Goal: Task Accomplishment & Management: Use online tool/utility

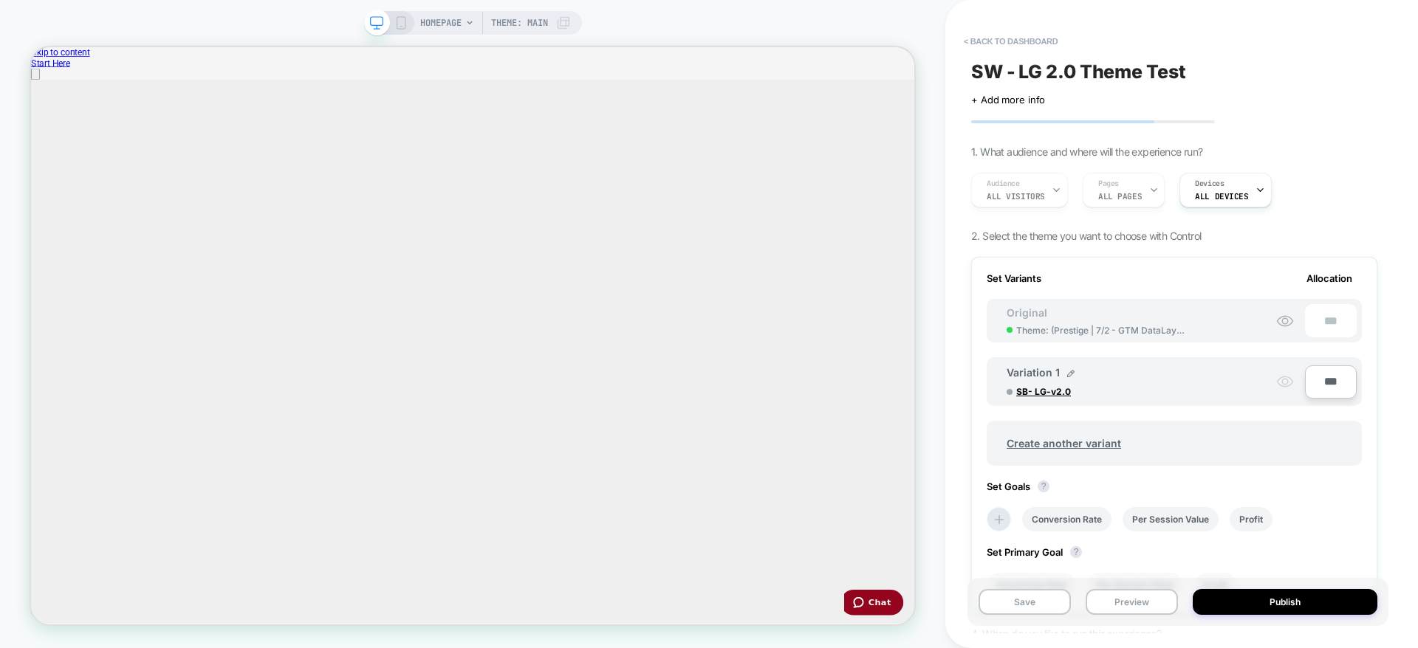
click at [1287, 384] on icon at bounding box center [1285, 382] width 18 height 18
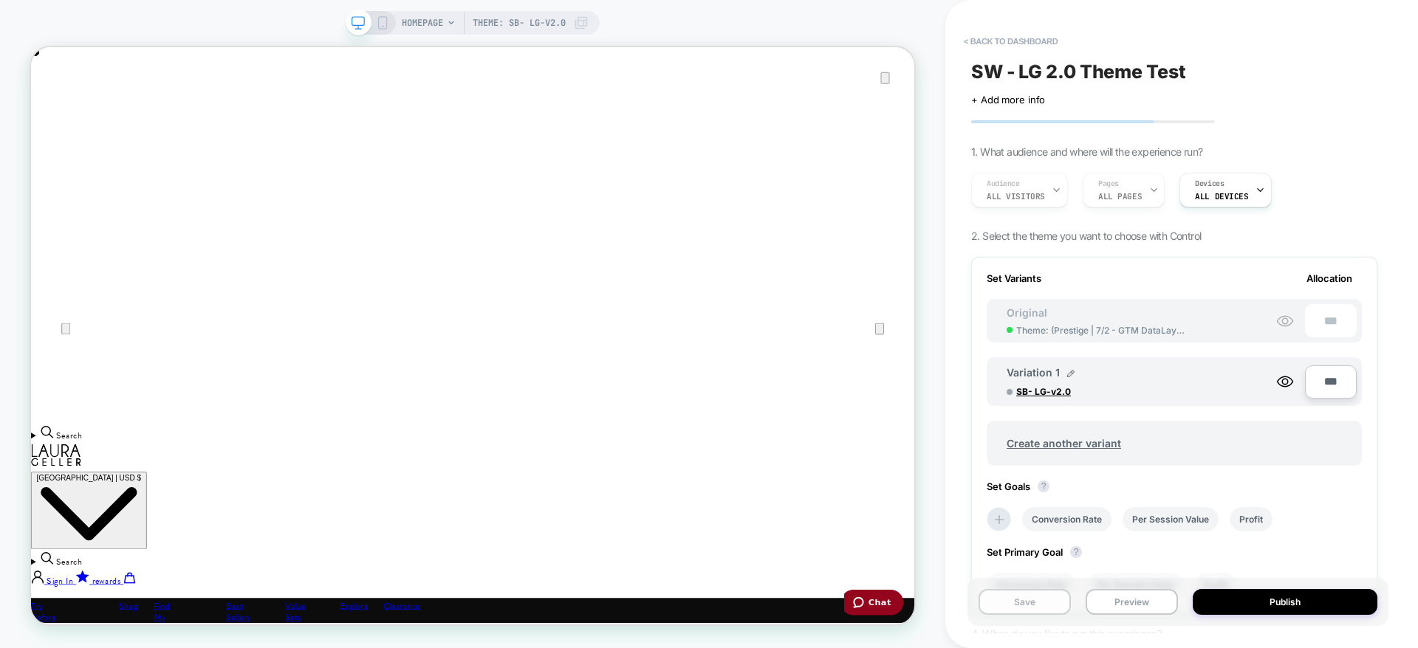
click at [1014, 597] on button "Save" at bounding box center [1024, 602] width 92 height 26
click at [1127, 600] on button "Preview" at bounding box center [1131, 602] width 92 height 26
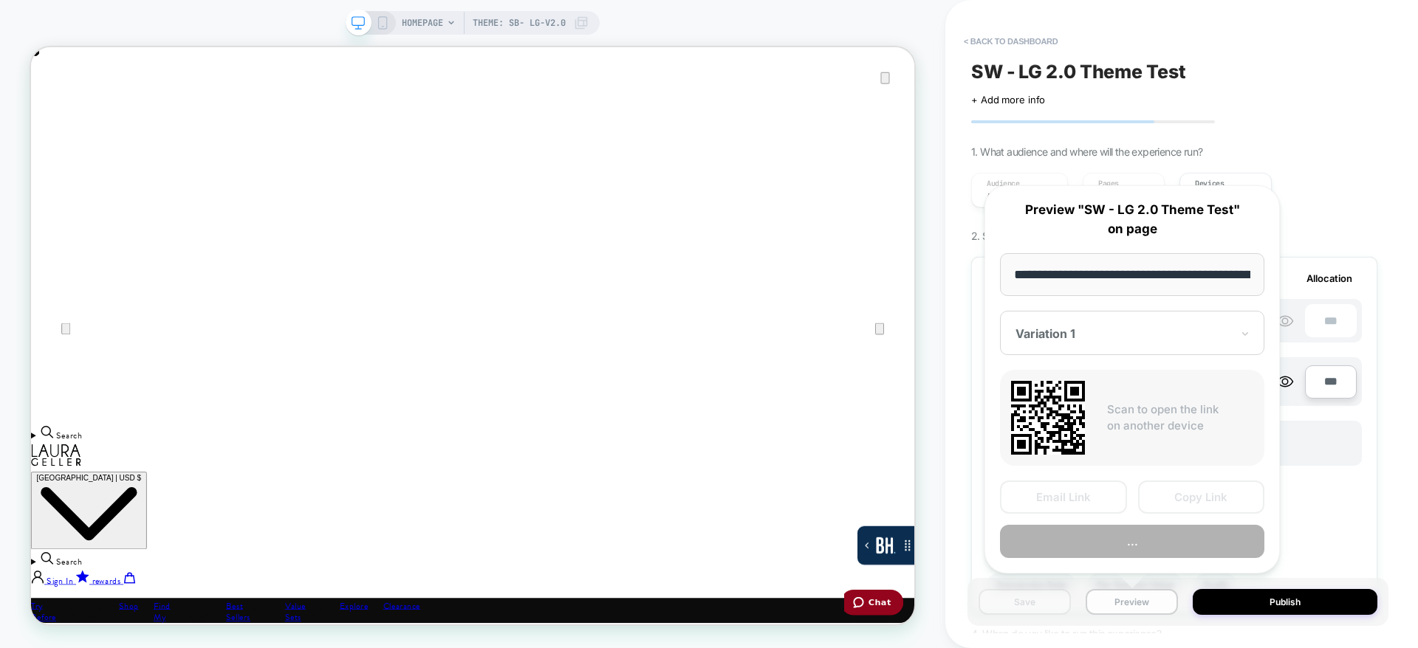
scroll to position [0, 141]
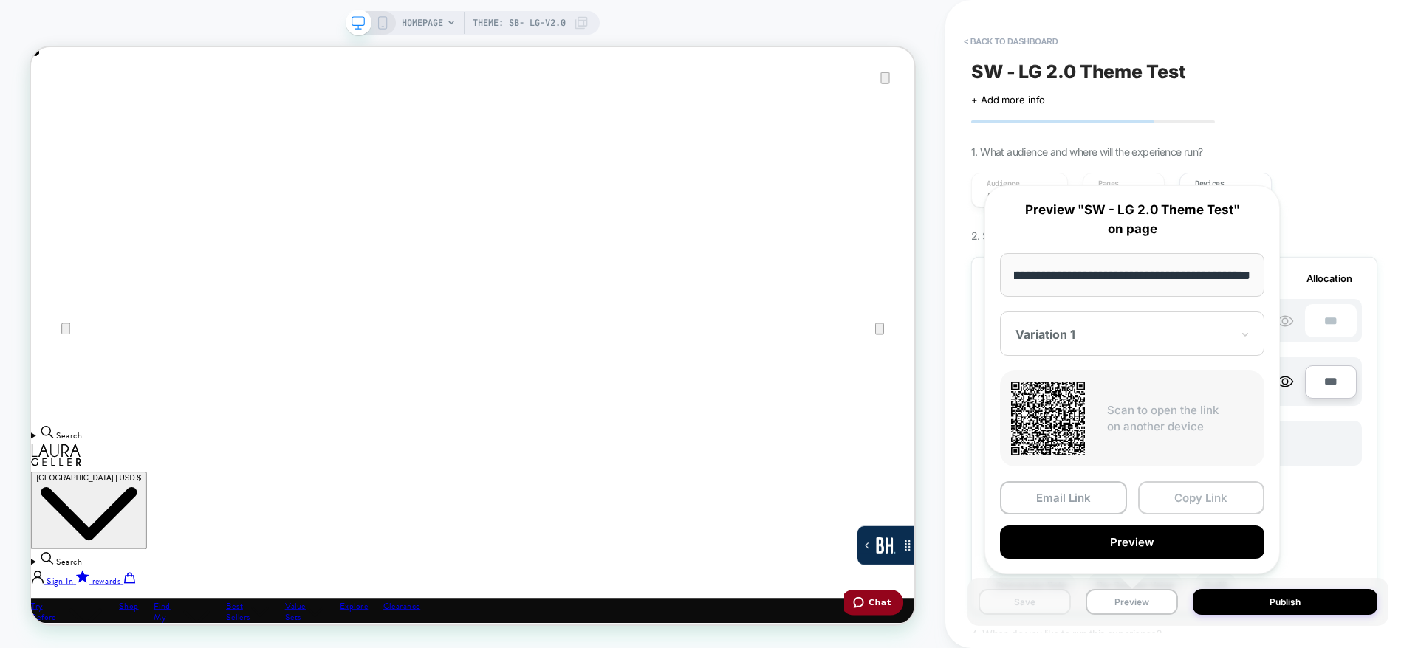
click at [1169, 497] on button "Copy Link" at bounding box center [1201, 497] width 127 height 33
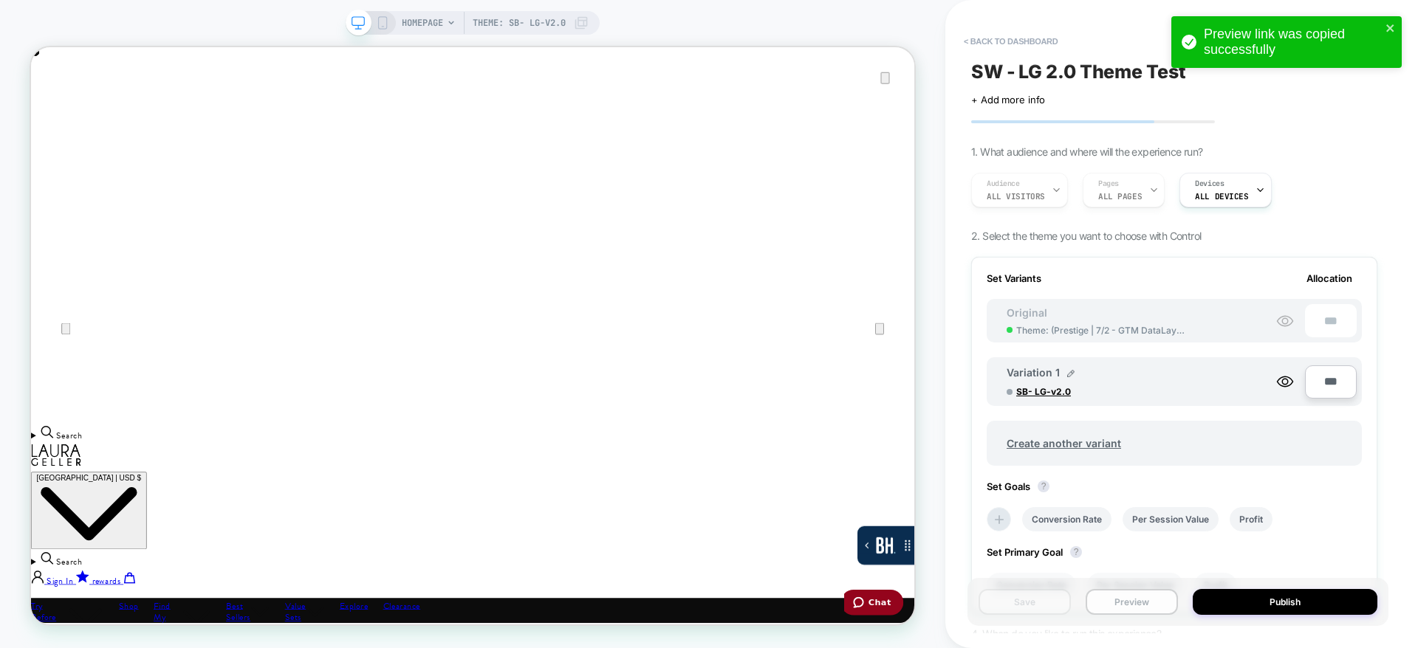
click at [1147, 604] on button "Preview" at bounding box center [1131, 602] width 92 height 26
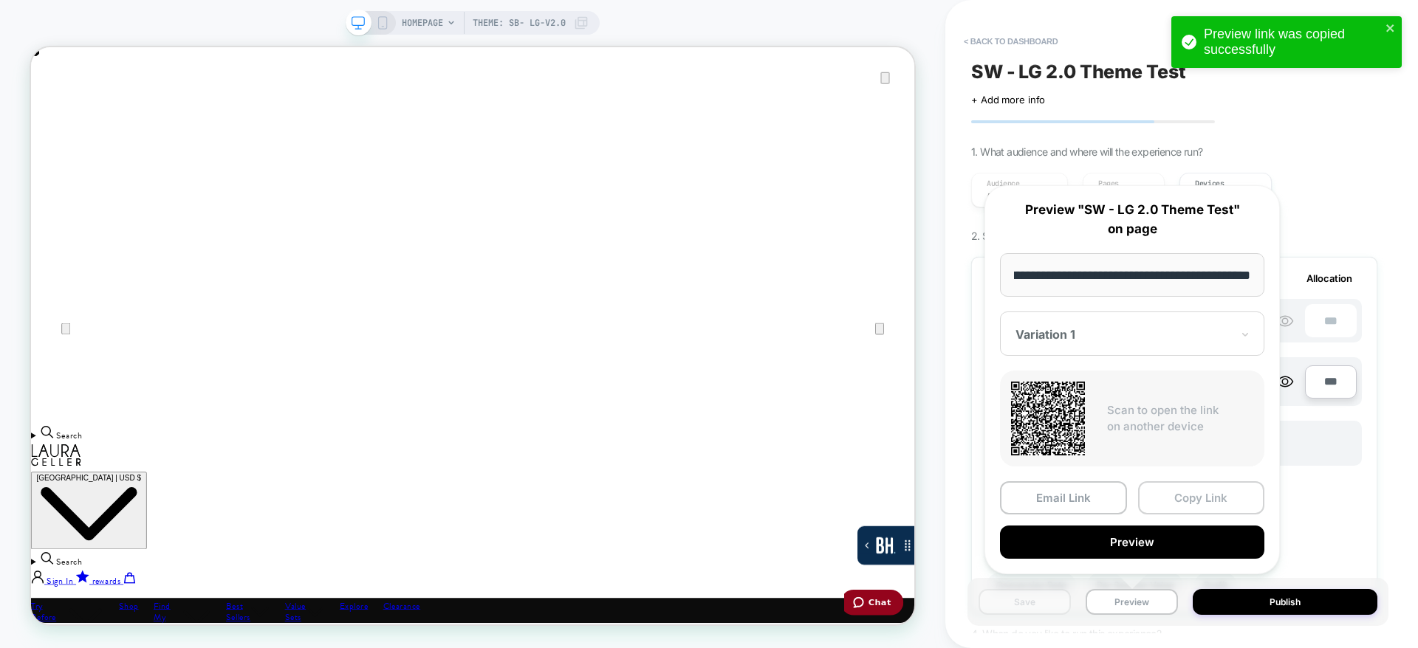
click at [1187, 494] on button "Copy Link" at bounding box center [1201, 497] width 127 height 33
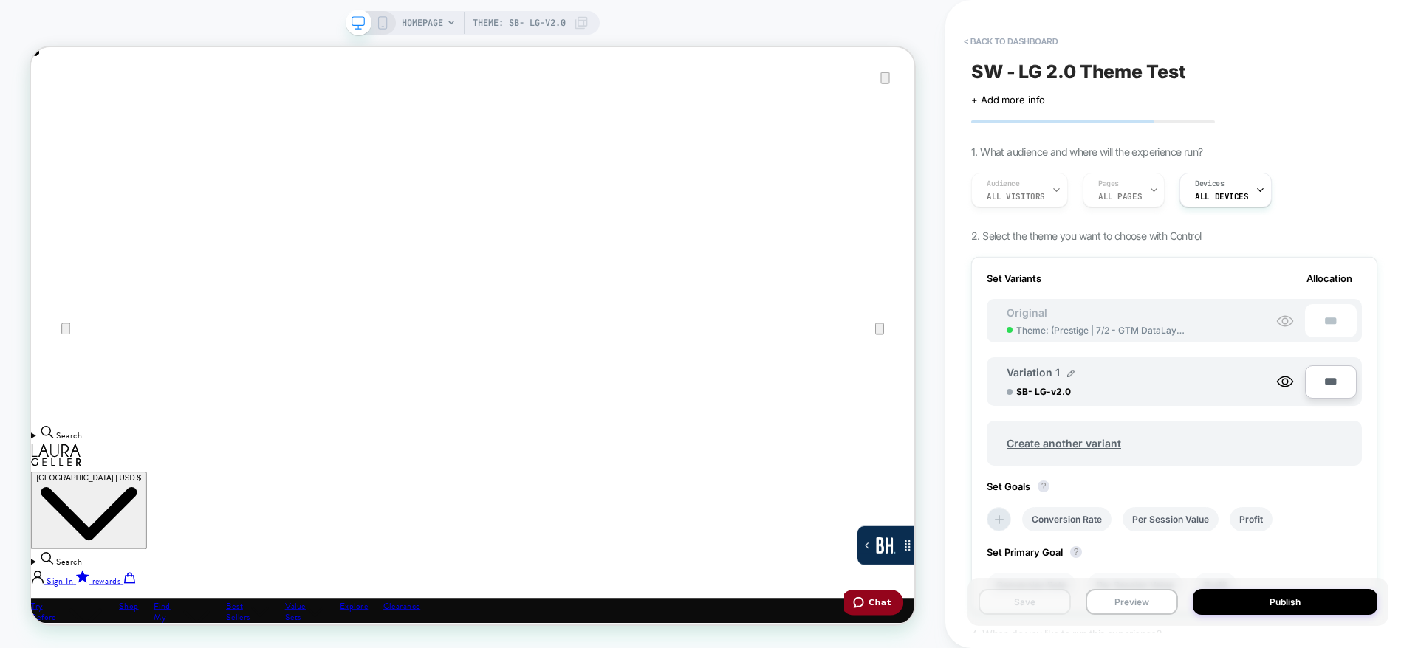
scroll to position [140, 0]
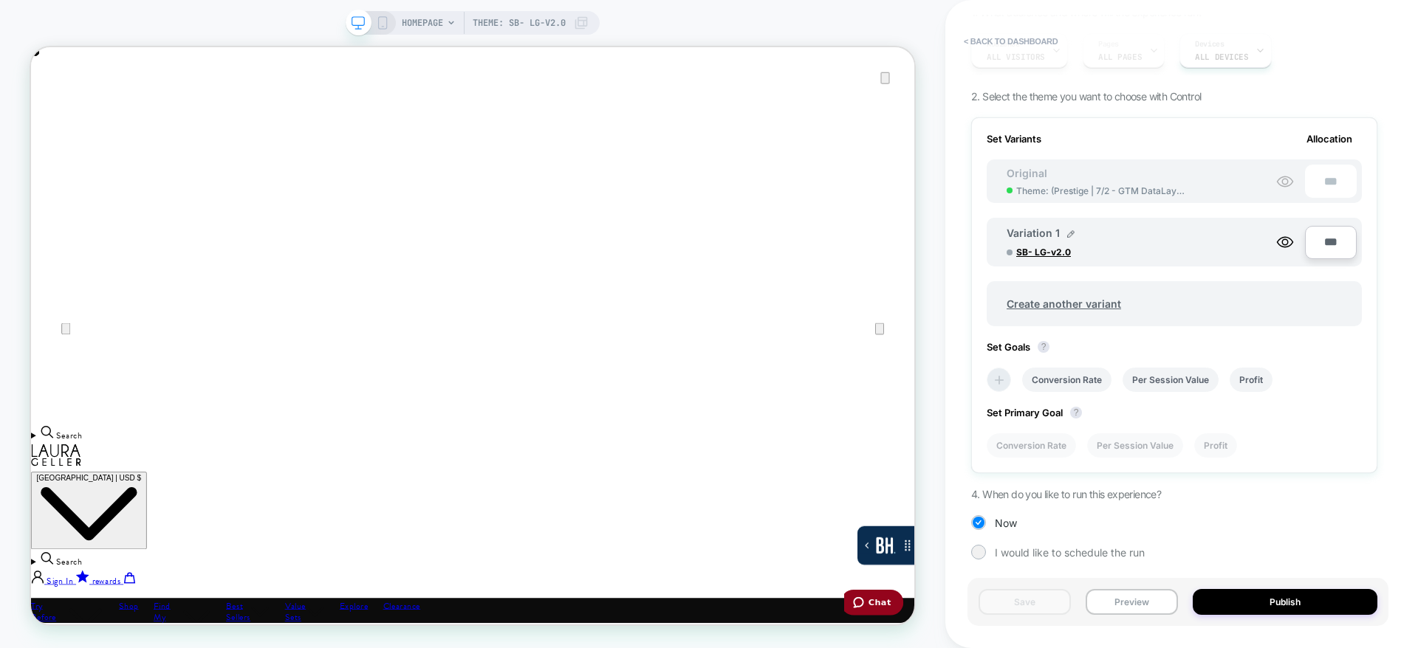
click at [1006, 379] on icon at bounding box center [999, 380] width 15 height 15
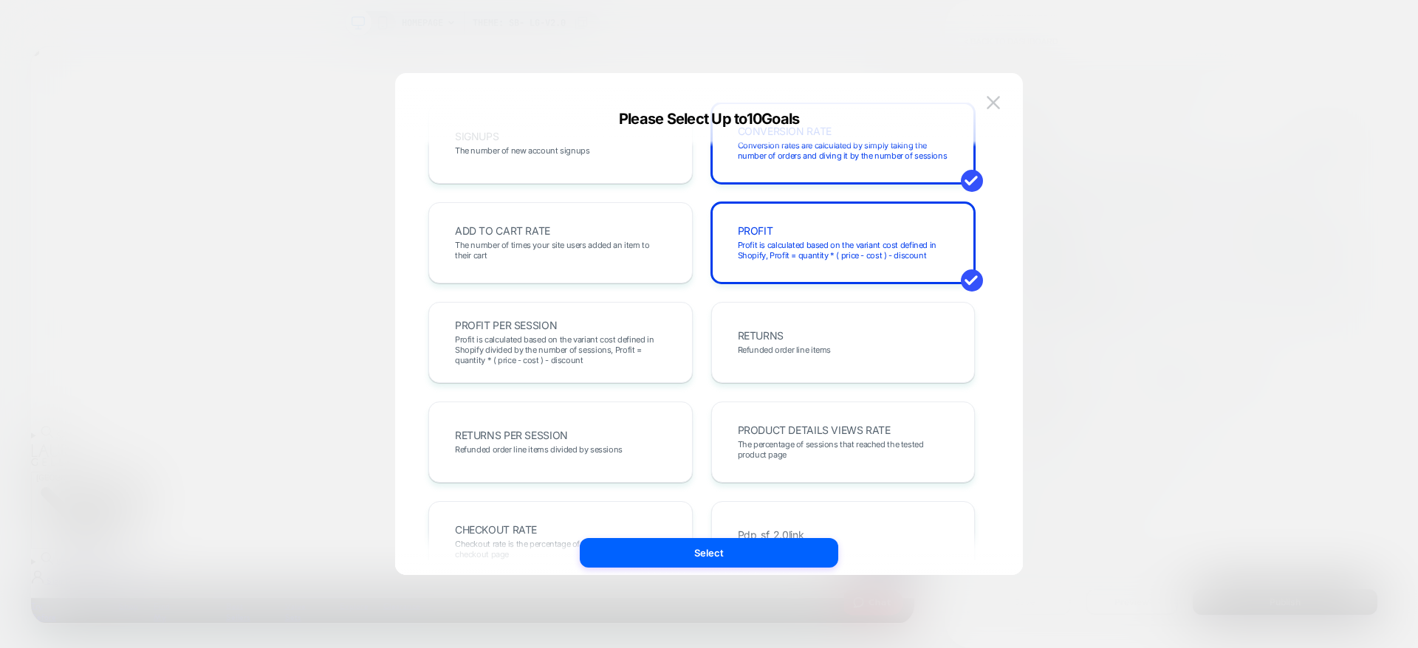
scroll to position [281, 0]
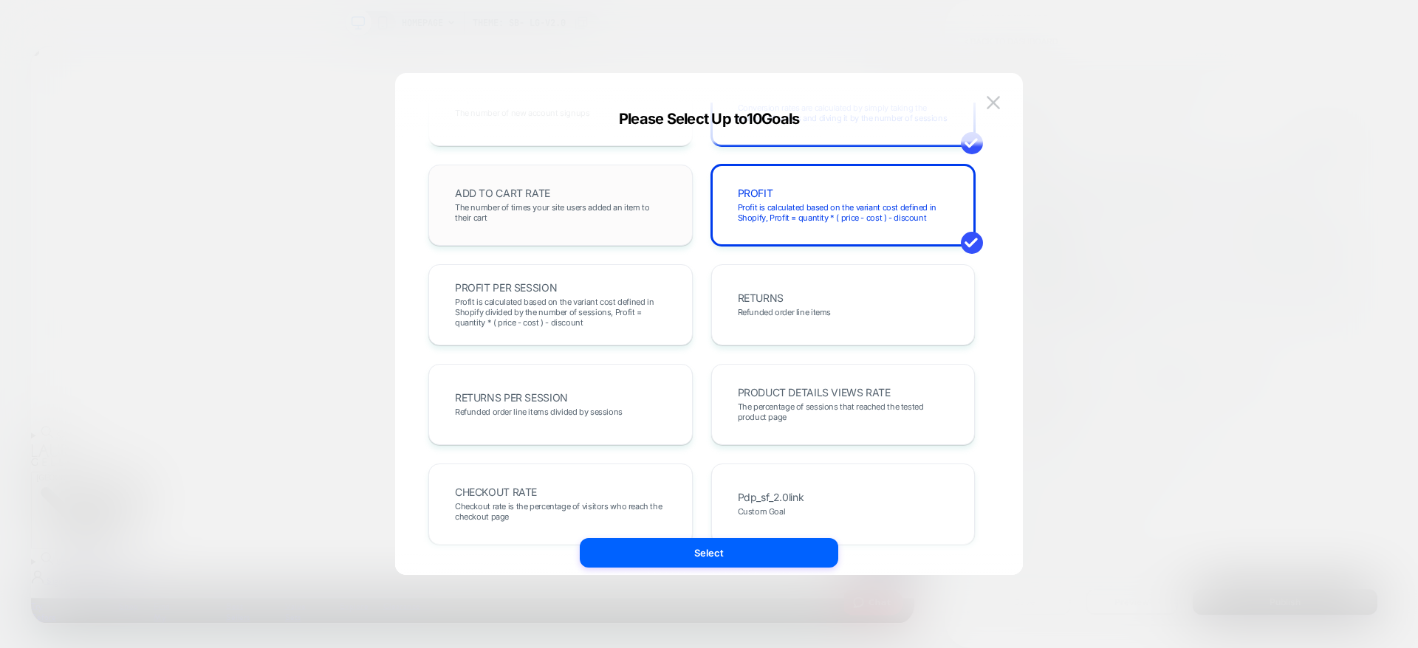
click at [602, 219] on span "The number of times your site users added an item to their cart" at bounding box center [560, 212] width 211 height 21
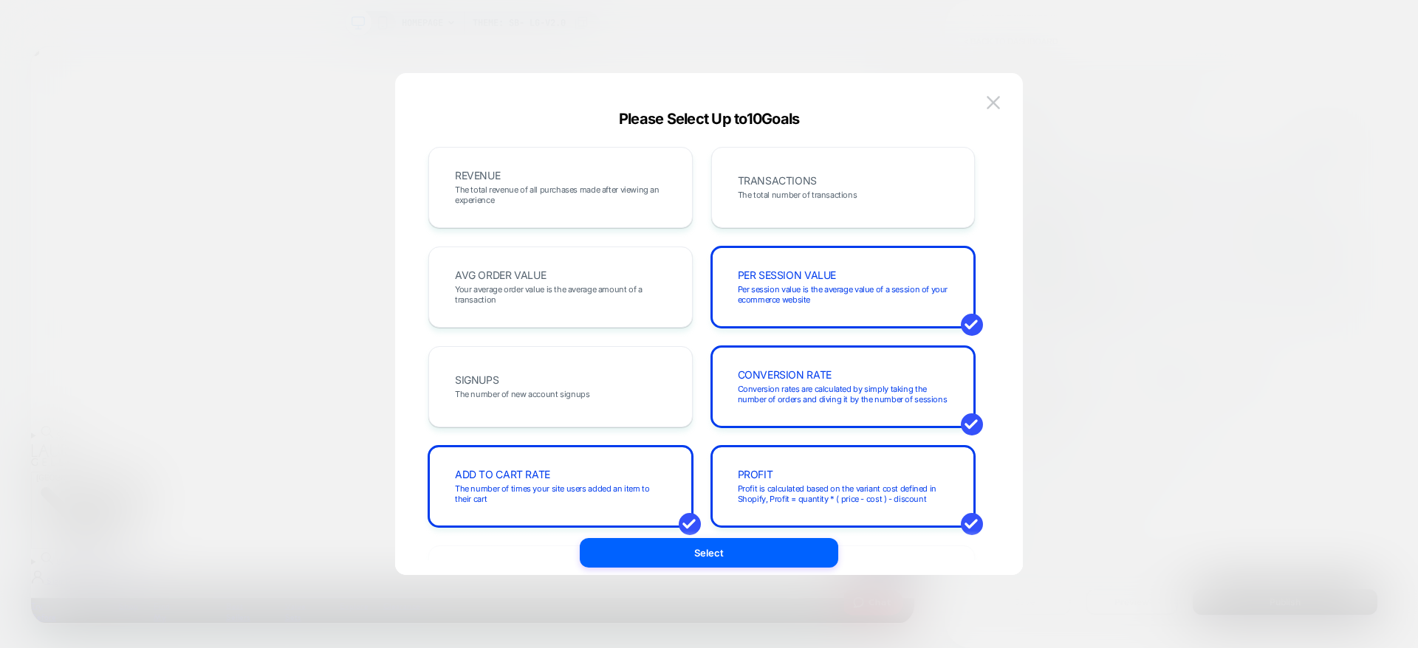
scroll to position [1, 0]
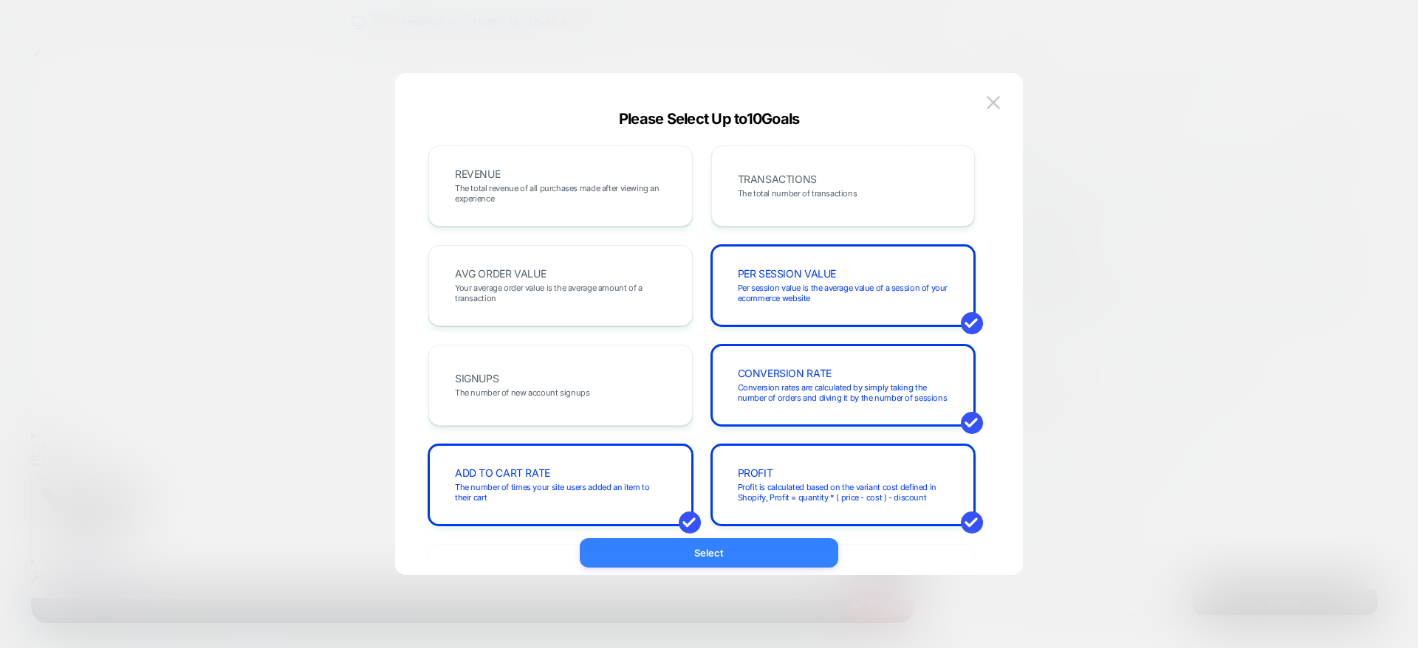
click at [688, 555] on button "Select" at bounding box center [709, 553] width 258 height 30
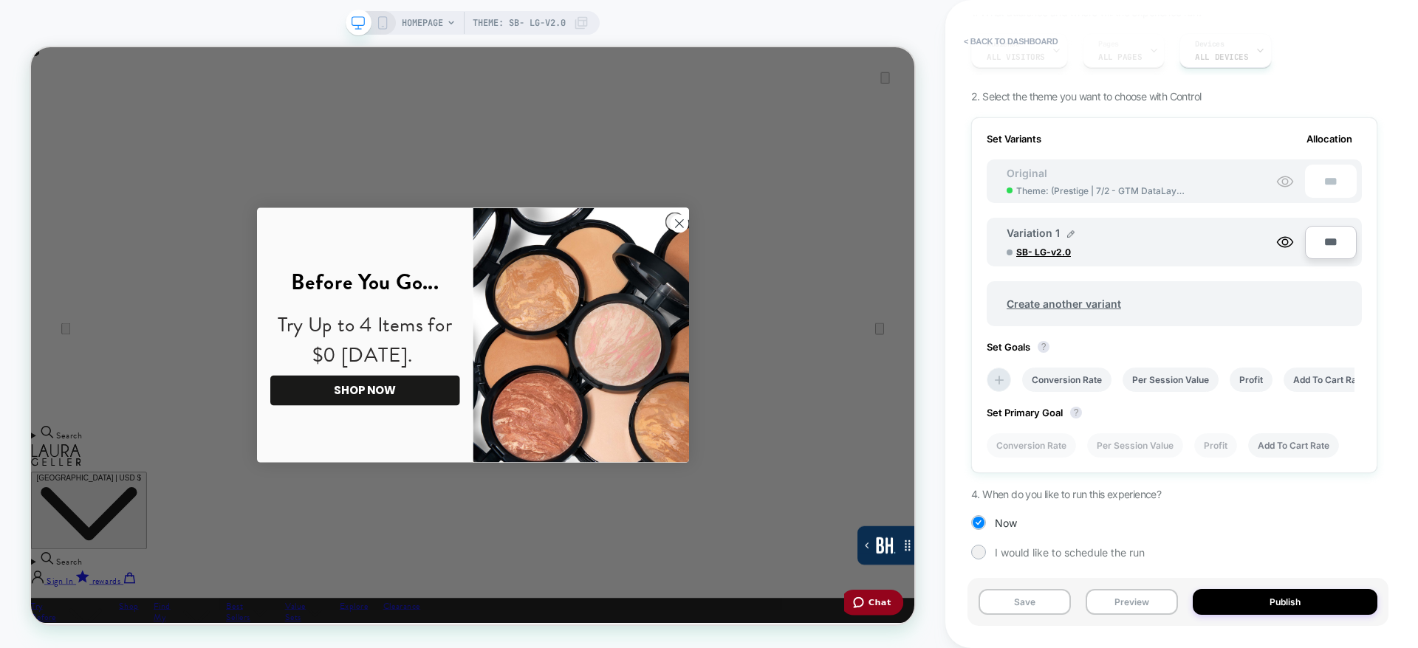
click at [1296, 442] on li "Add To Cart Rate" at bounding box center [1293, 445] width 91 height 24
click at [885, 278] on circle "Close dialog" at bounding box center [894, 282] width 24 height 24
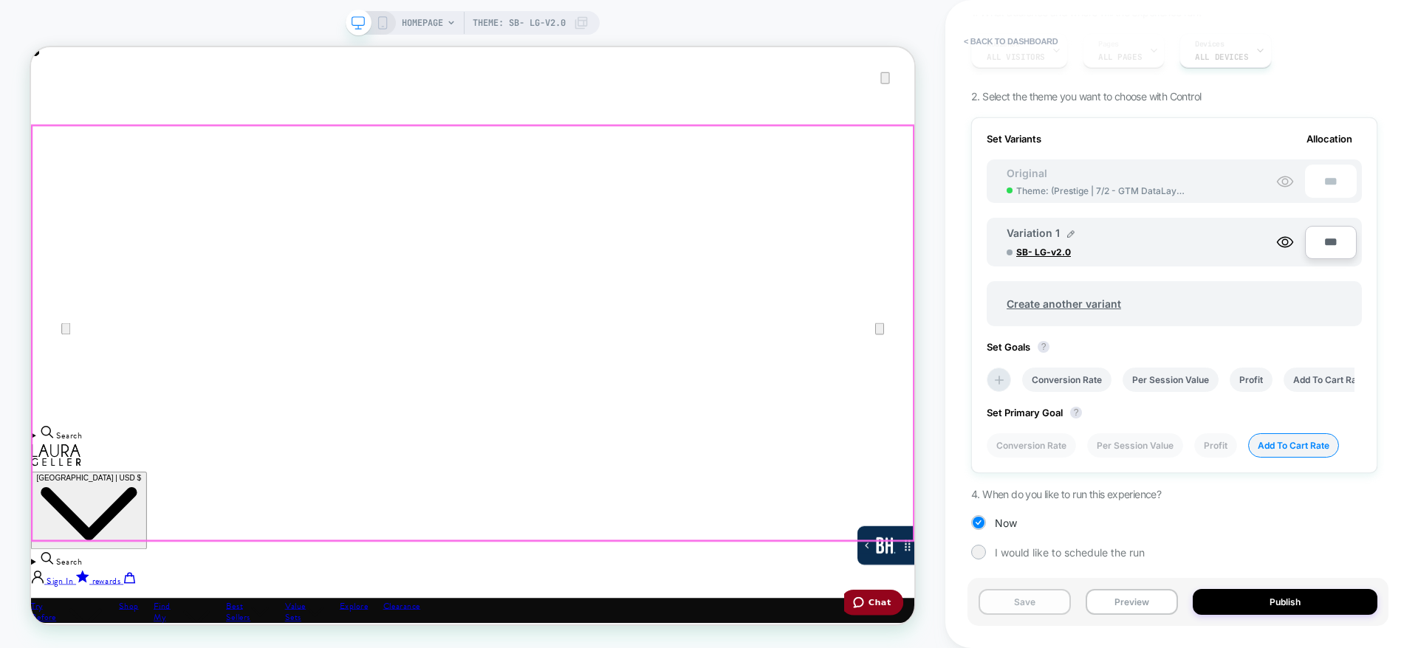
click at [1017, 603] on button "Save" at bounding box center [1024, 602] width 92 height 26
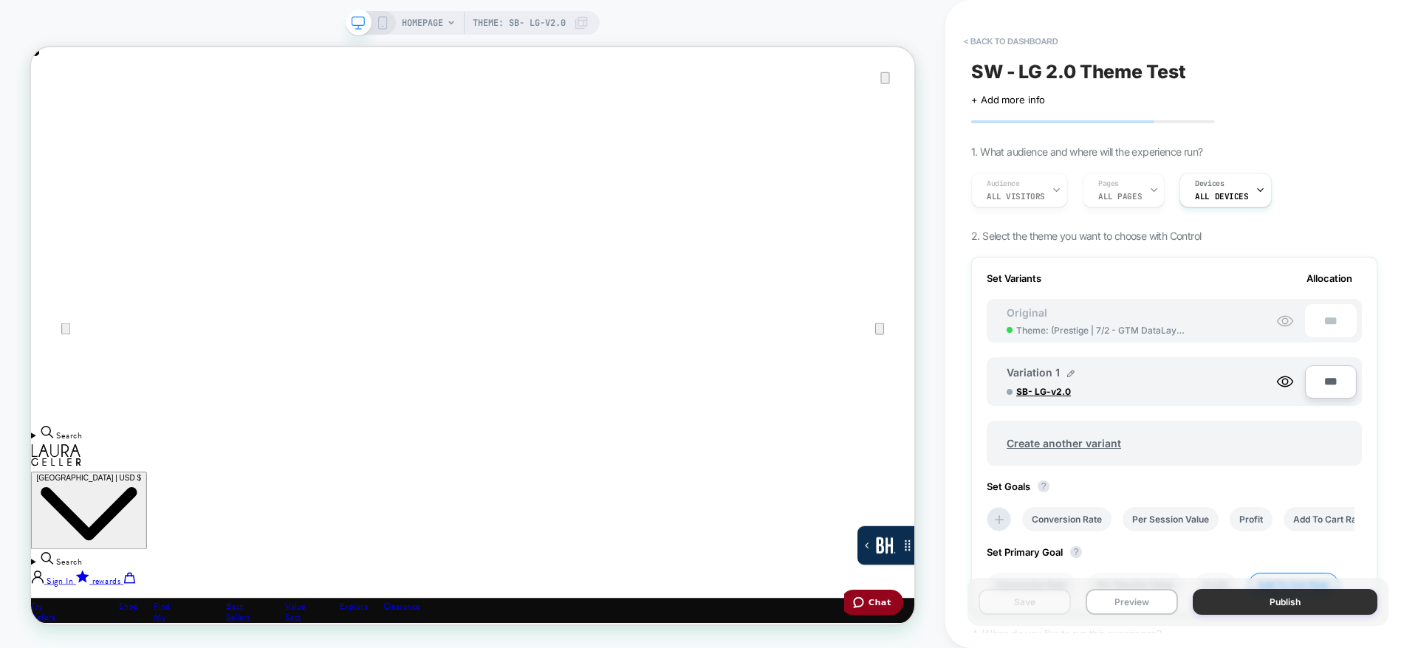
scroll to position [0, 1178]
click at [1255, 594] on button "Publish" at bounding box center [1285, 602] width 185 height 26
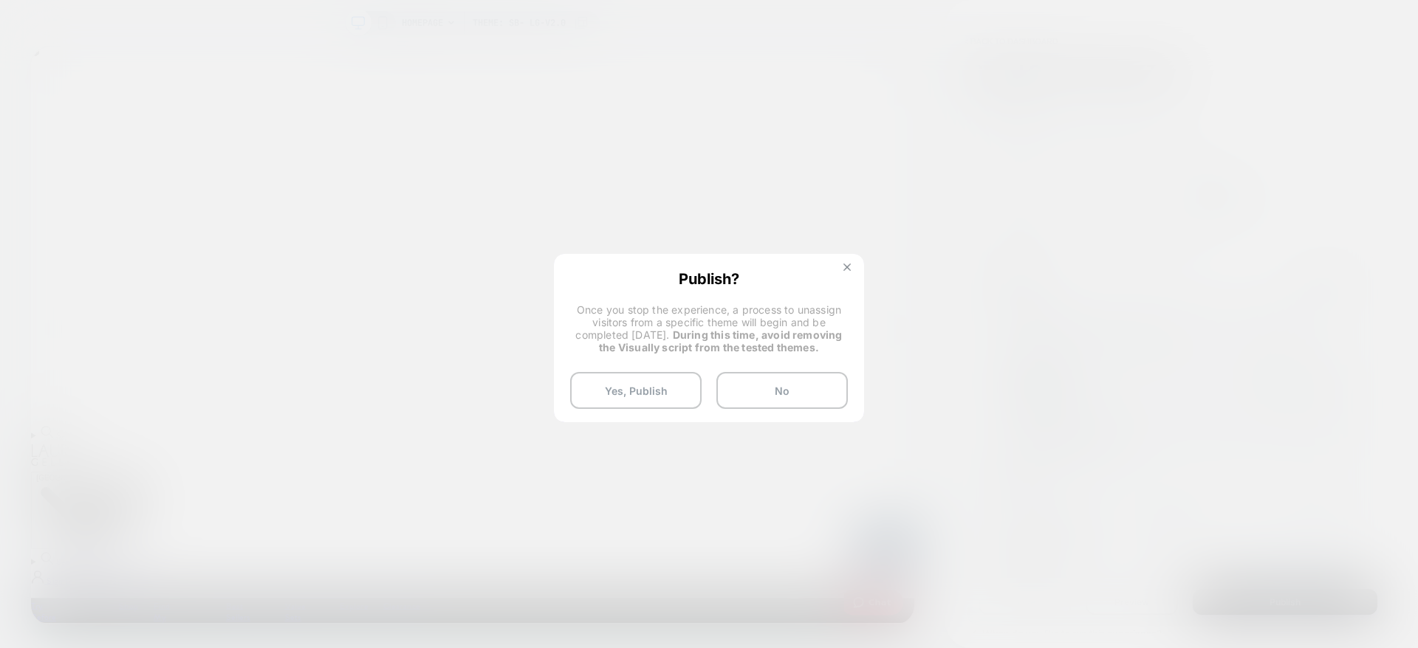
click at [851, 266] on button at bounding box center [847, 269] width 16 height 13
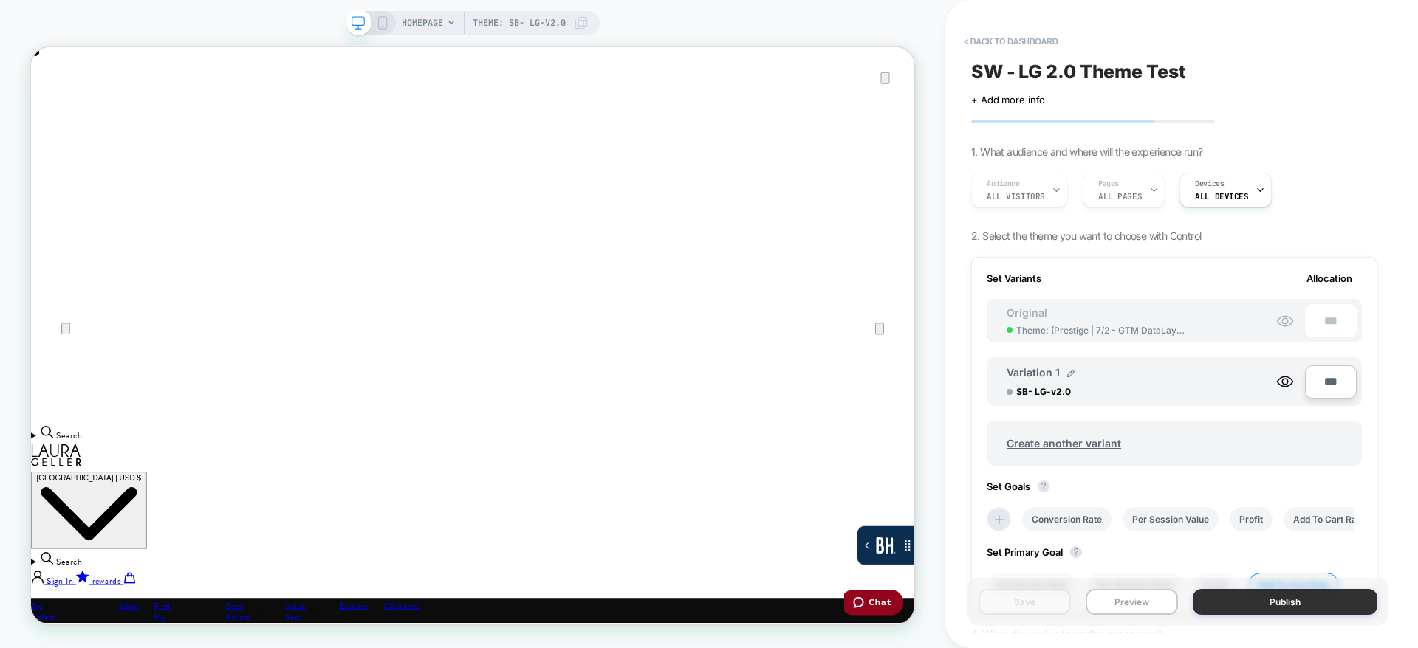
click at [1280, 605] on button "Publish" at bounding box center [1285, 602] width 185 height 26
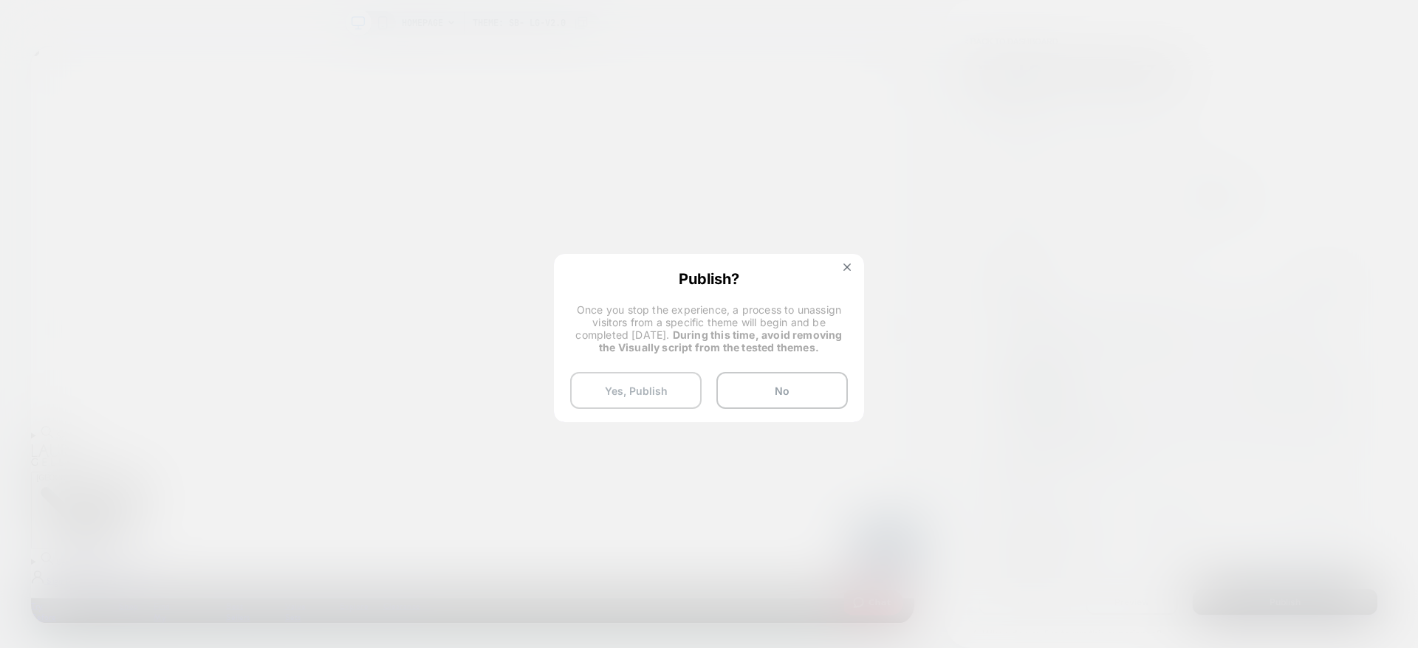
click at [611, 385] on button "Yes, Publish" at bounding box center [635, 390] width 131 height 37
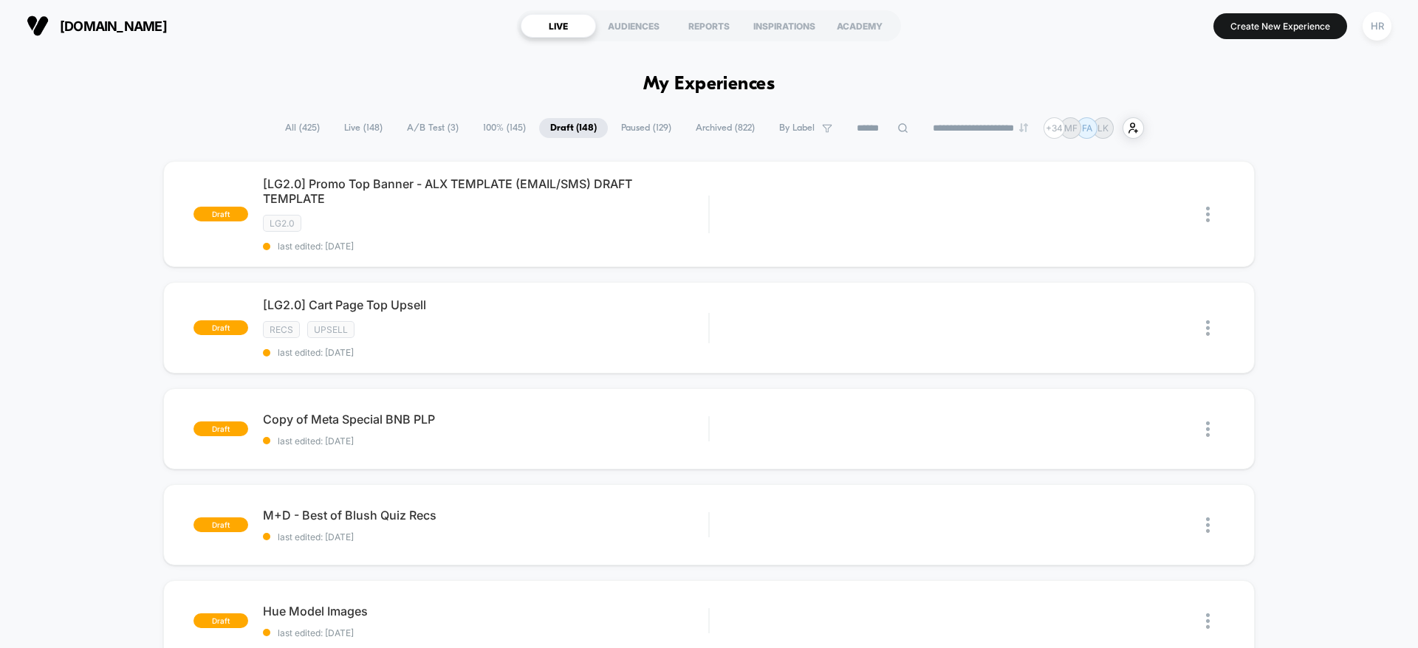
click at [424, 132] on span "A/B Test ( 3 )" at bounding box center [433, 128] width 74 height 20
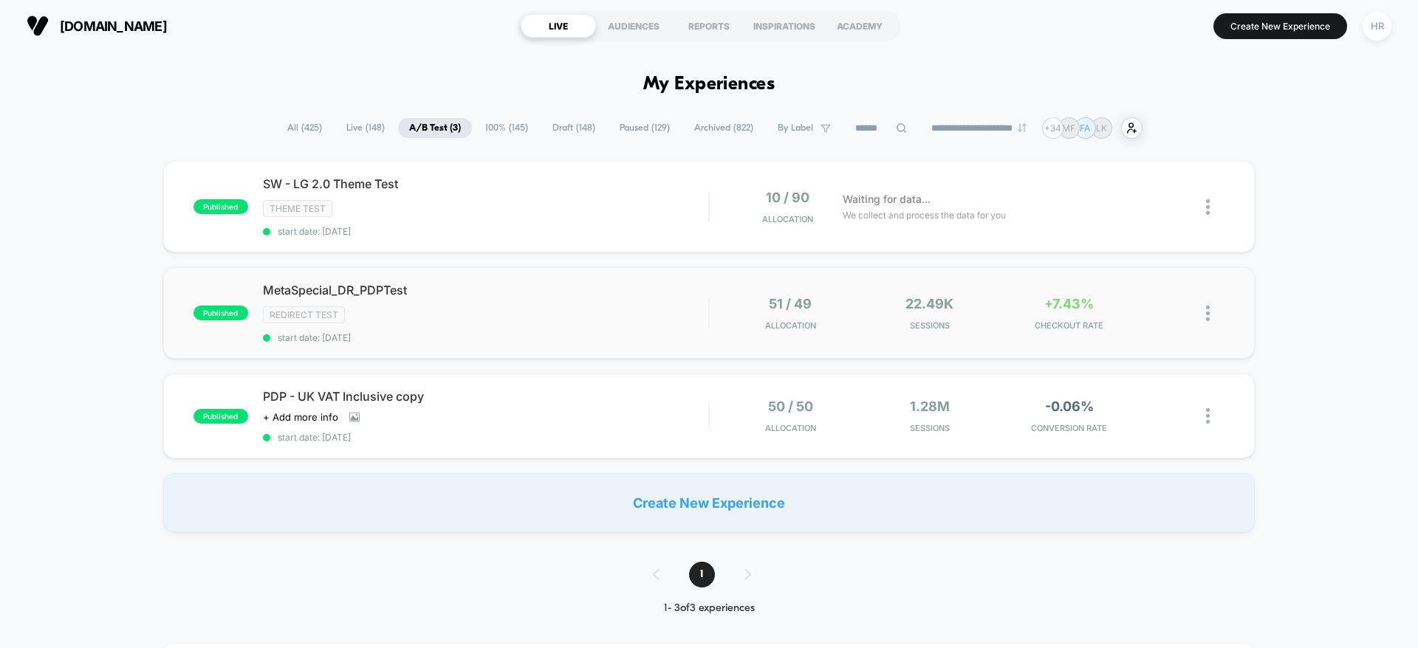
click at [1208, 309] on img at bounding box center [1208, 314] width 4 height 16
click at [1141, 293] on div "Pause" at bounding box center [1132, 296] width 133 height 33
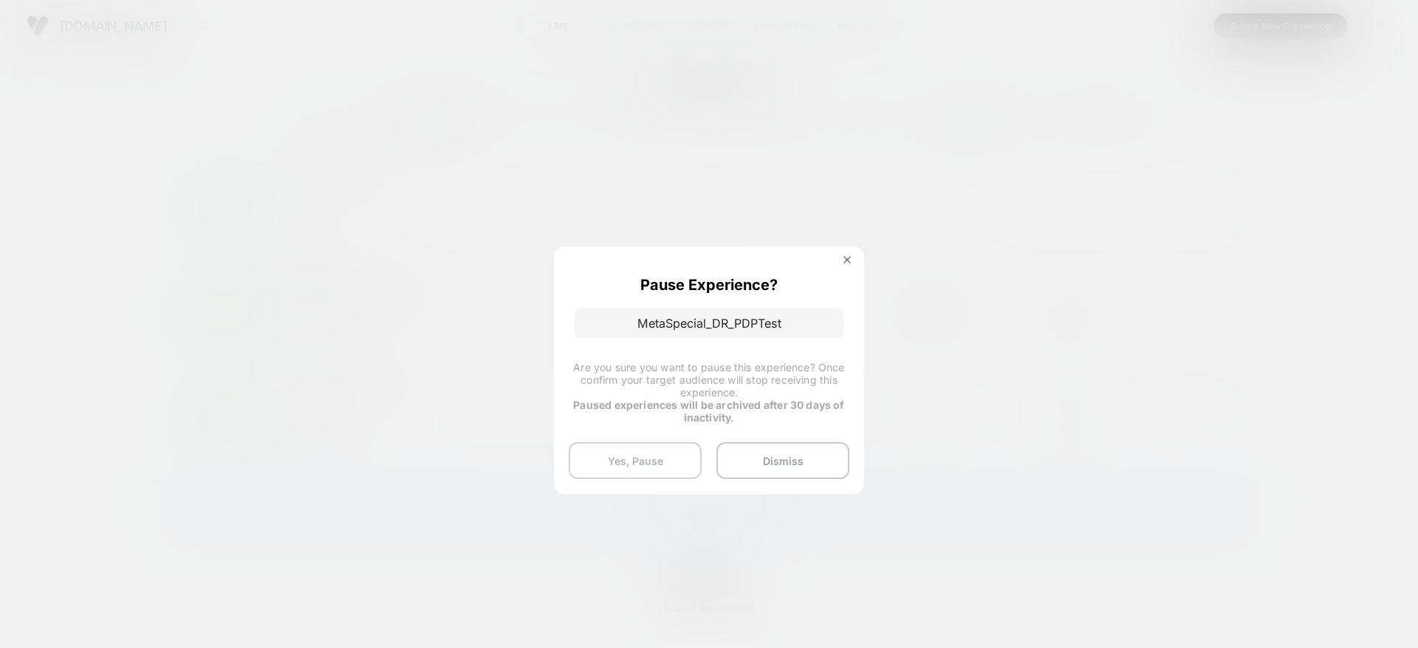
click at [607, 451] on button "Yes, Pause" at bounding box center [635, 460] width 133 height 37
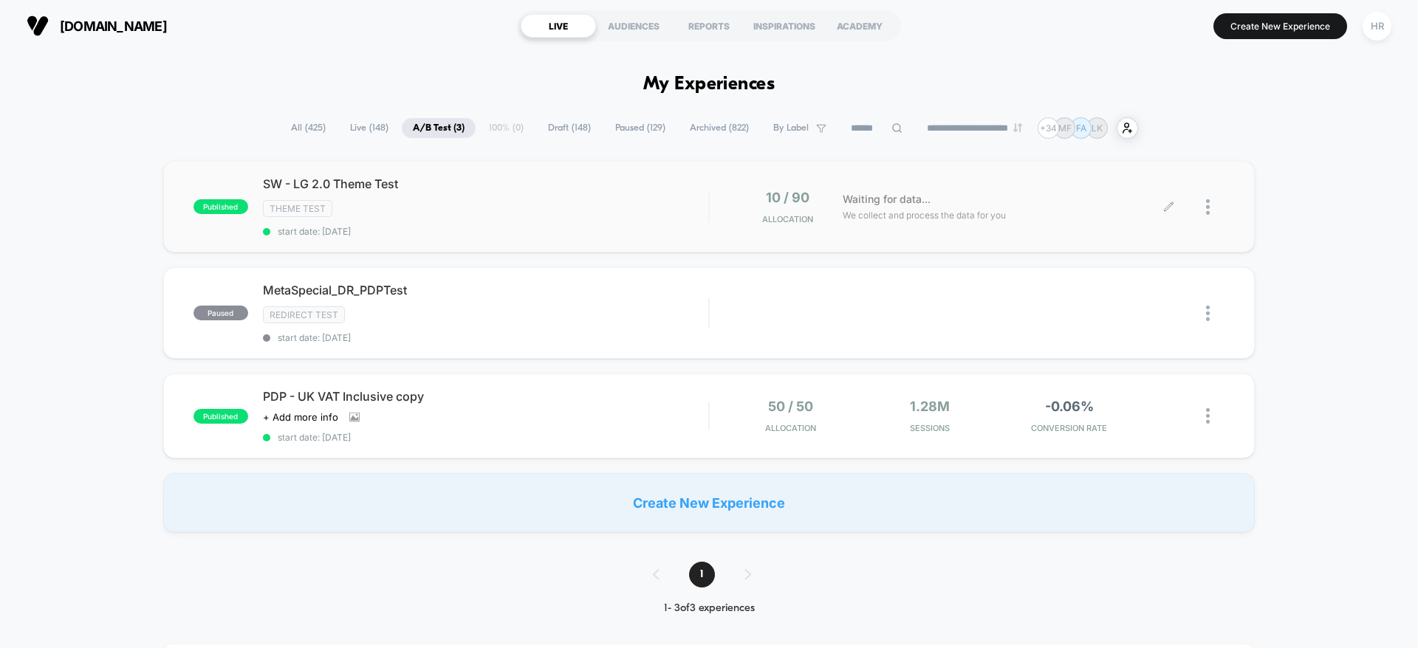
click at [1210, 204] on img at bounding box center [1208, 207] width 4 height 16
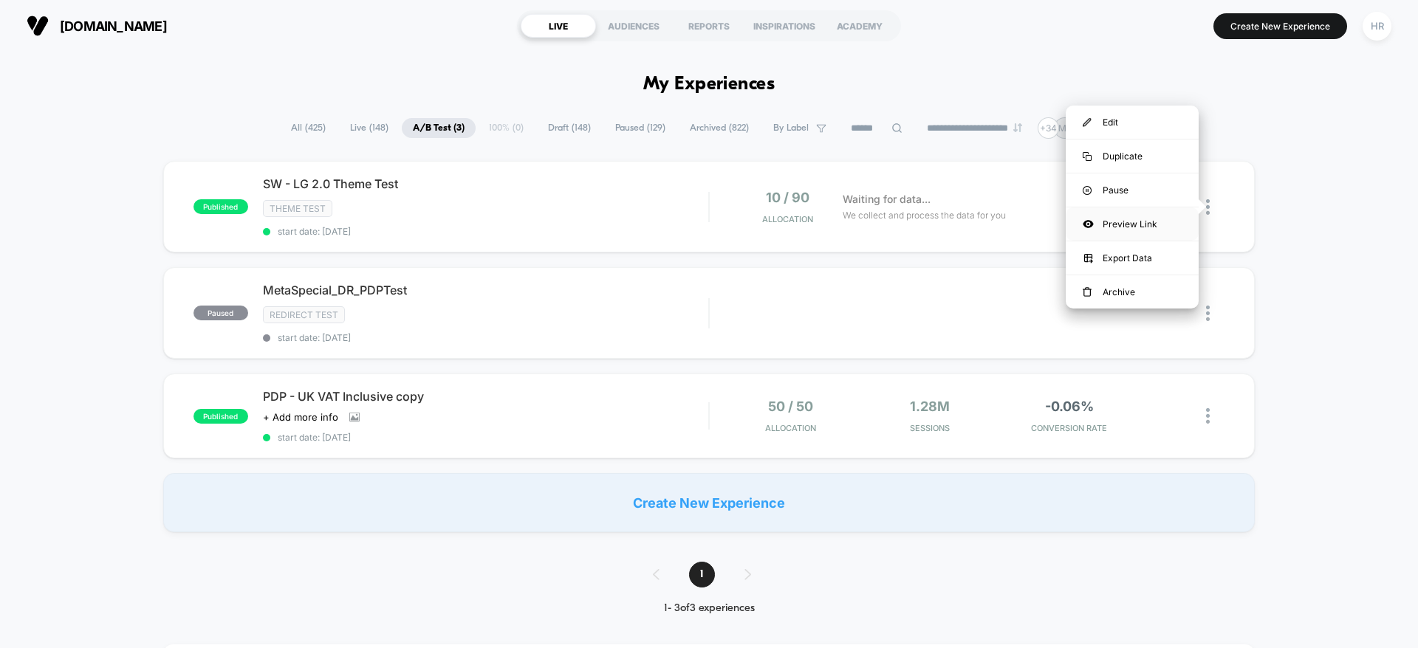
click at [1143, 220] on div "Preview Link" at bounding box center [1132, 223] width 133 height 33
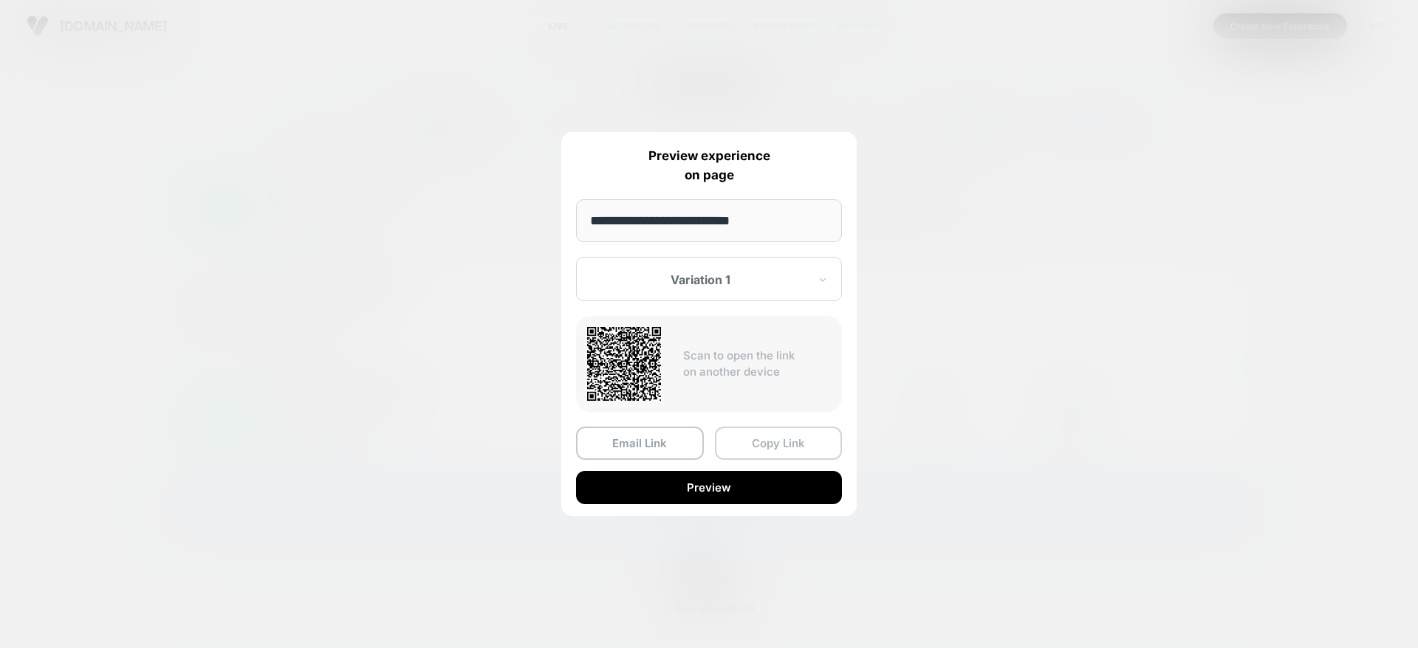
click at [811, 442] on button "Copy Link" at bounding box center [779, 443] width 128 height 33
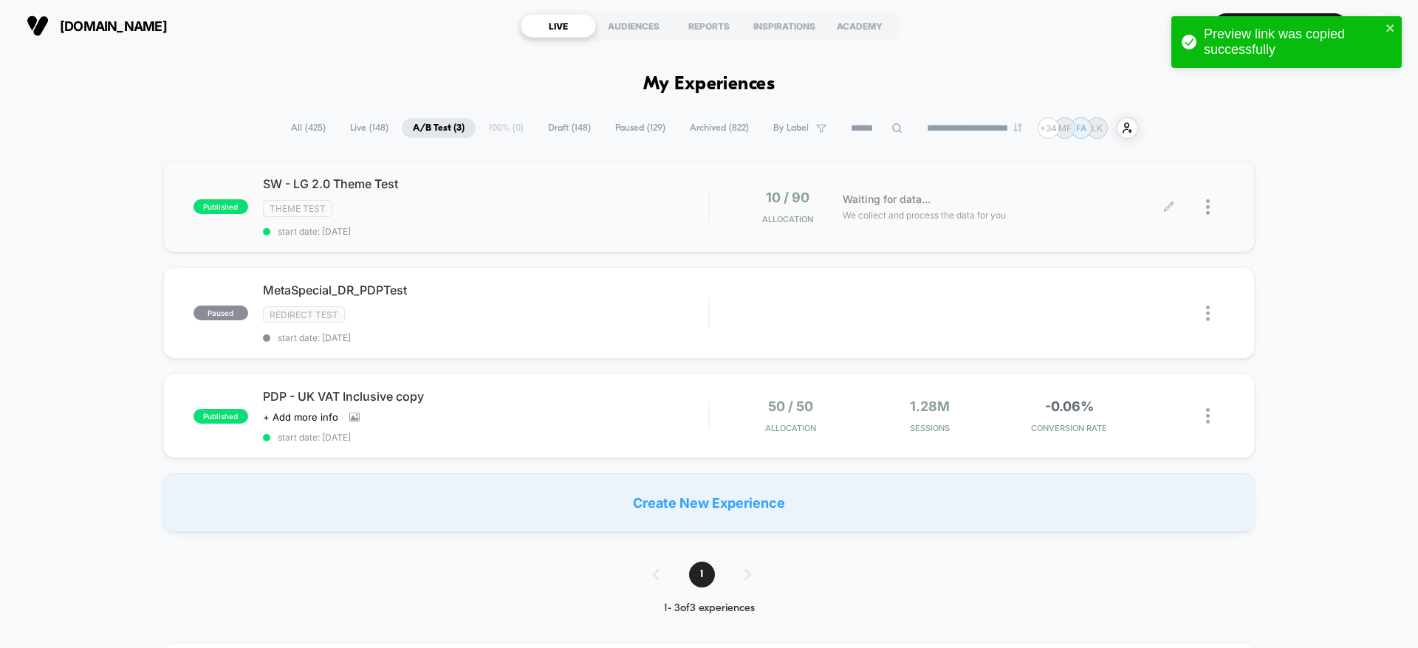
click at [346, 123] on span "Live ( 148 )" at bounding box center [369, 128] width 61 height 20
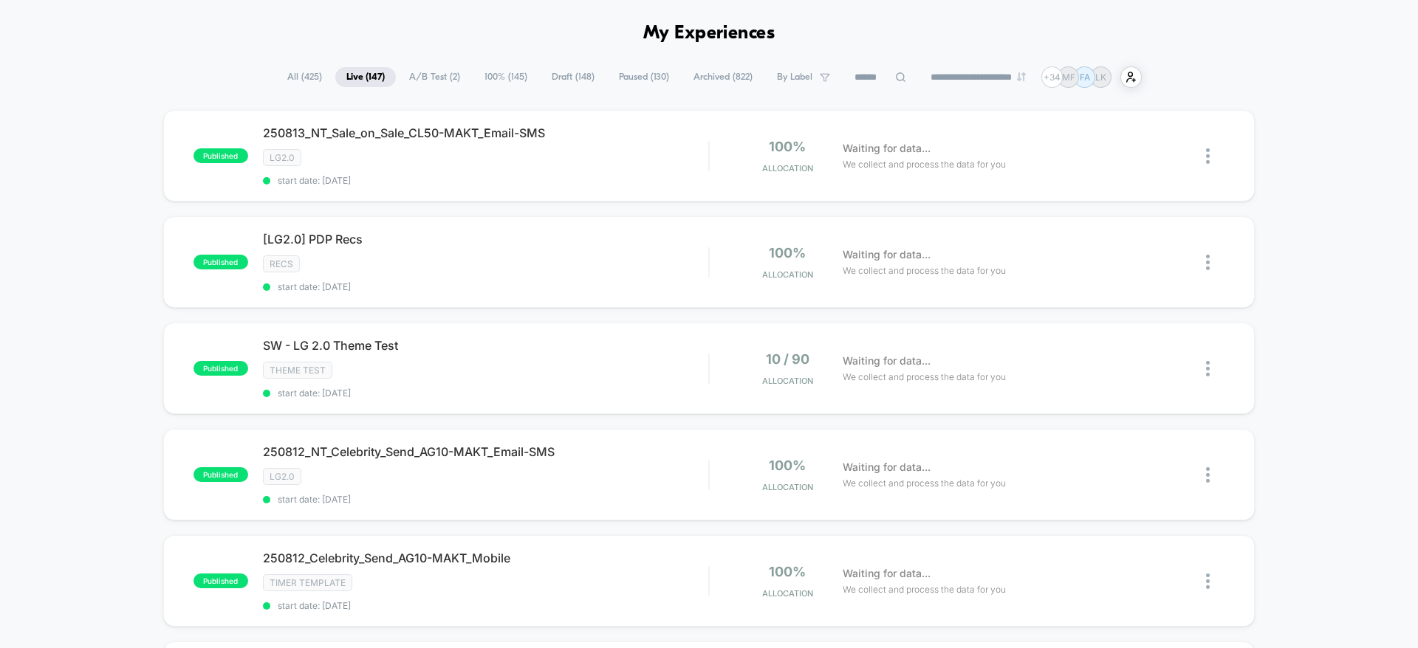
scroll to position [39, 0]
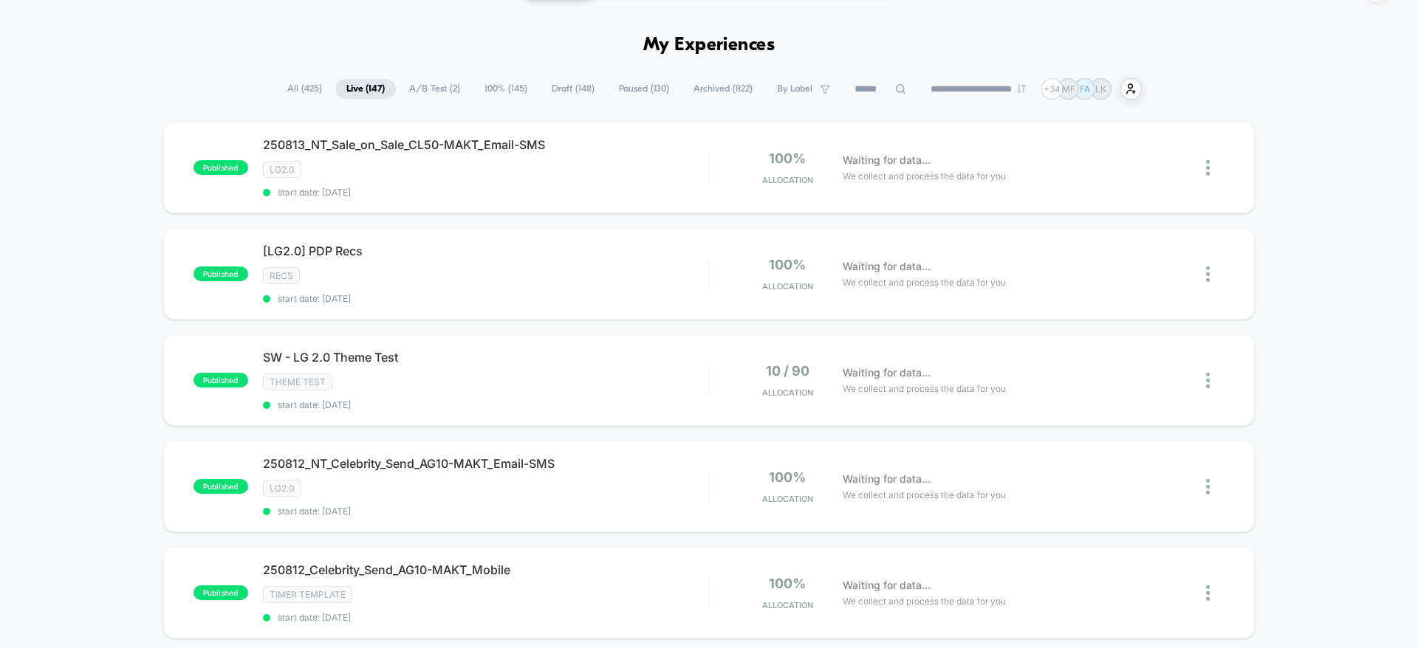
click at [868, 93] on input at bounding box center [880, 89] width 74 height 18
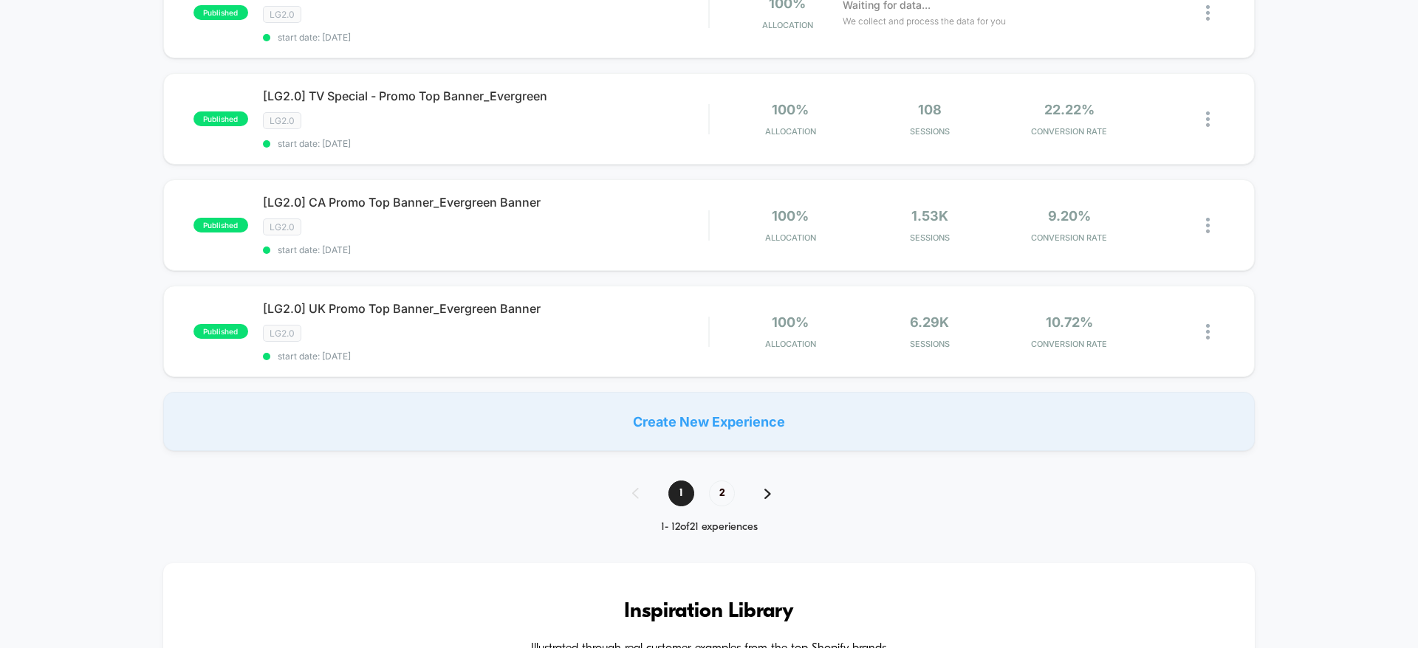
scroll to position [1017, 0]
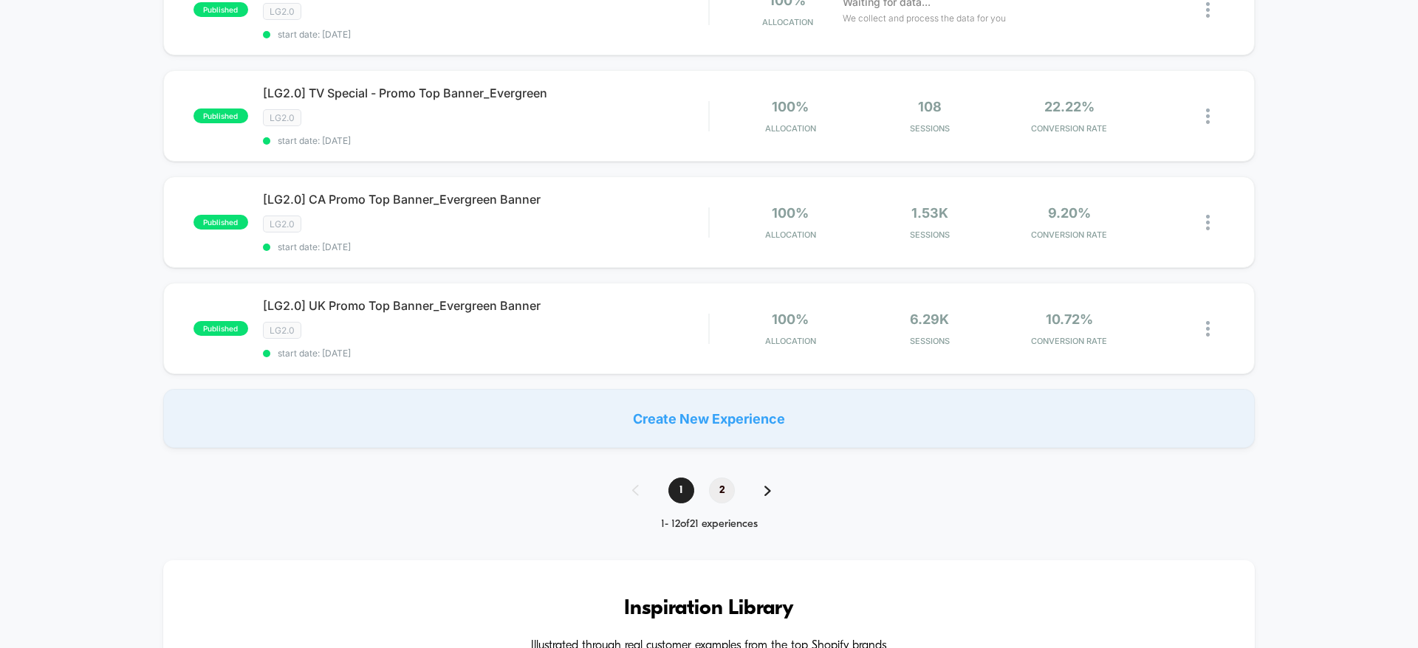
type input "***"
click at [724, 492] on span "2" at bounding box center [722, 491] width 26 height 26
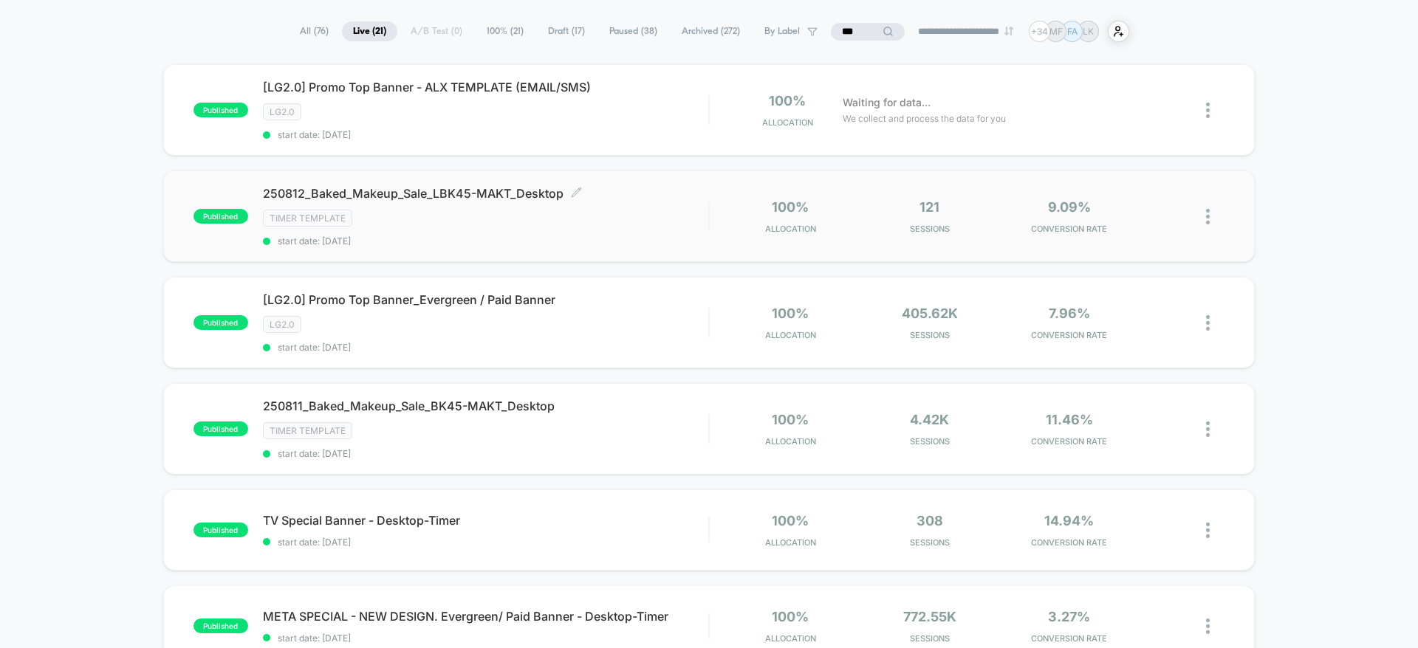
scroll to position [111, 0]
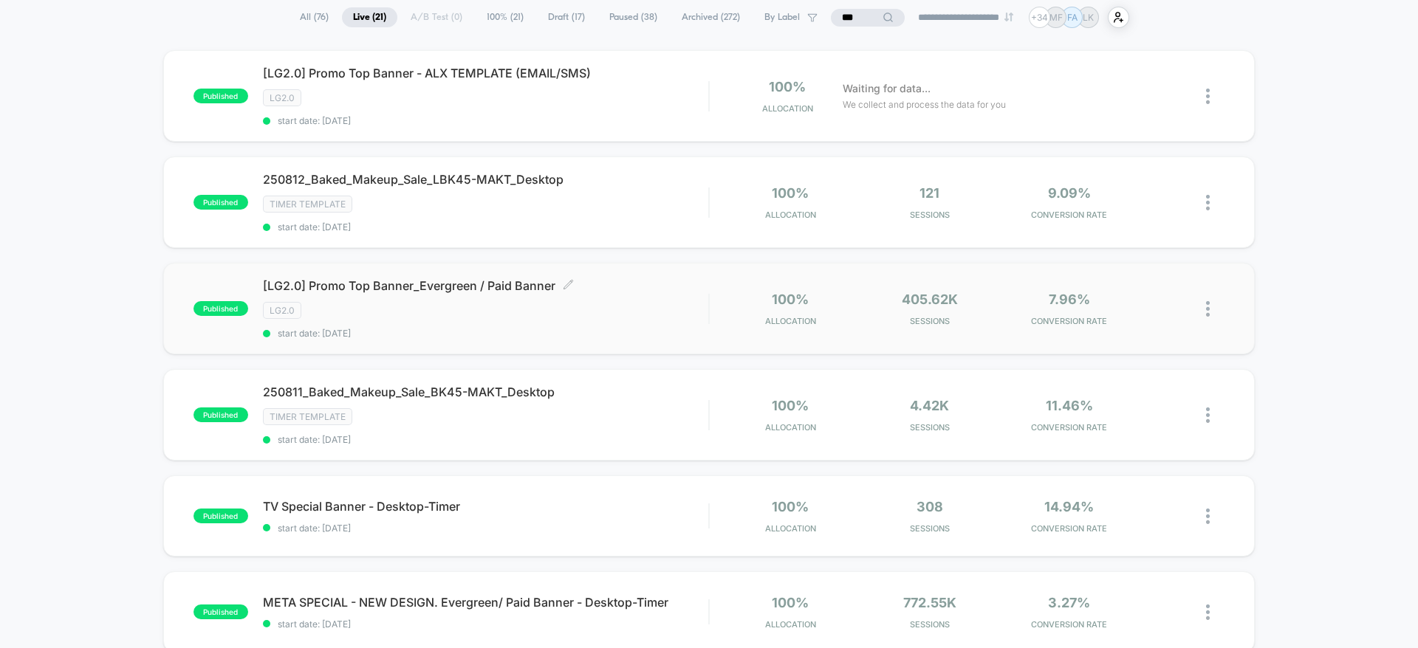
click at [634, 302] on div "LG2.0" at bounding box center [485, 310] width 445 height 17
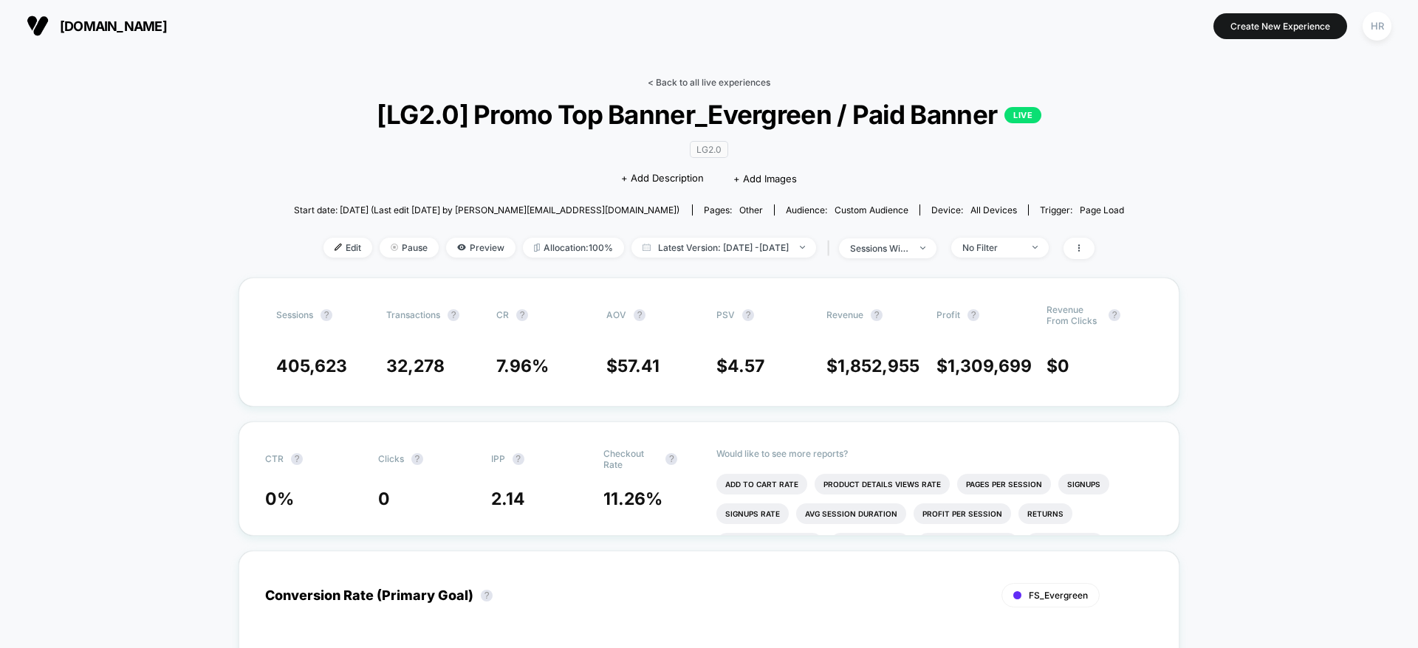
click at [697, 86] on link "< Back to all live experiences" at bounding box center [709, 82] width 123 height 11
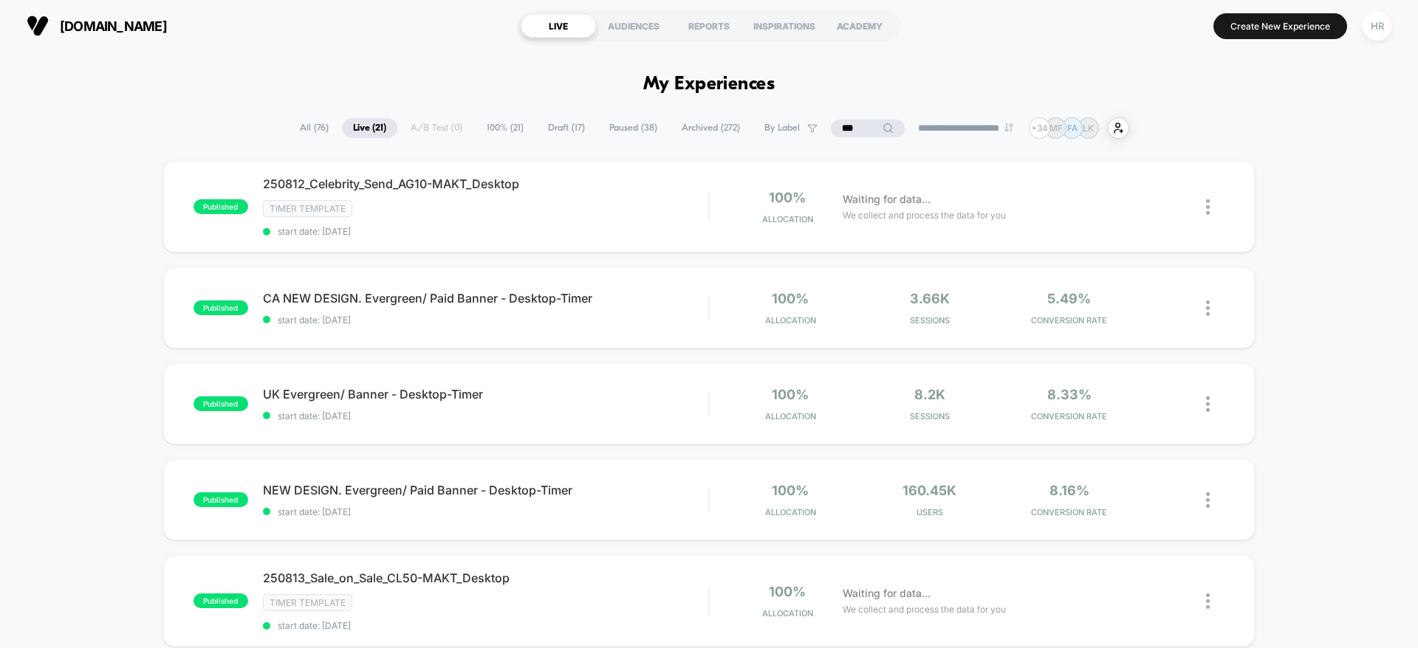
click at [844, 136] on input "***" at bounding box center [868, 129] width 74 height 18
click at [844, 136] on input "***" at bounding box center [868, 129] width 148 height 18
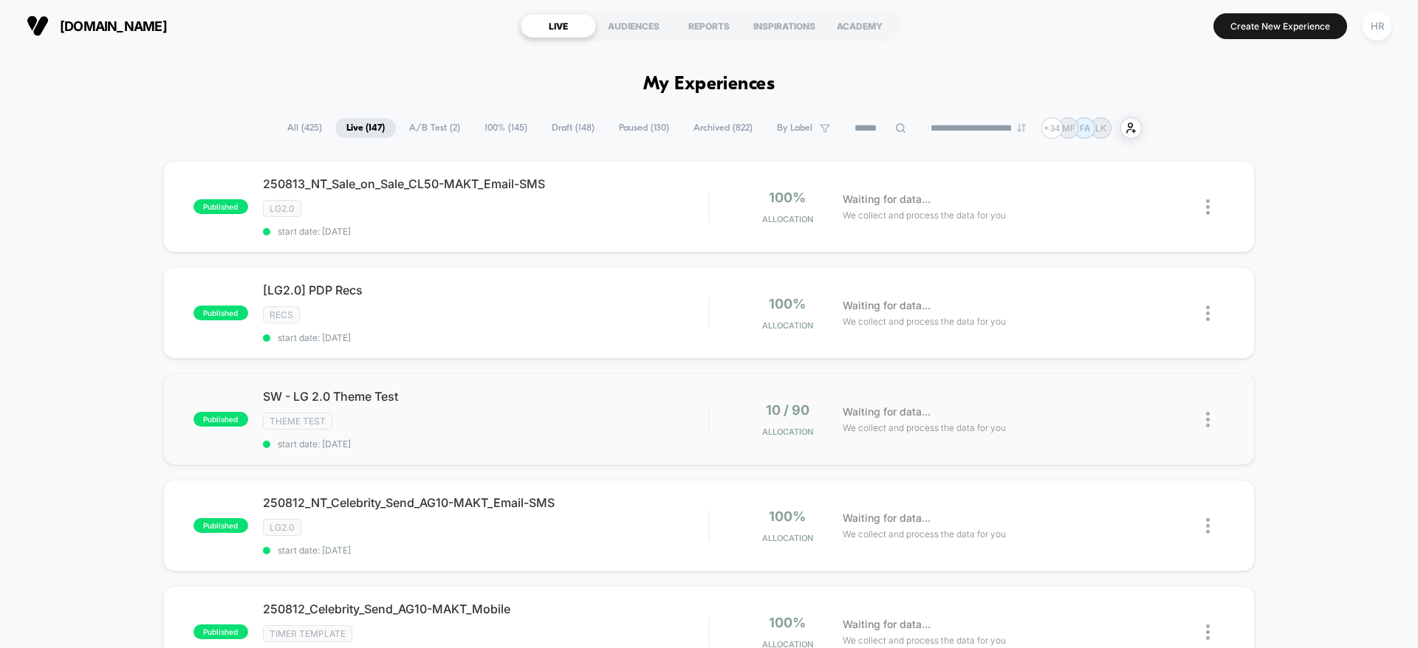
click at [608, 385] on div "published SW - LG 2.0 Theme Test Theme Test start date: 8/12/2025 10 / 90 Alloc…" at bounding box center [708, 420] width 1091 height 92
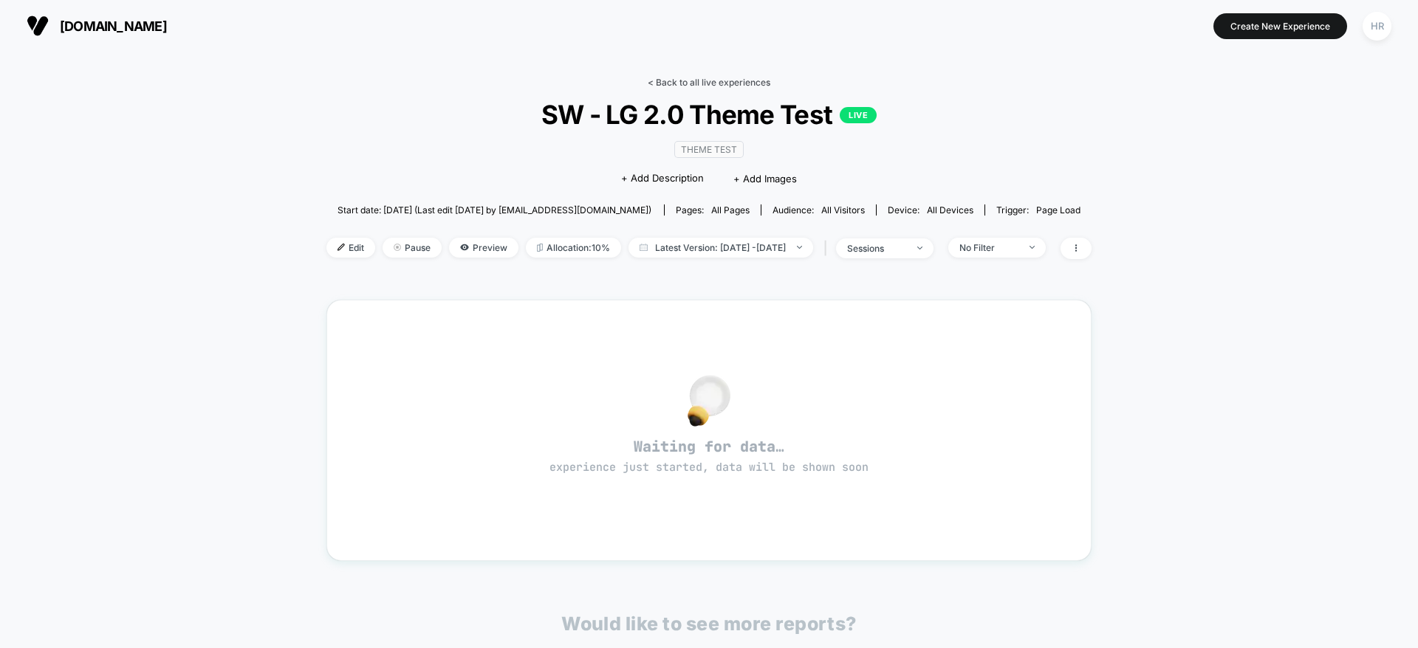
click at [726, 78] on link "< Back to all live experiences" at bounding box center [709, 82] width 123 height 11
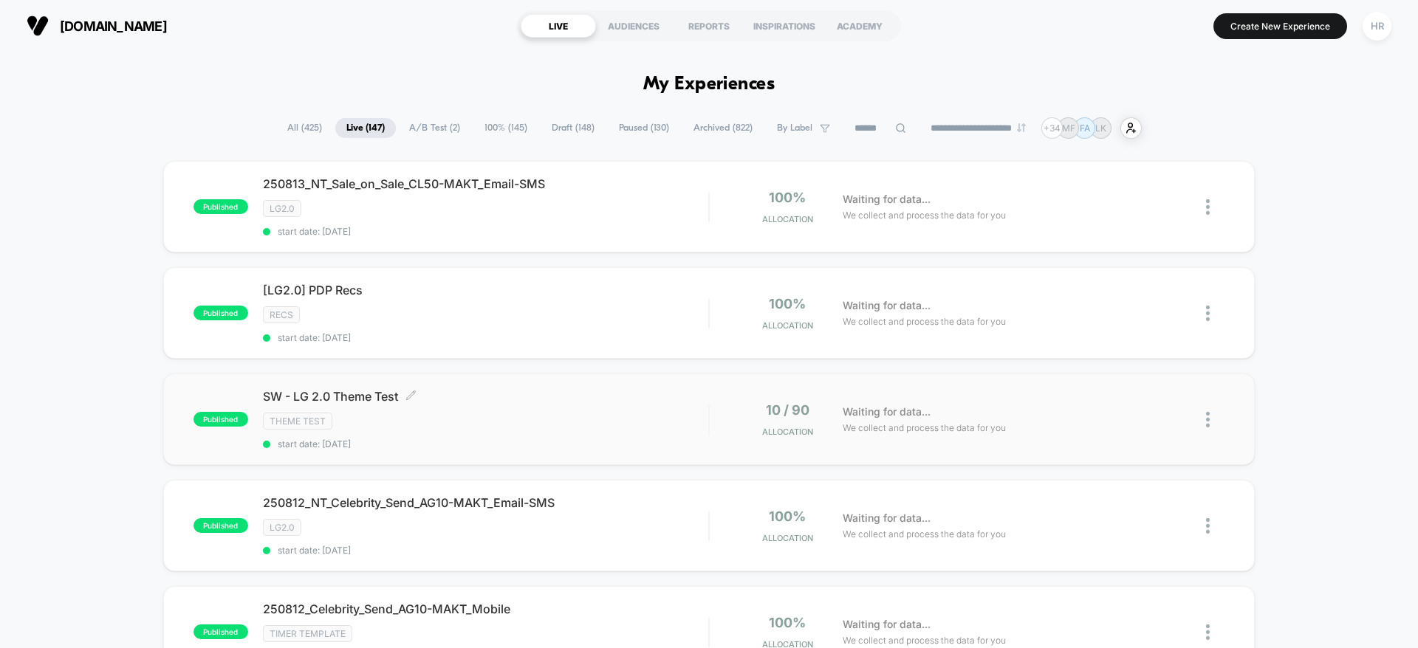
click at [584, 424] on div "Theme Test" at bounding box center [485, 421] width 445 height 17
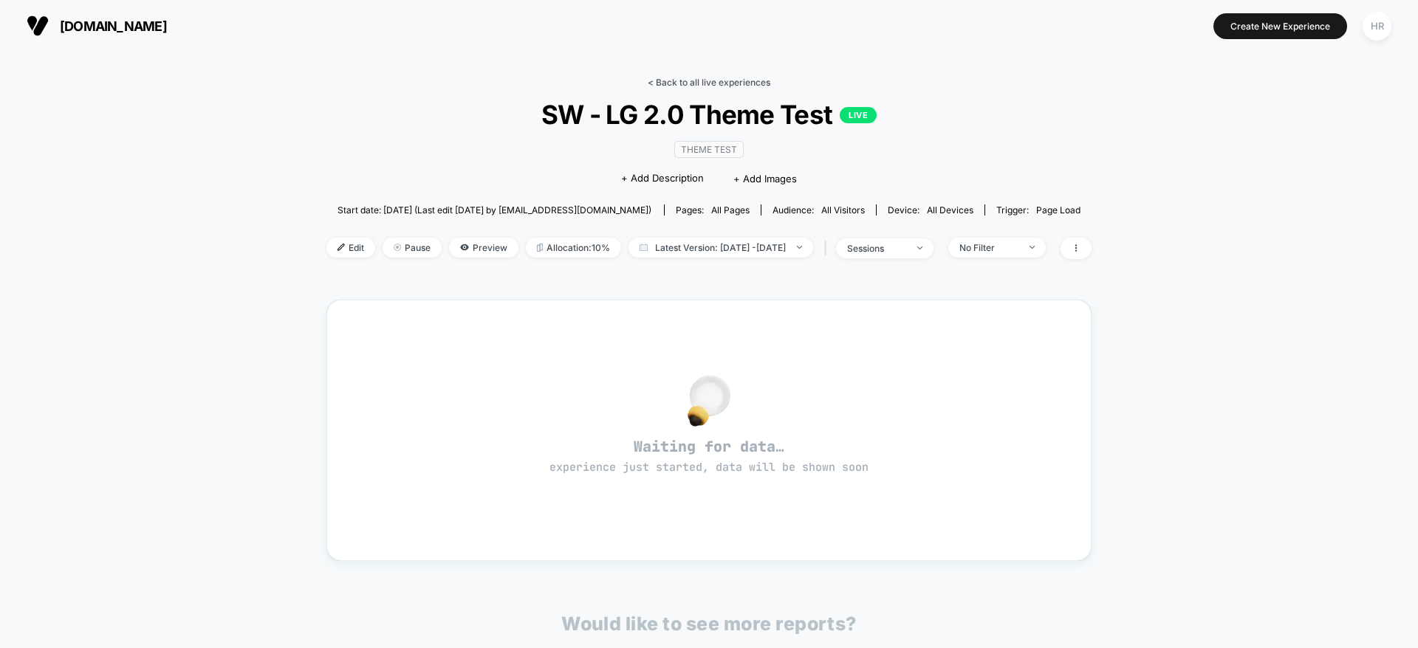
click at [721, 83] on link "< Back to all live experiences" at bounding box center [709, 82] width 123 height 11
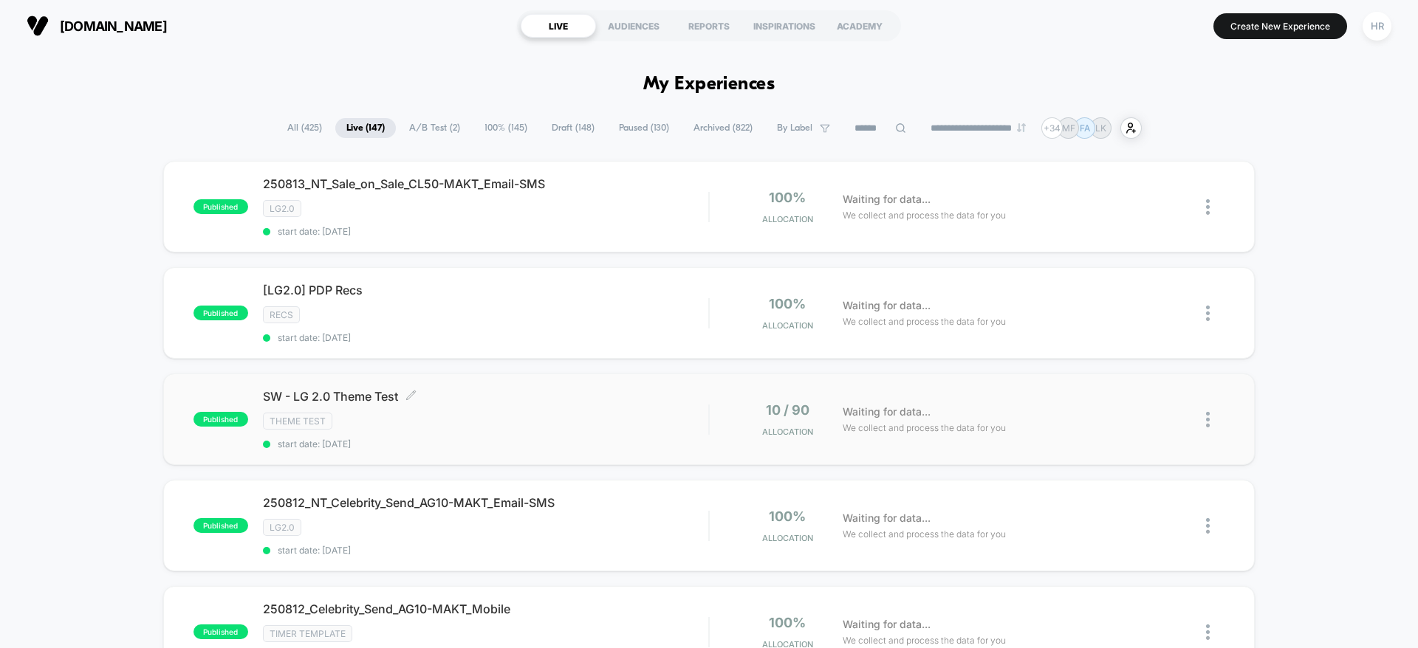
click at [552, 431] on div "SW - LG 2.0 Theme Test Click to edit experience details Click to edit experienc…" at bounding box center [485, 419] width 445 height 61
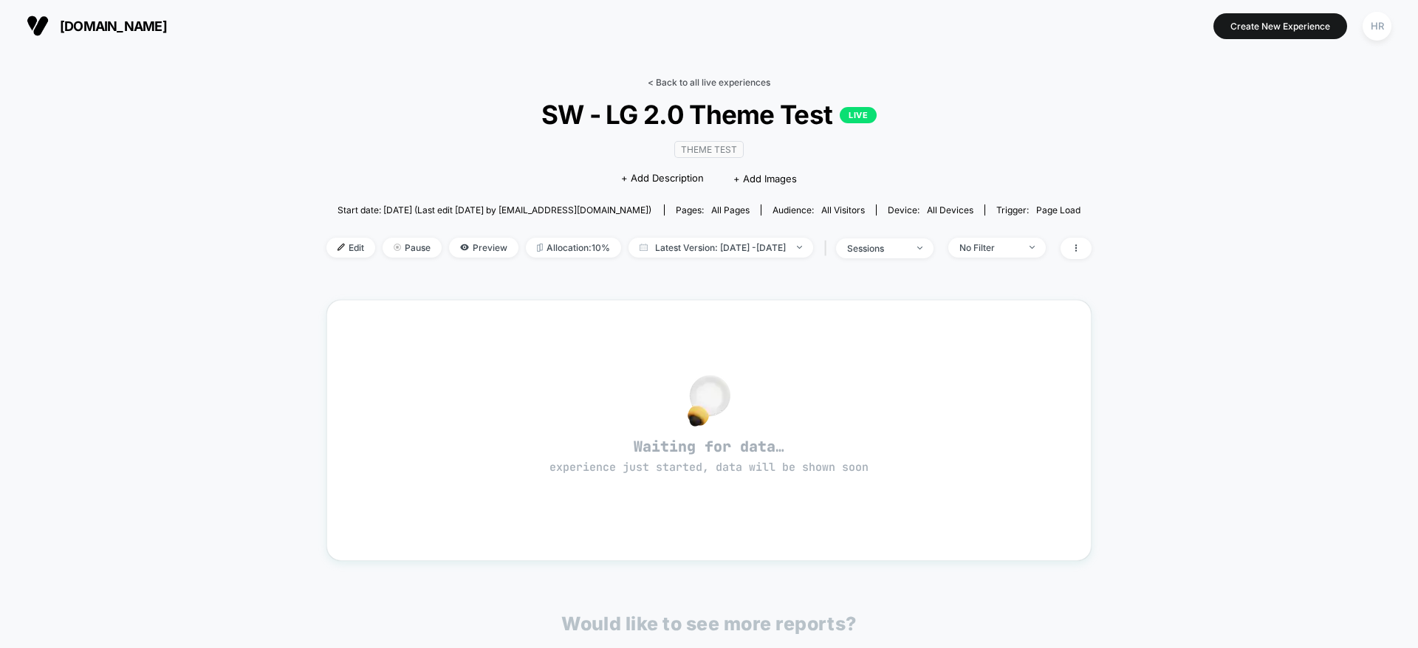
click at [680, 86] on link "< Back to all live experiences" at bounding box center [709, 82] width 123 height 11
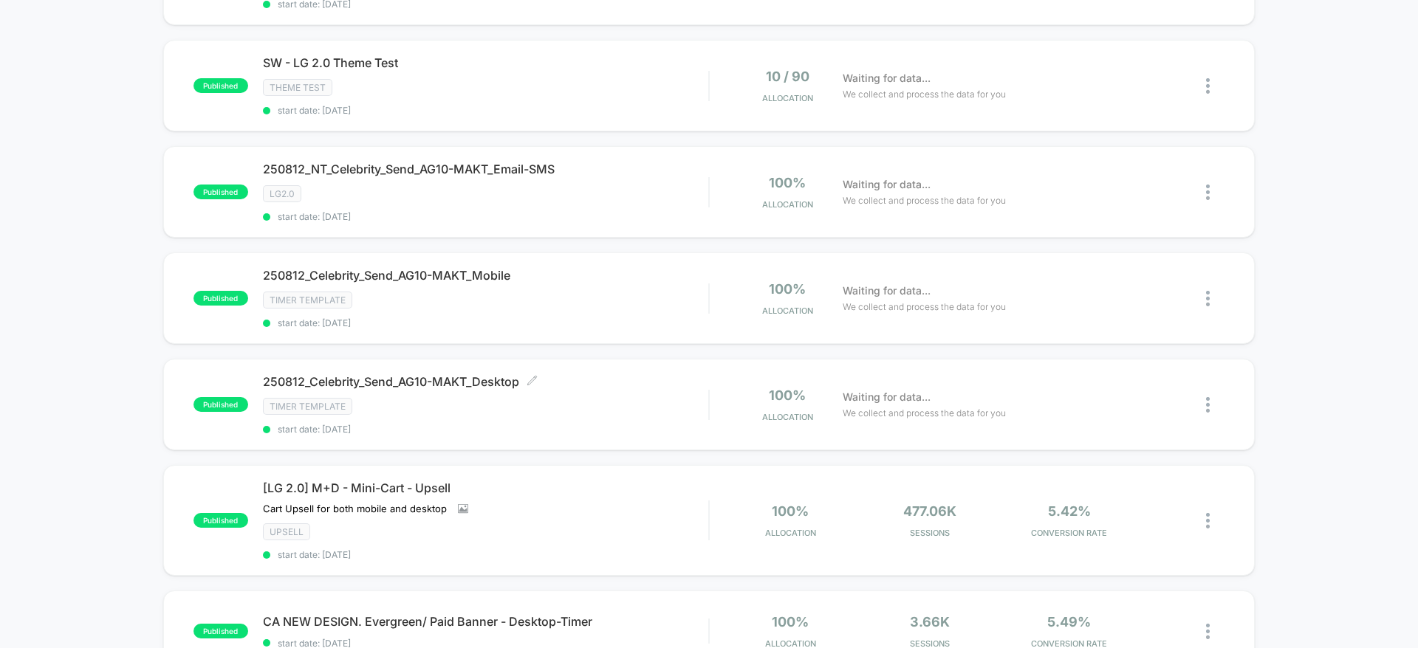
scroll to position [416, 0]
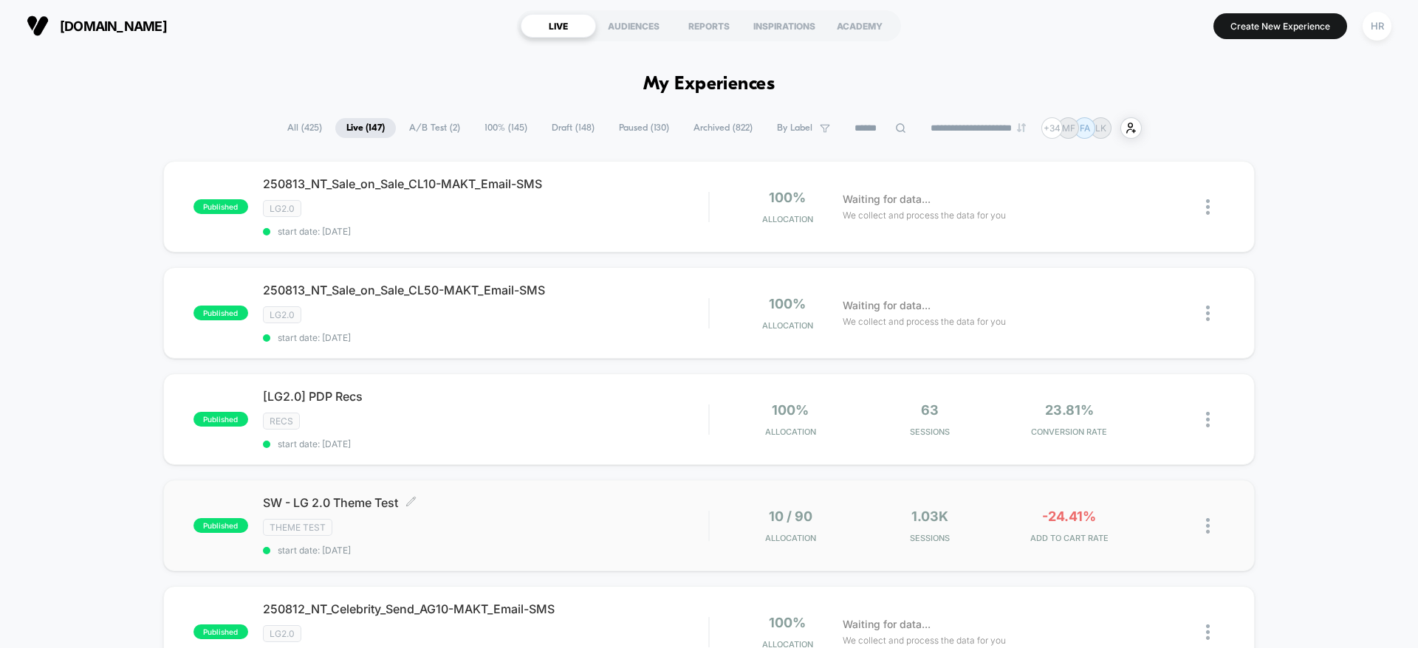
click at [634, 530] on div "Theme Test" at bounding box center [485, 527] width 445 height 17
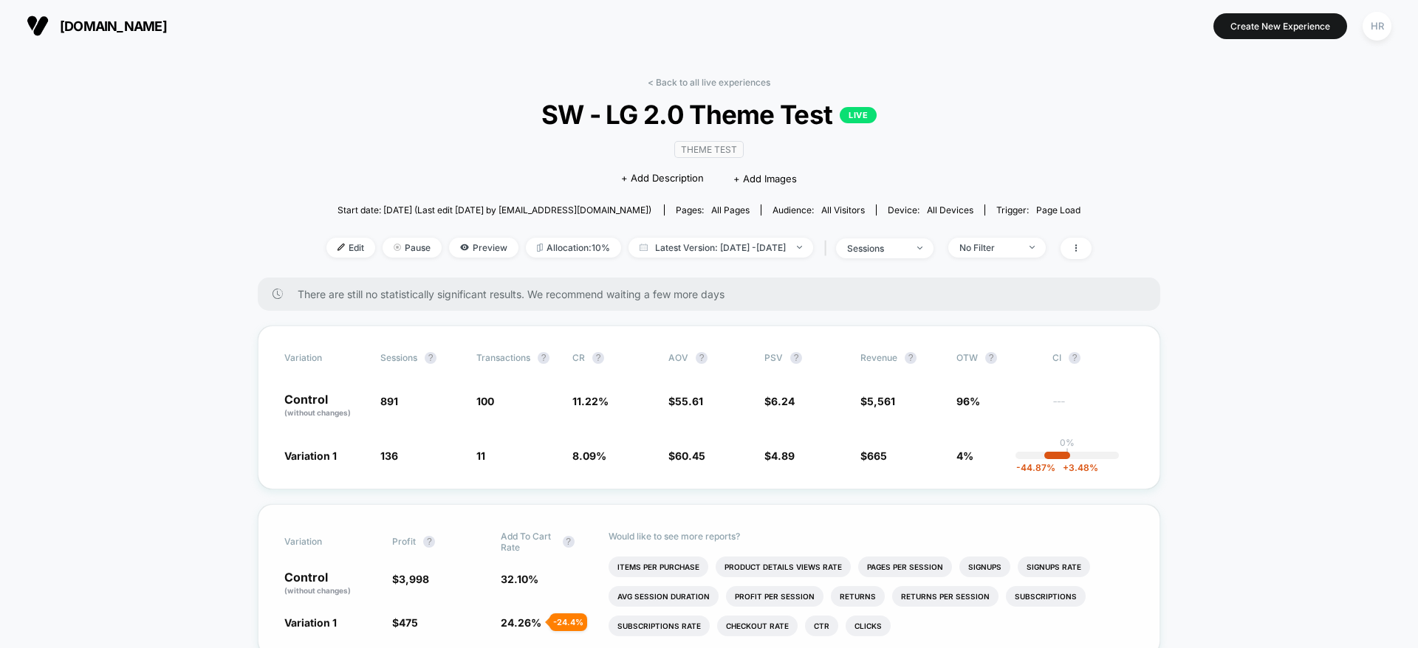
scroll to position [61, 0]
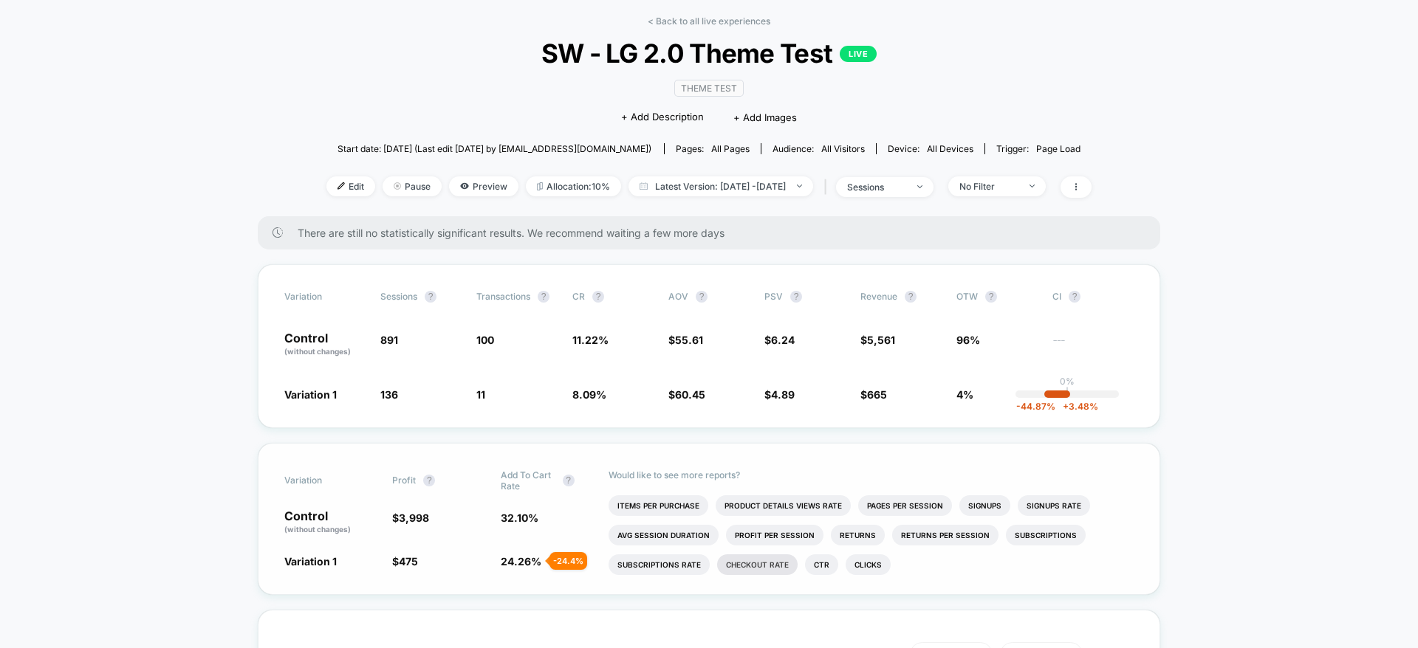
click at [737, 557] on li "Checkout Rate" at bounding box center [757, 565] width 80 height 21
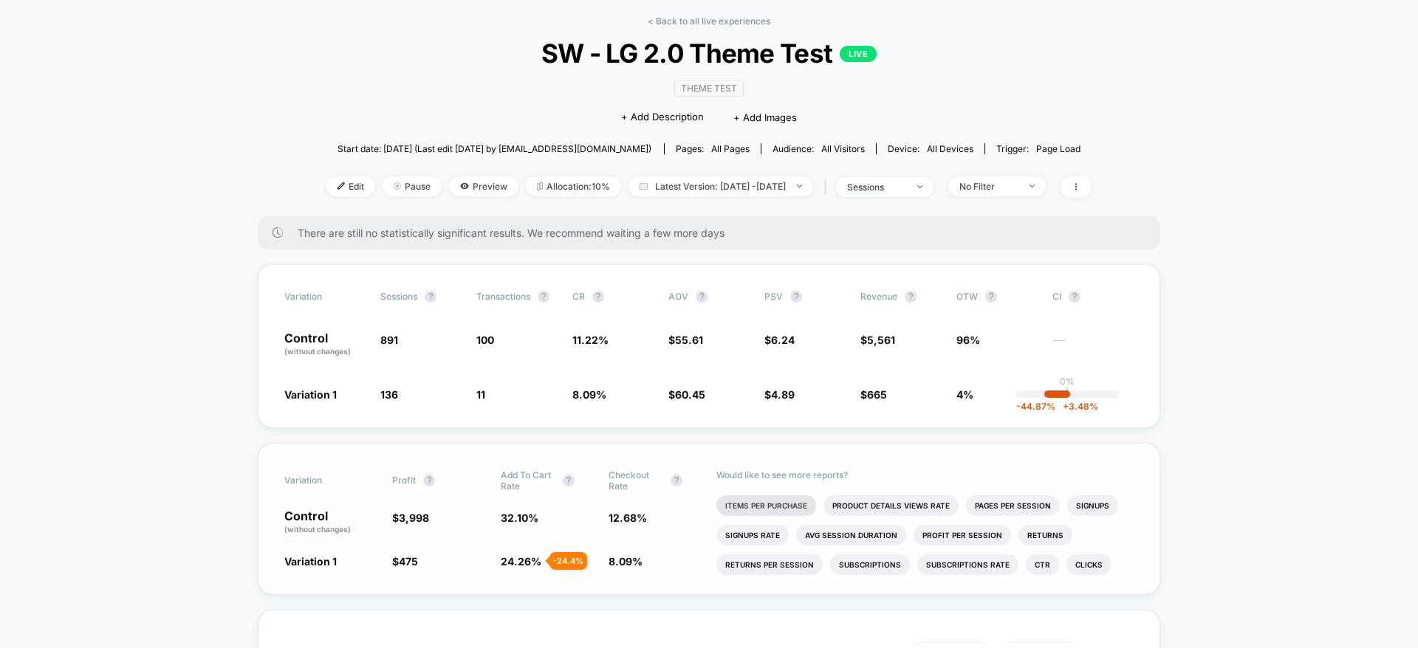
click at [786, 506] on li "Items Per Purchase" at bounding box center [766, 505] width 100 height 21
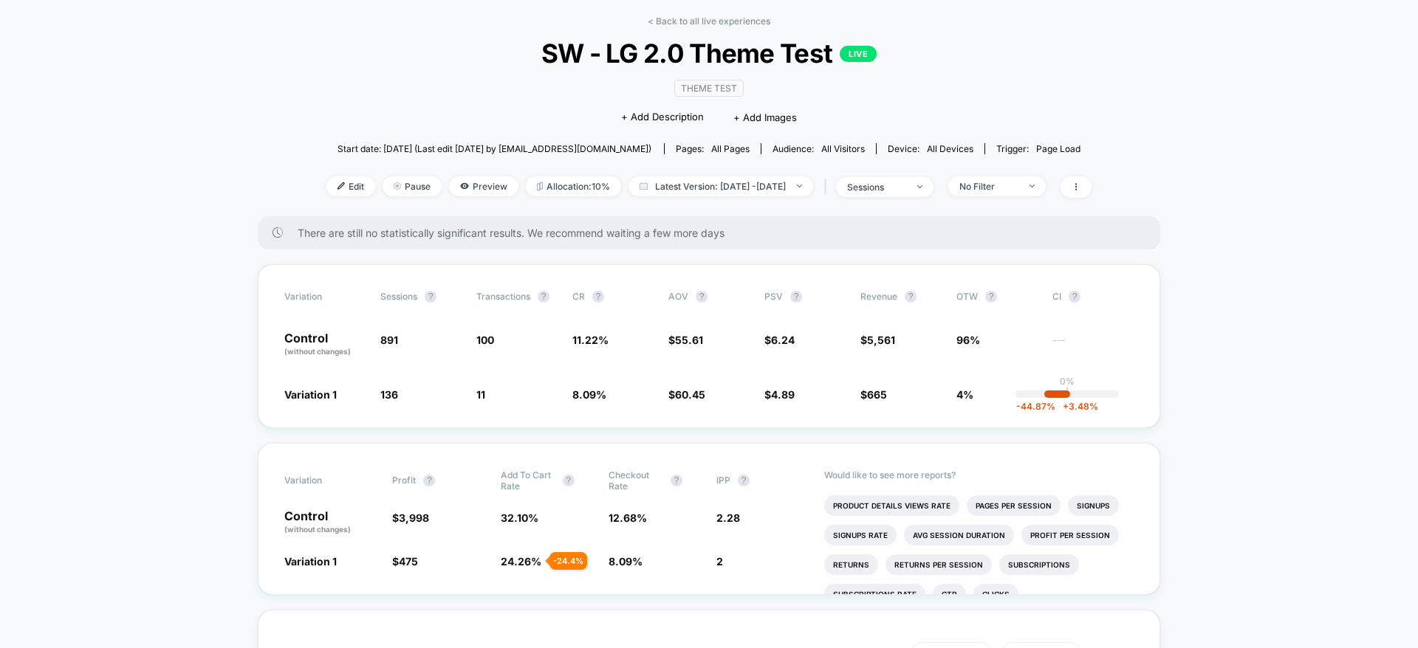
scroll to position [112, 0]
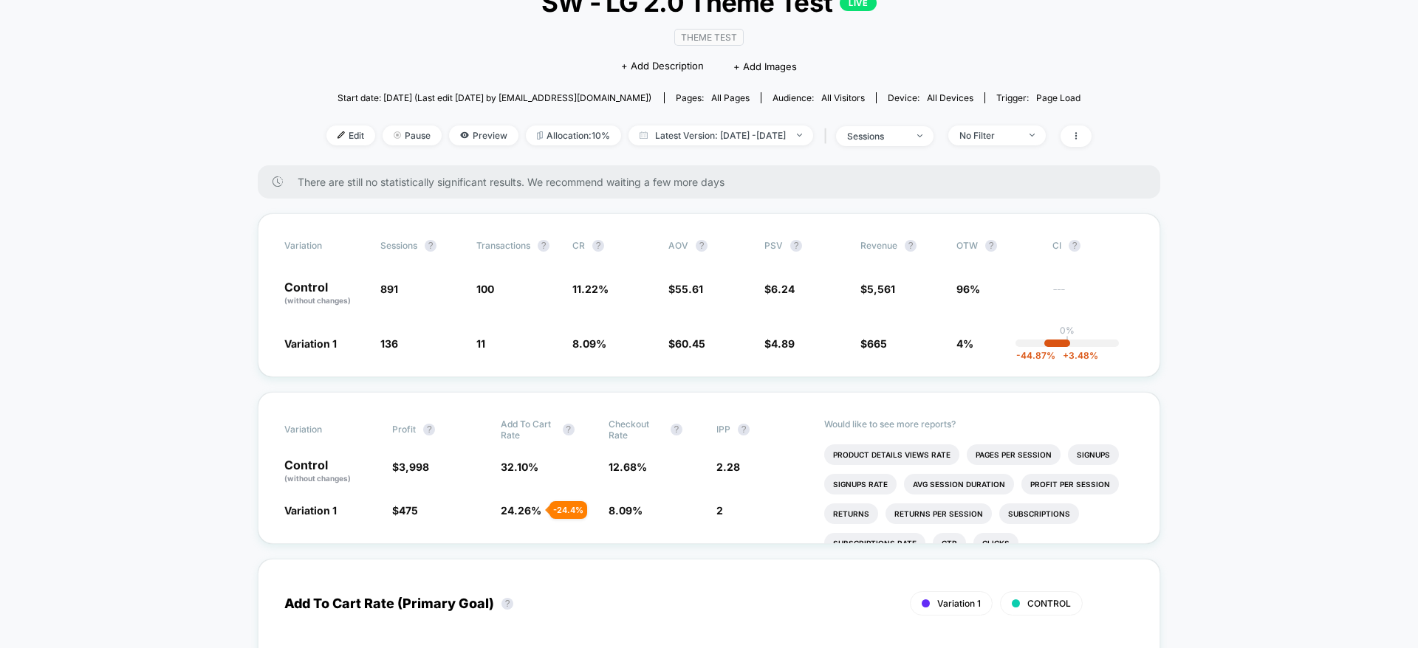
click at [673, 312] on div "Variation Sessions ? Transactions ? CR ? AOV ? PSV ? Revenue ? OTW ? CI ? Contr…" at bounding box center [709, 295] width 902 height 164
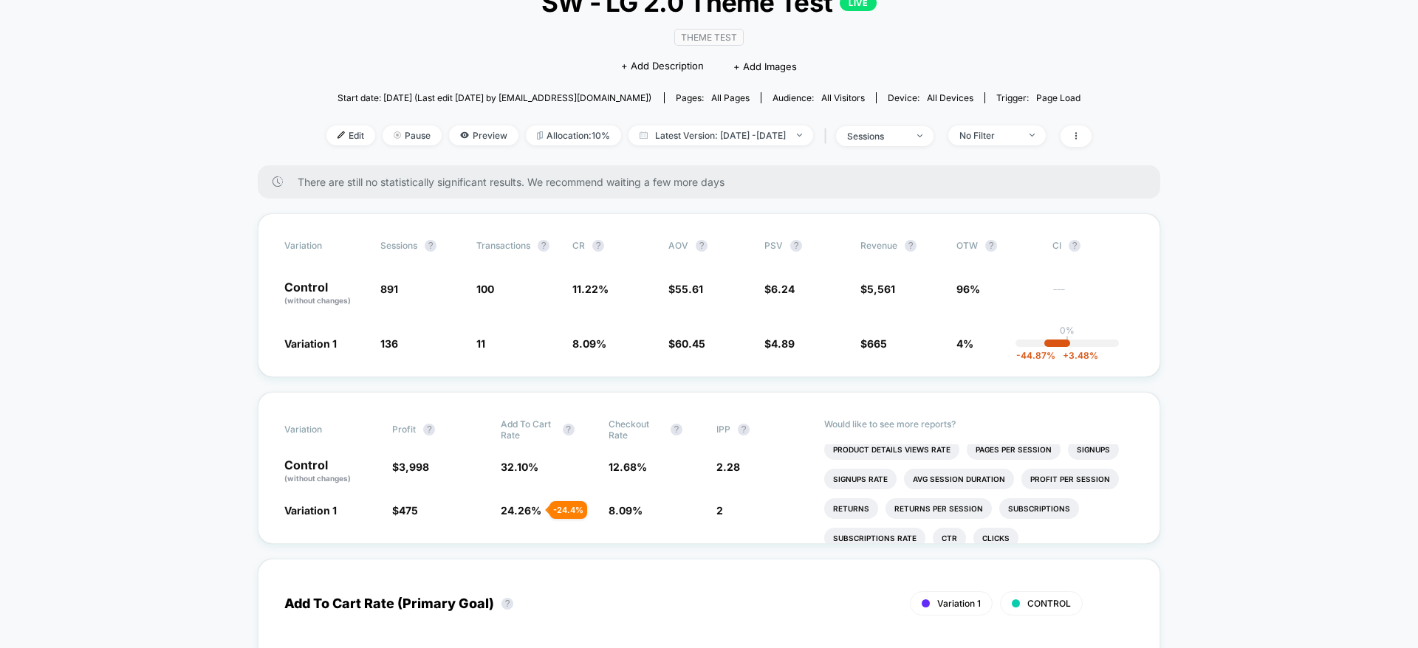
scroll to position [0, 0]
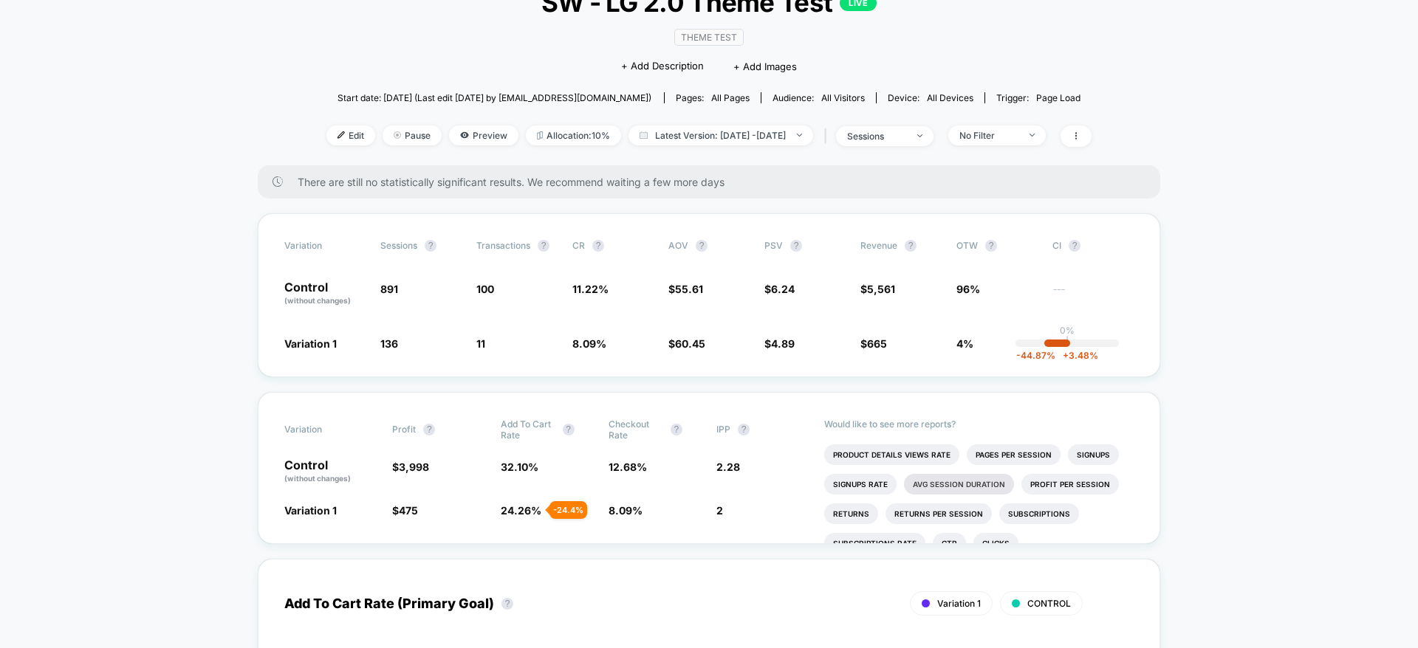
click at [987, 486] on li "Avg Session Duration" at bounding box center [959, 484] width 110 height 21
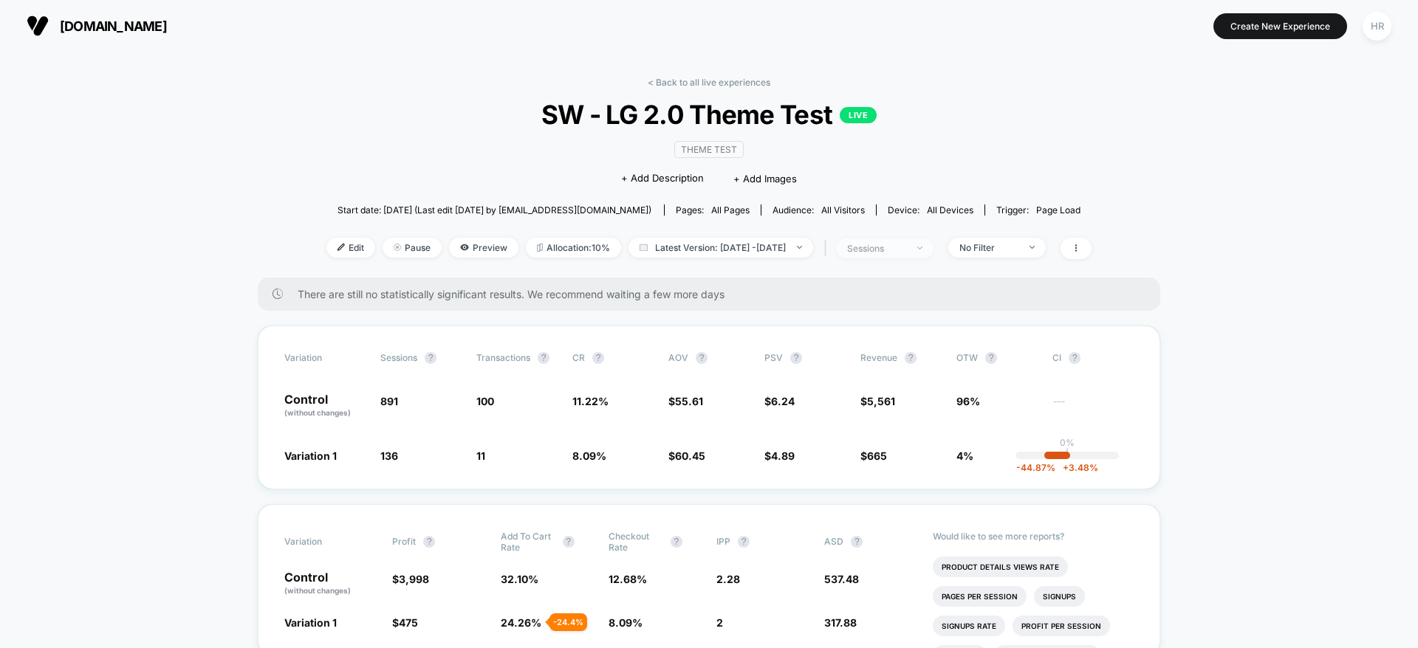
click at [906, 245] on div "sessions" at bounding box center [876, 248] width 59 height 11
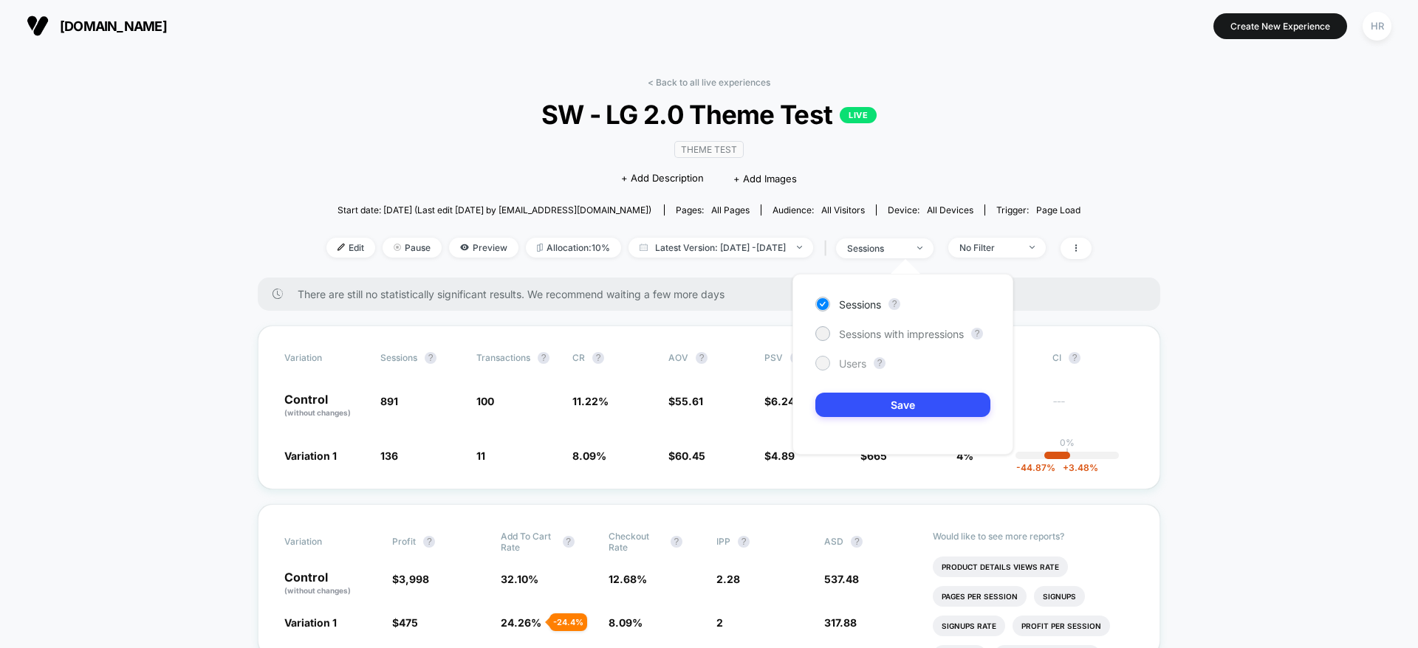
click at [835, 365] on div "Users" at bounding box center [840, 363] width 51 height 15
click at [843, 398] on button "Save" at bounding box center [902, 405] width 175 height 24
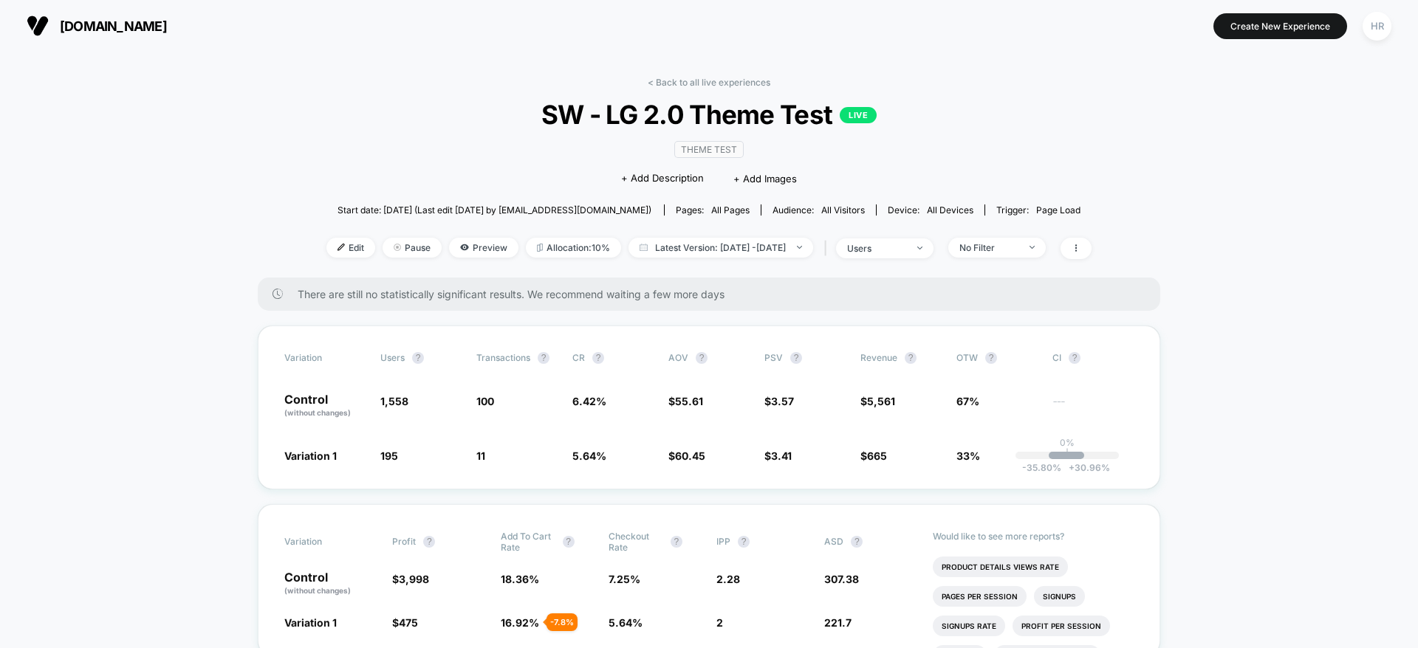
click at [849, 363] on div "Variation users ? Transactions ? CR ? AOV ? PSV ? Revenue ? OTW ? CI ? Control …" at bounding box center [709, 408] width 902 height 164
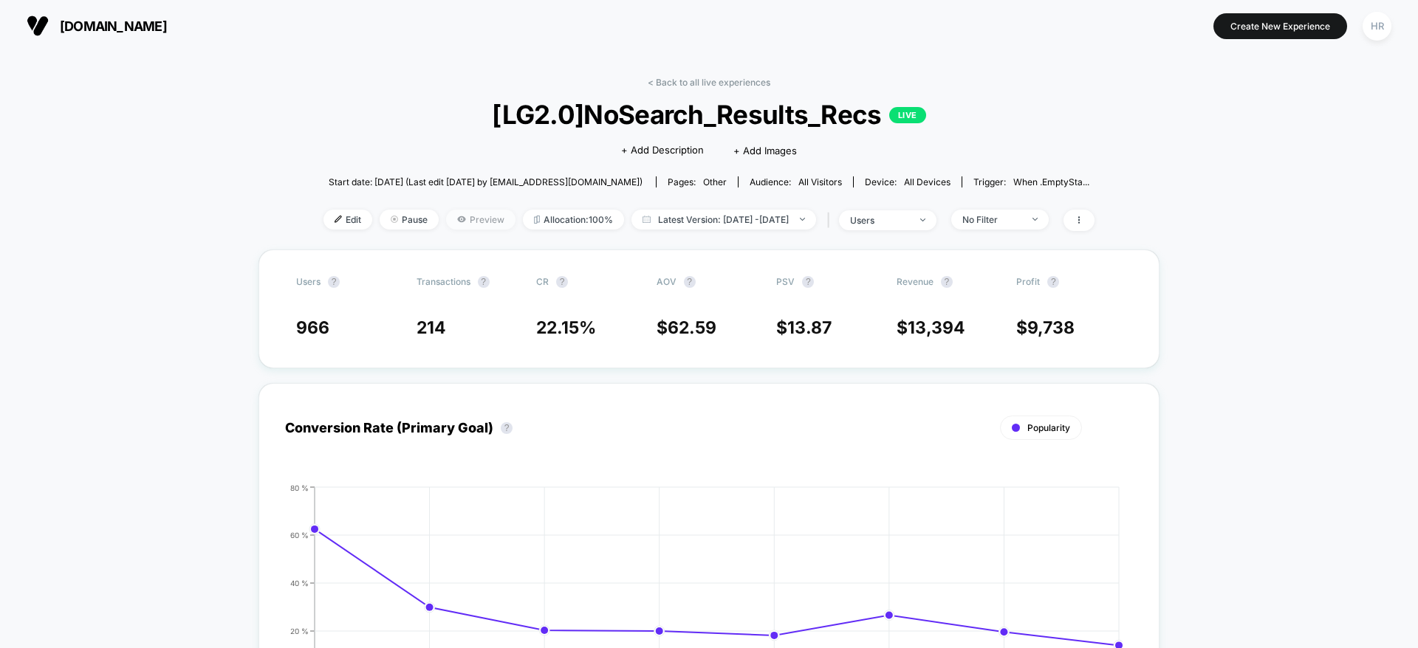
click at [450, 222] on span "Preview" at bounding box center [480, 220] width 69 height 20
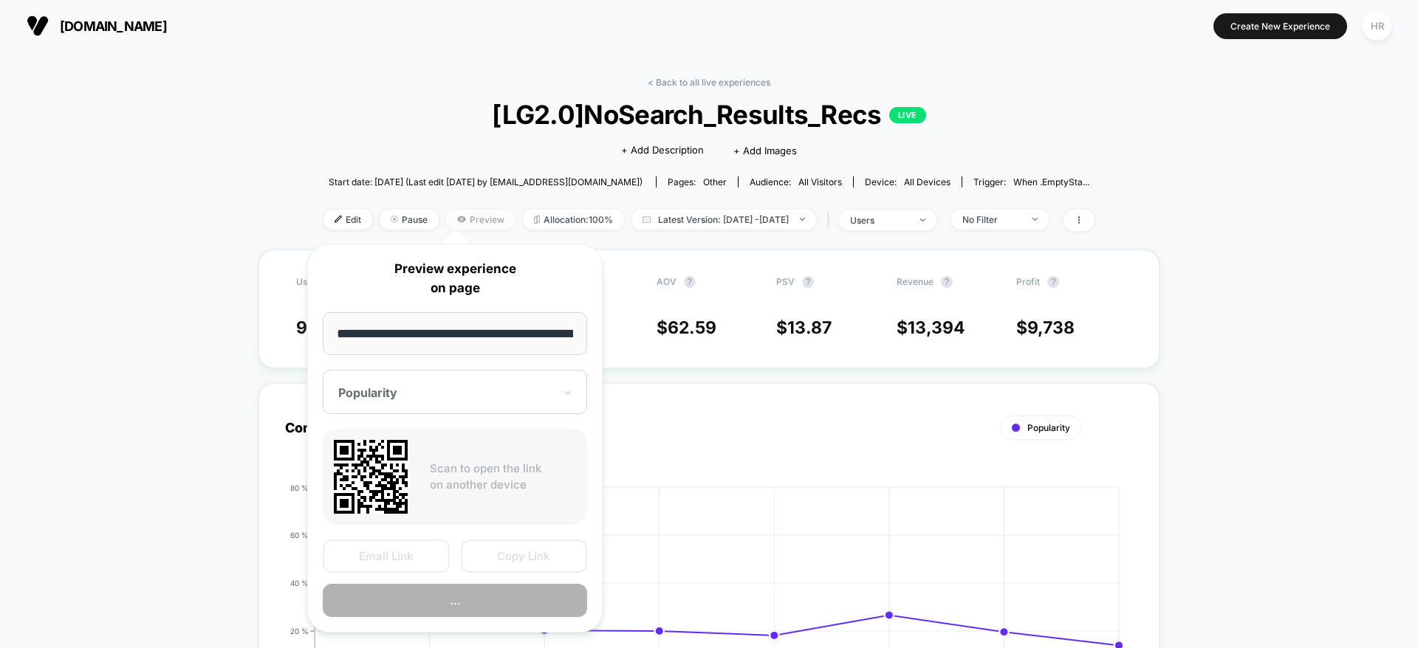
scroll to position [0, 54]
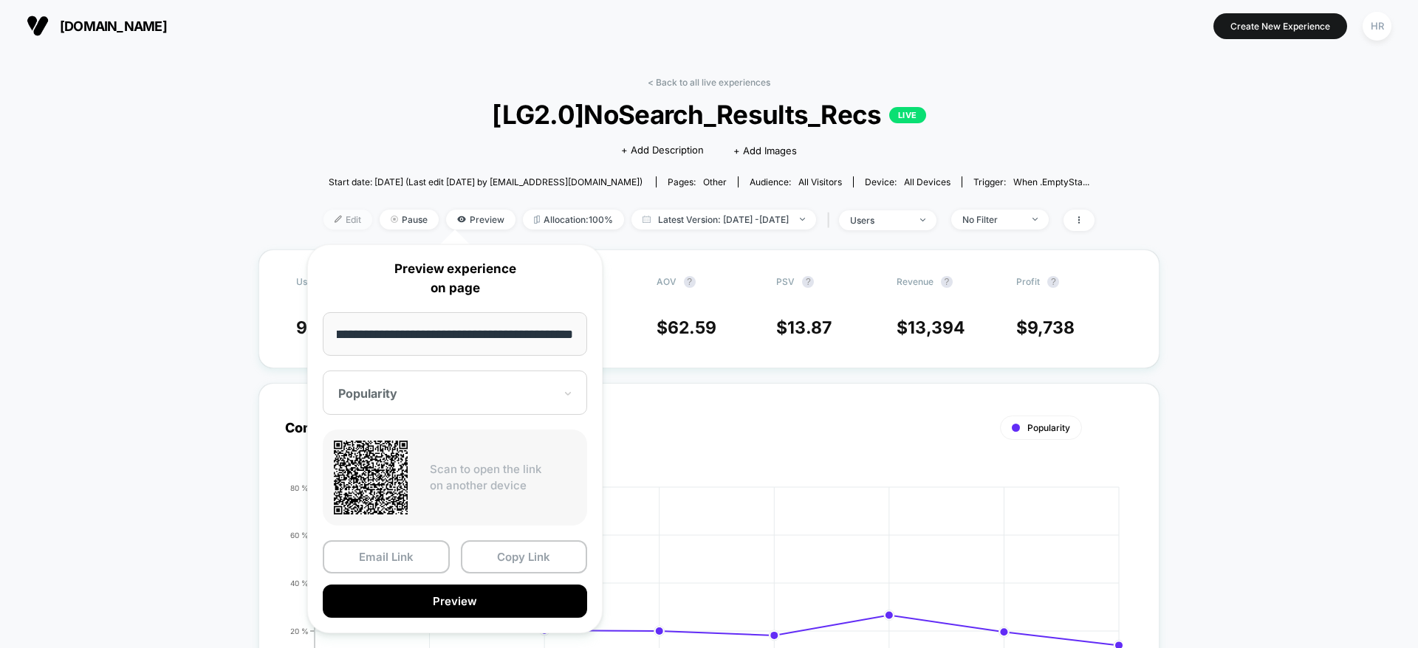
click at [334, 218] on img at bounding box center [337, 219] width 7 height 7
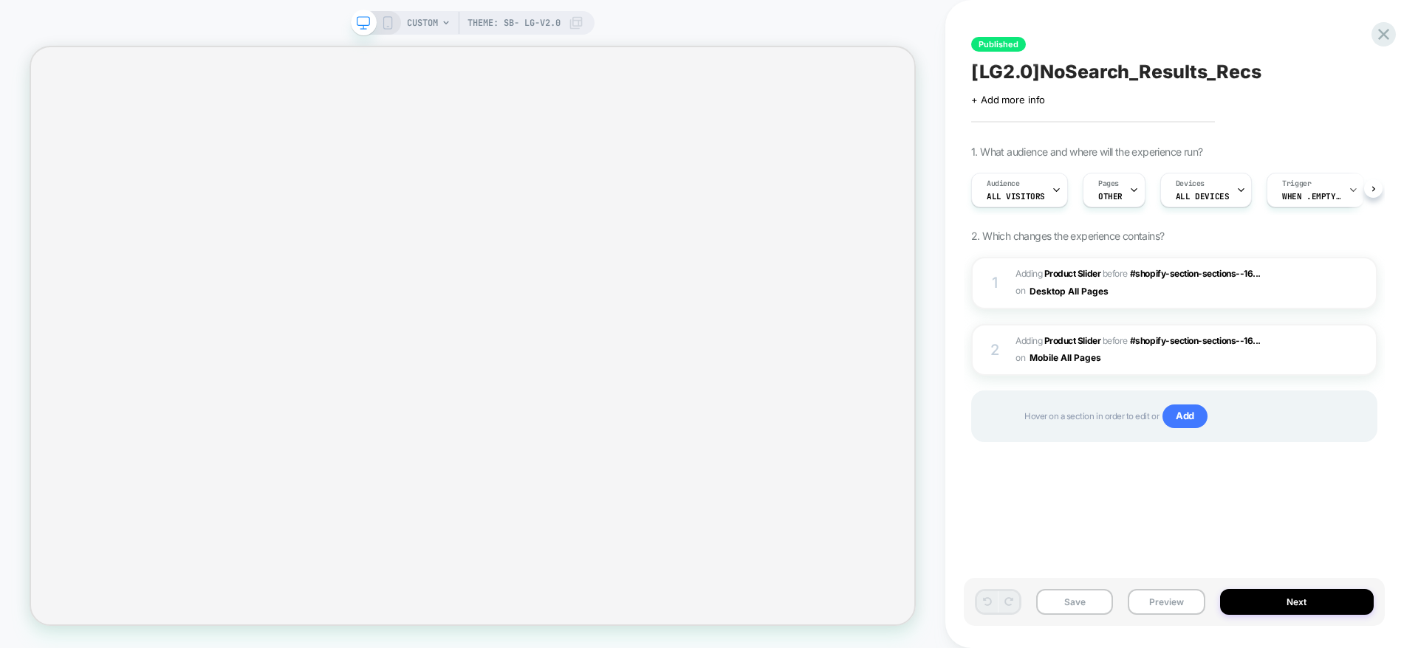
scroll to position [0, 1]
click at [1162, 603] on button "Preview" at bounding box center [1166, 602] width 77 height 26
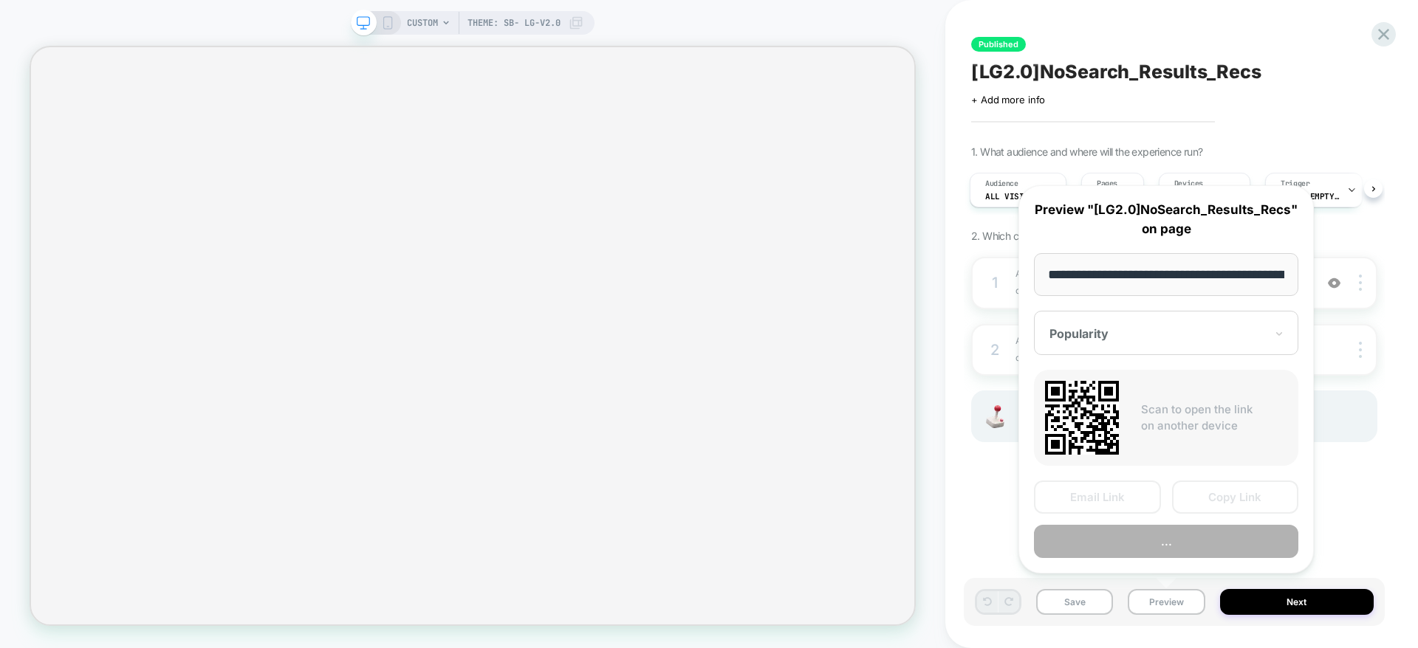
scroll to position [0, 267]
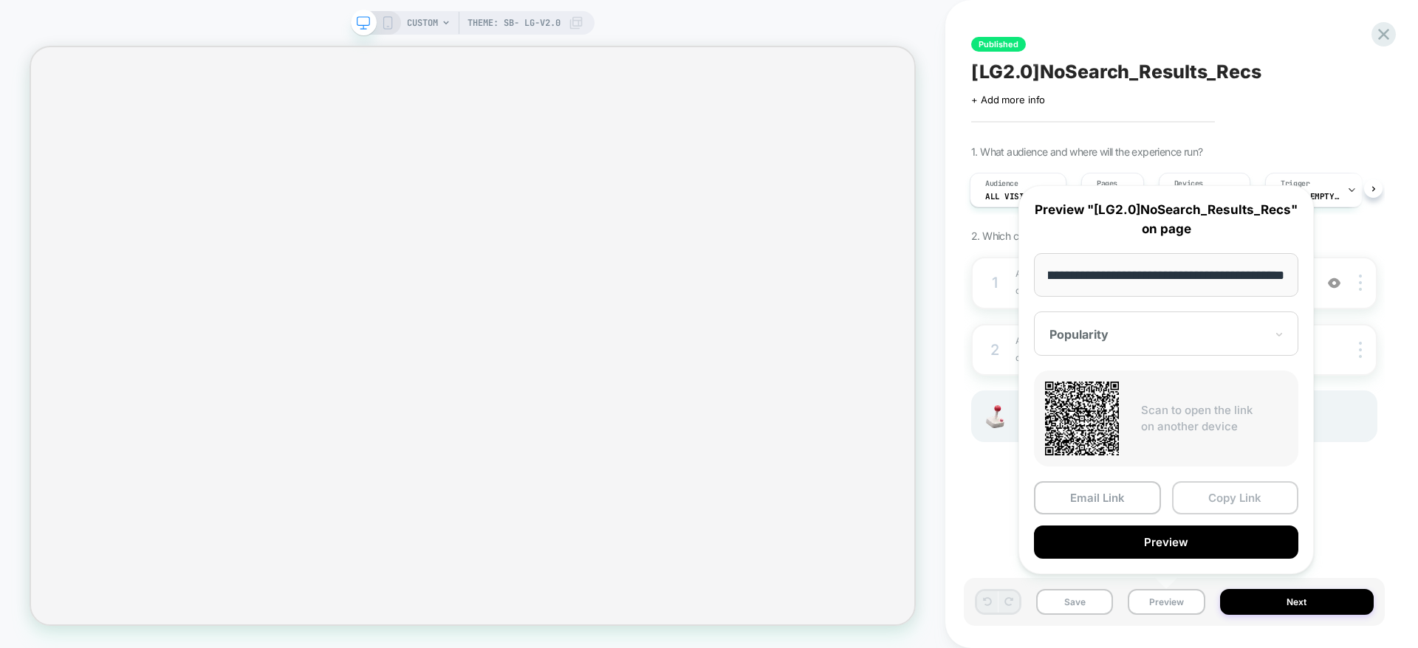
click at [1222, 493] on button "Copy Link" at bounding box center [1235, 497] width 127 height 33
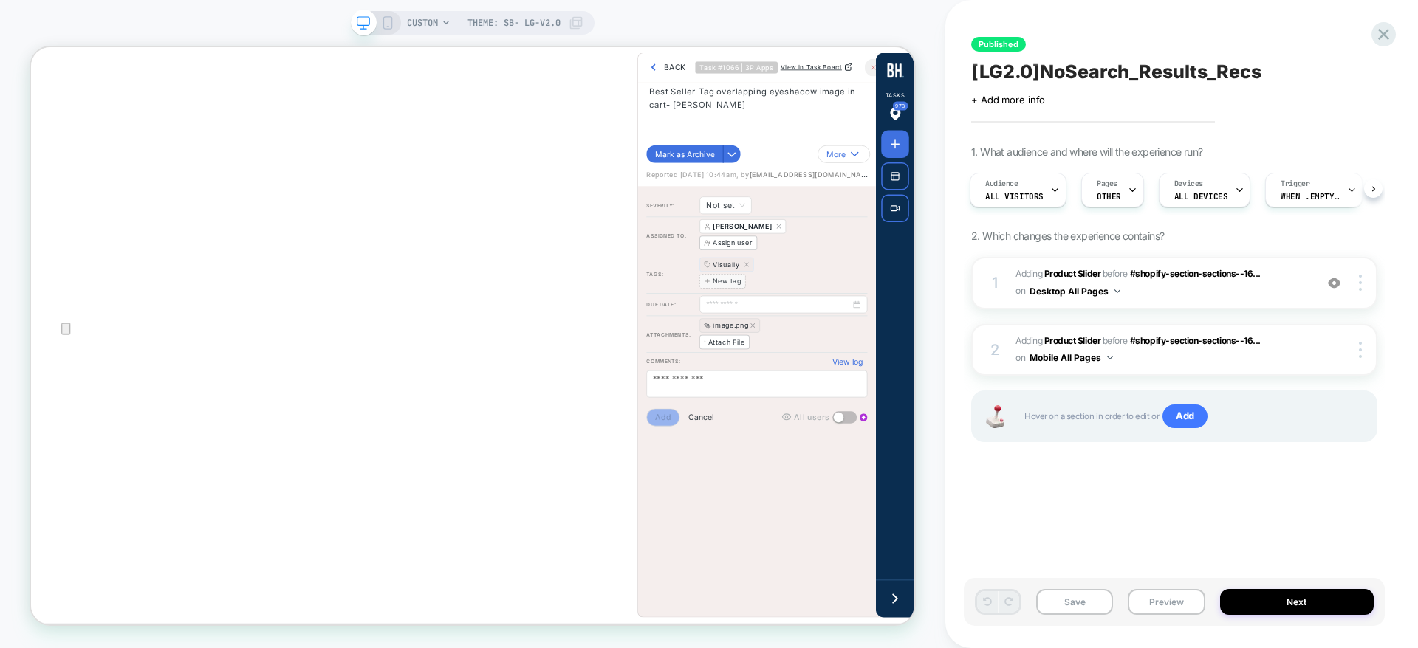
scroll to position [0, 0]
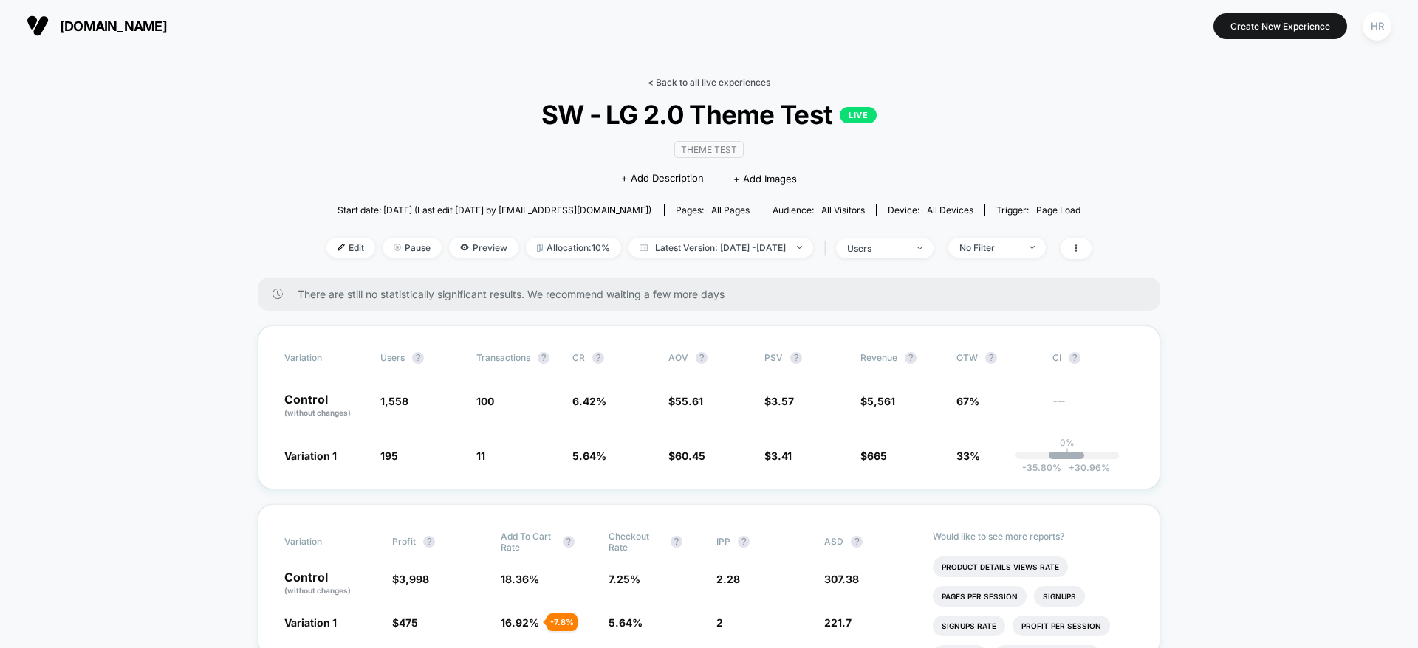
click at [683, 81] on link "< Back to all live experiences" at bounding box center [709, 82] width 123 height 11
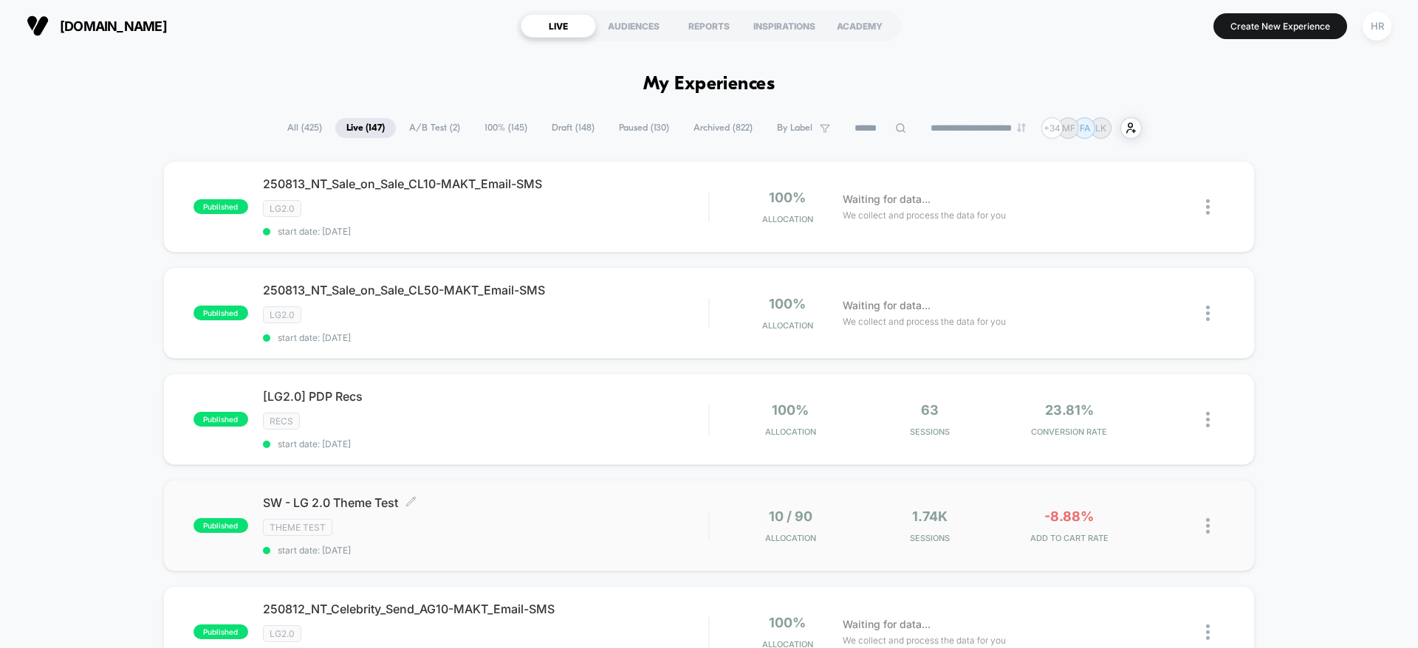
click at [564, 521] on div "Theme Test" at bounding box center [485, 527] width 445 height 17
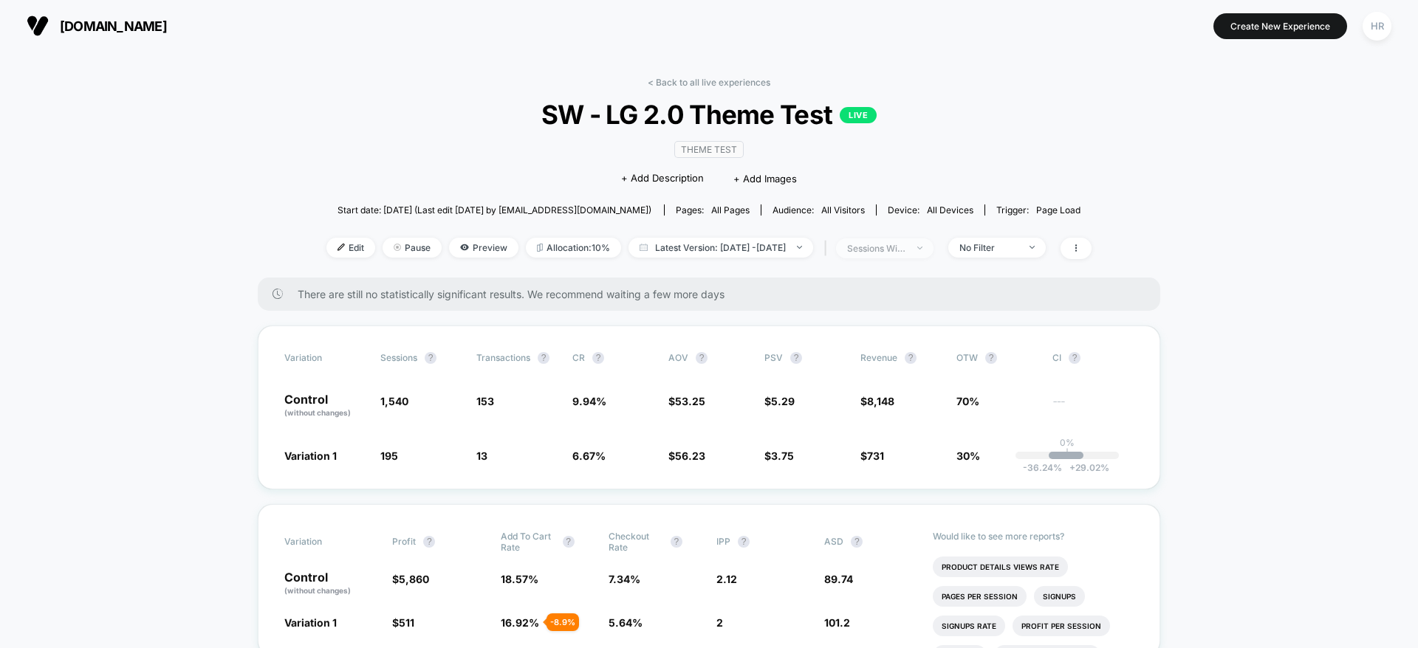
click at [919, 239] on span "sessions with impression" at bounding box center [884, 249] width 97 height 20
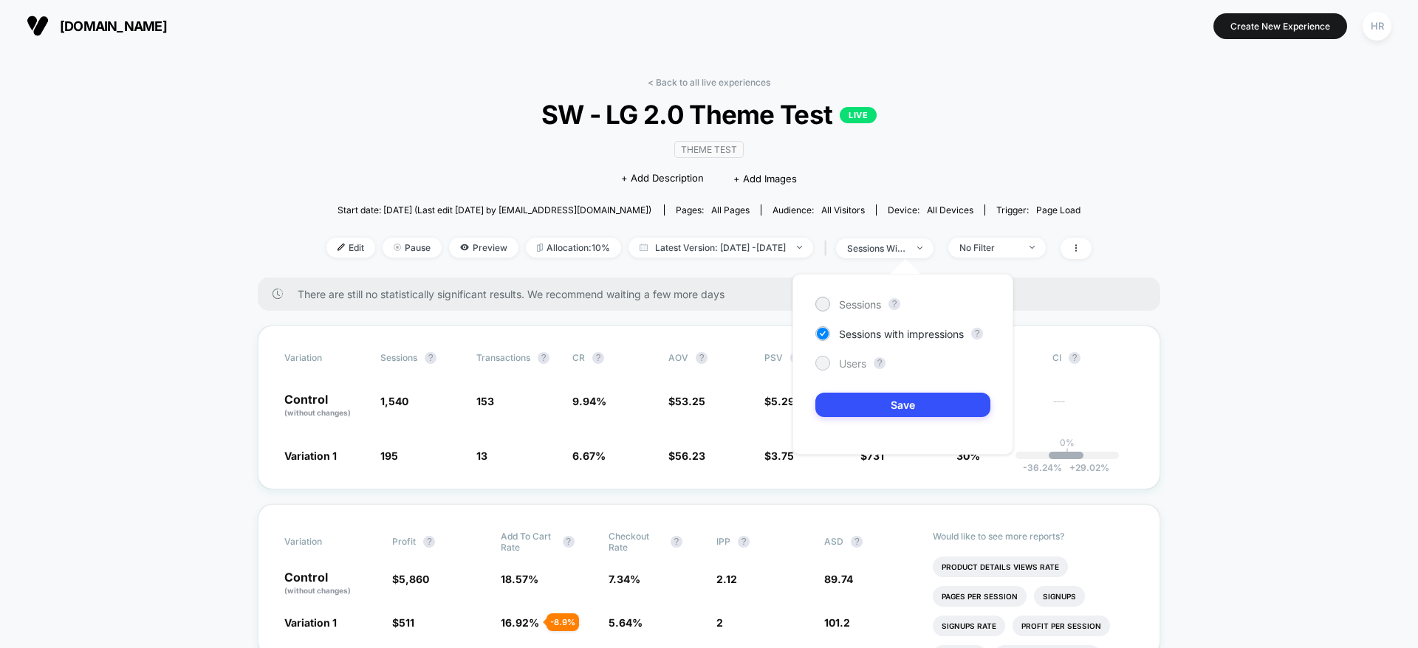
click at [849, 363] on span "Users" at bounding box center [852, 363] width 27 height 13
click at [869, 409] on button "Save" at bounding box center [902, 405] width 175 height 24
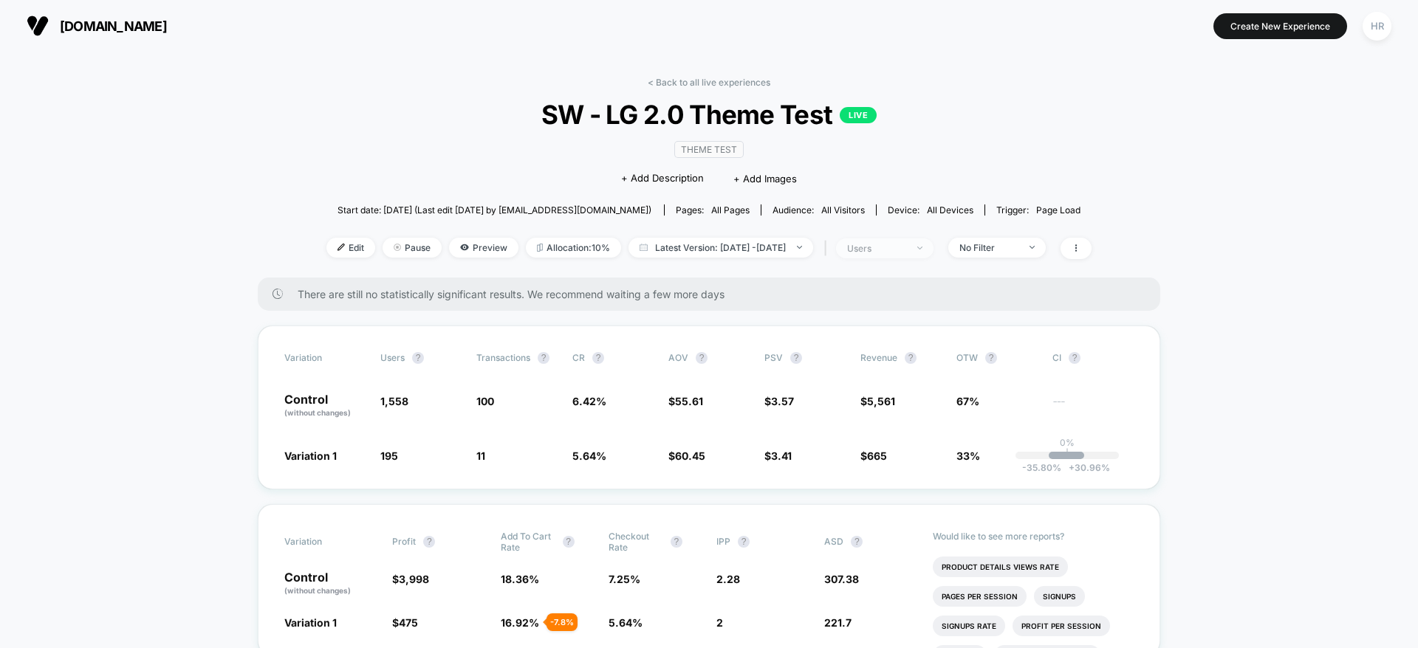
click at [906, 244] on div "users" at bounding box center [876, 248] width 59 height 11
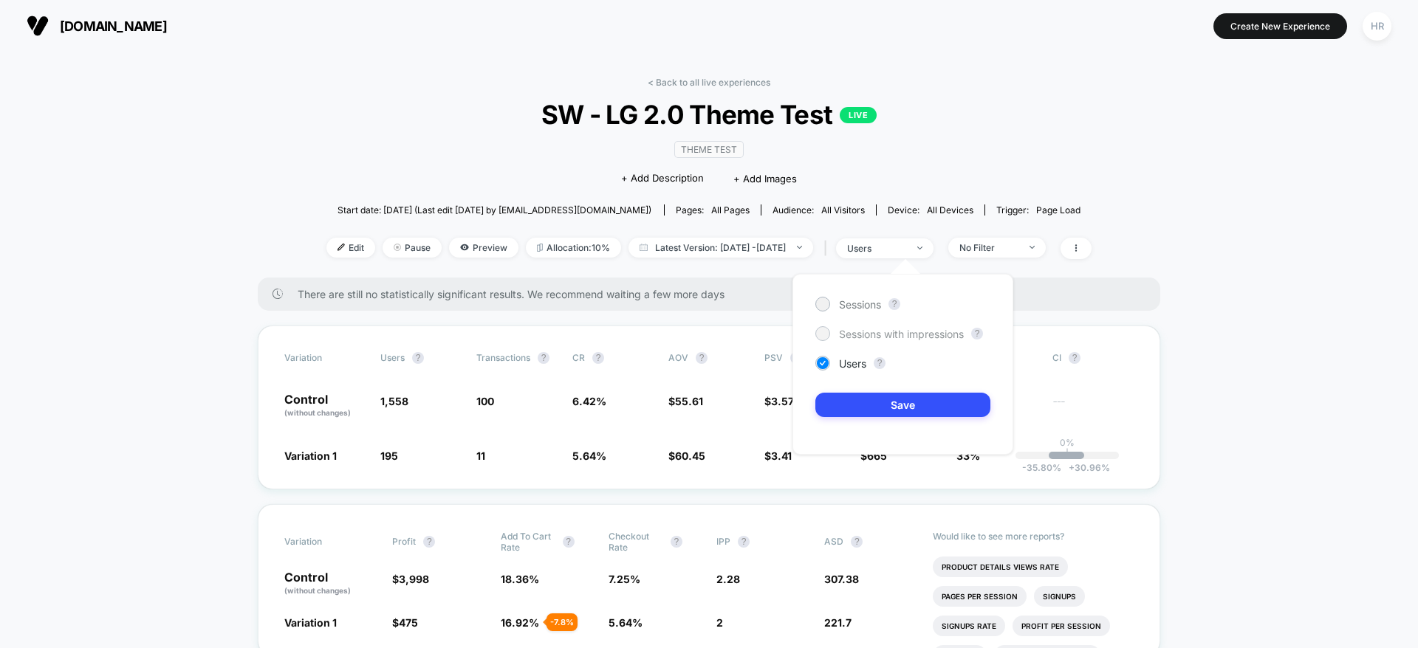
click at [880, 332] on span "Sessions with impressions" at bounding box center [901, 334] width 125 height 13
click at [1015, 197] on div "Start date: 8/12/2025 (Last edit 8/12/2025 by hroth@asbeauty.com) Pages: all pa…" at bounding box center [708, 210] width 765 height 26
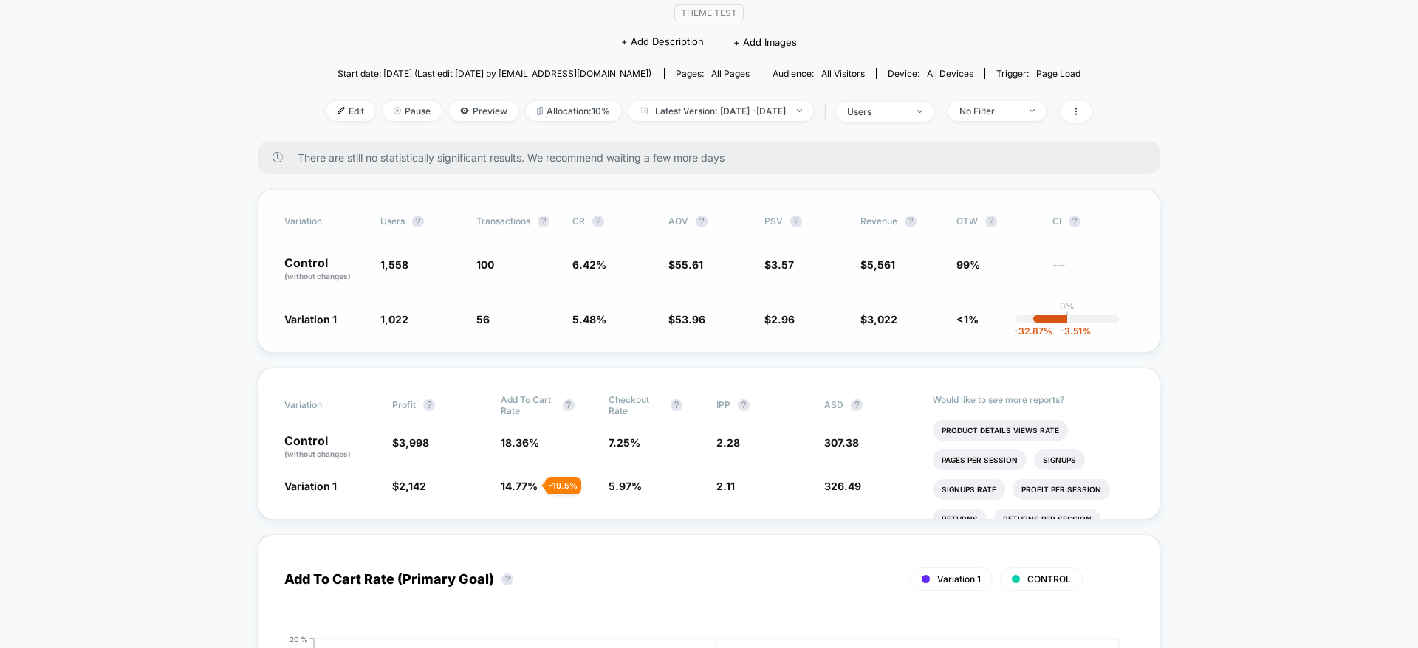
scroll to position [139, 0]
click at [1018, 110] on div "No Filter" at bounding box center [988, 108] width 59 height 11
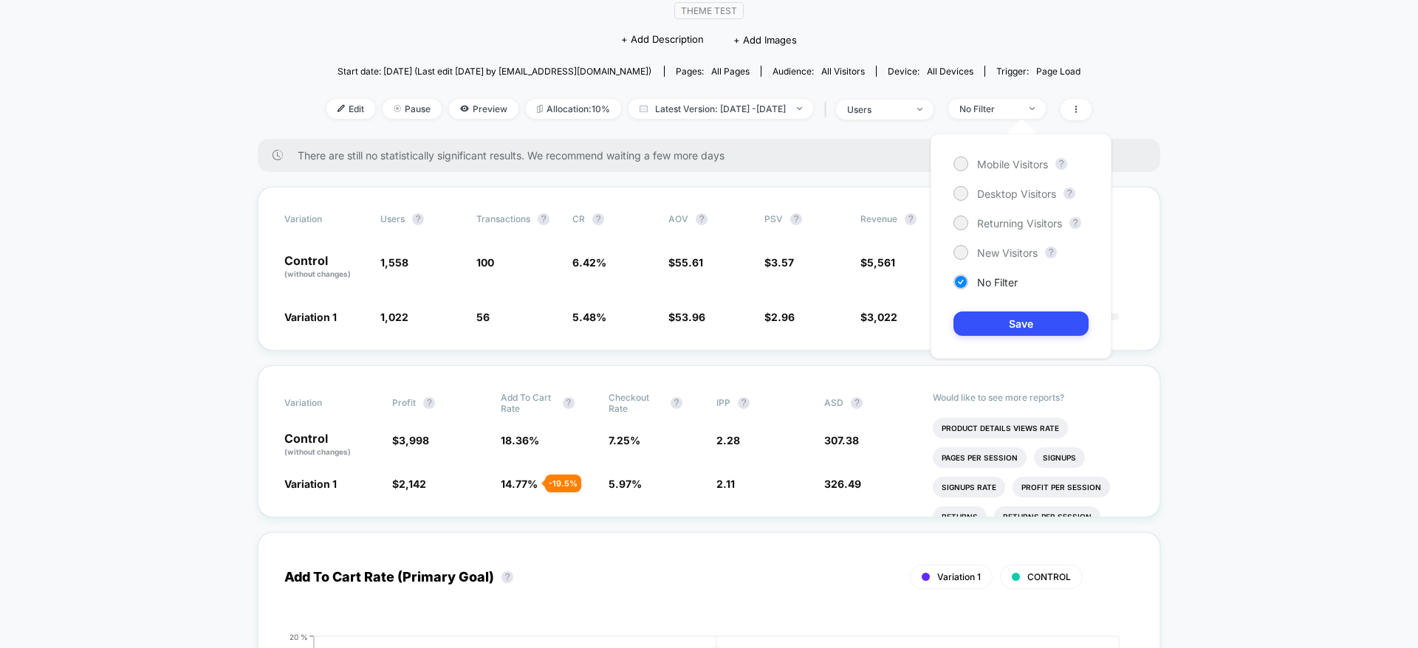
click at [1006, 243] on div "Mobile Visitors ? Desktop Visitors ? Returning Visitors ? New Visitors ? No Fil…" at bounding box center [1020, 246] width 181 height 225
click at [888, 113] on div "users" at bounding box center [876, 109] width 59 height 11
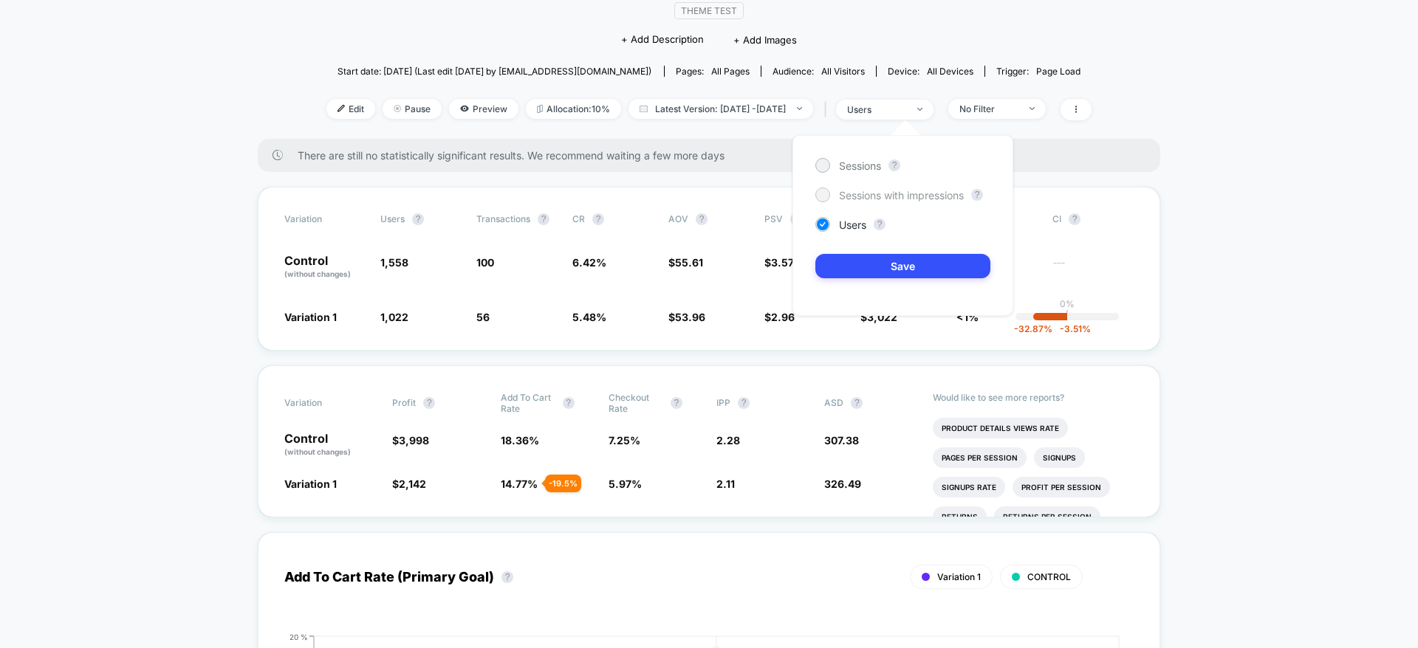
click at [873, 193] on span "Sessions with impressions" at bounding box center [901, 195] width 125 height 13
click at [828, 233] on div "Sessions ? Sessions with impressions ? Users ? Save" at bounding box center [902, 225] width 221 height 181
click at [851, 230] on div "Users" at bounding box center [840, 224] width 51 height 15
click at [897, 270] on button "Save" at bounding box center [902, 266] width 175 height 24
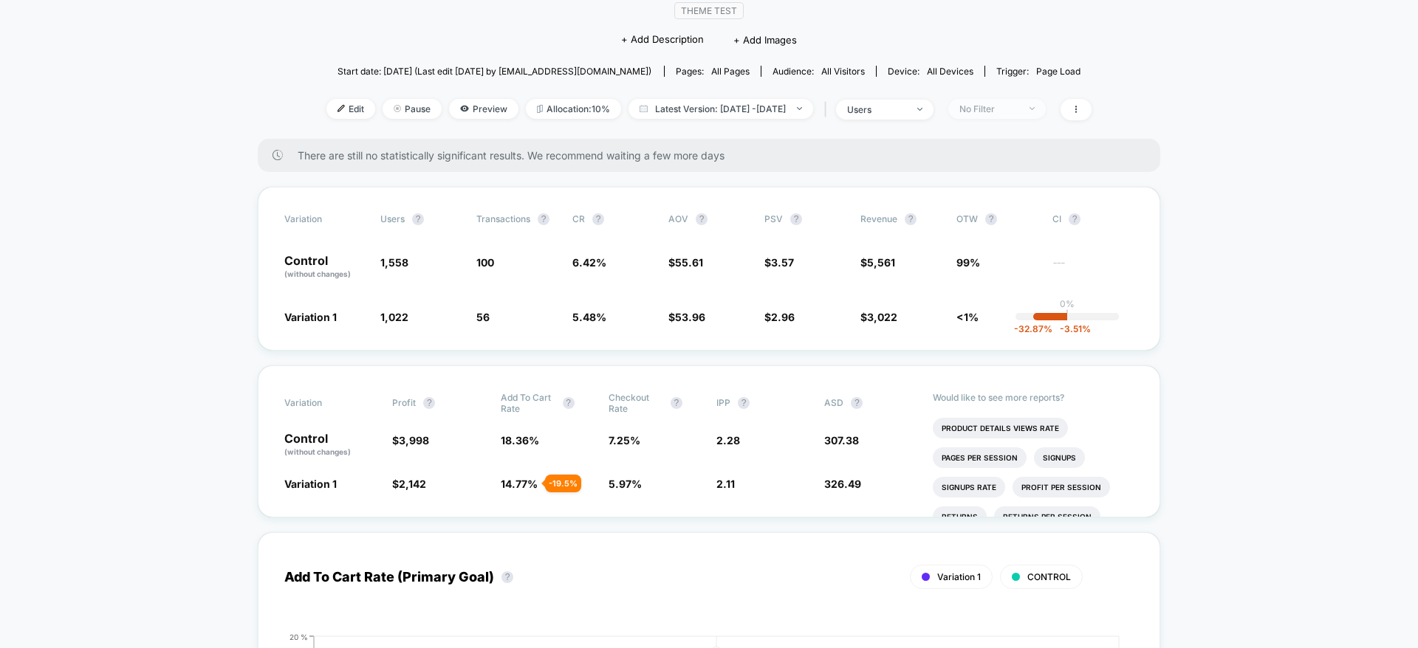
click at [1018, 113] on div "No Filter" at bounding box center [988, 108] width 59 height 11
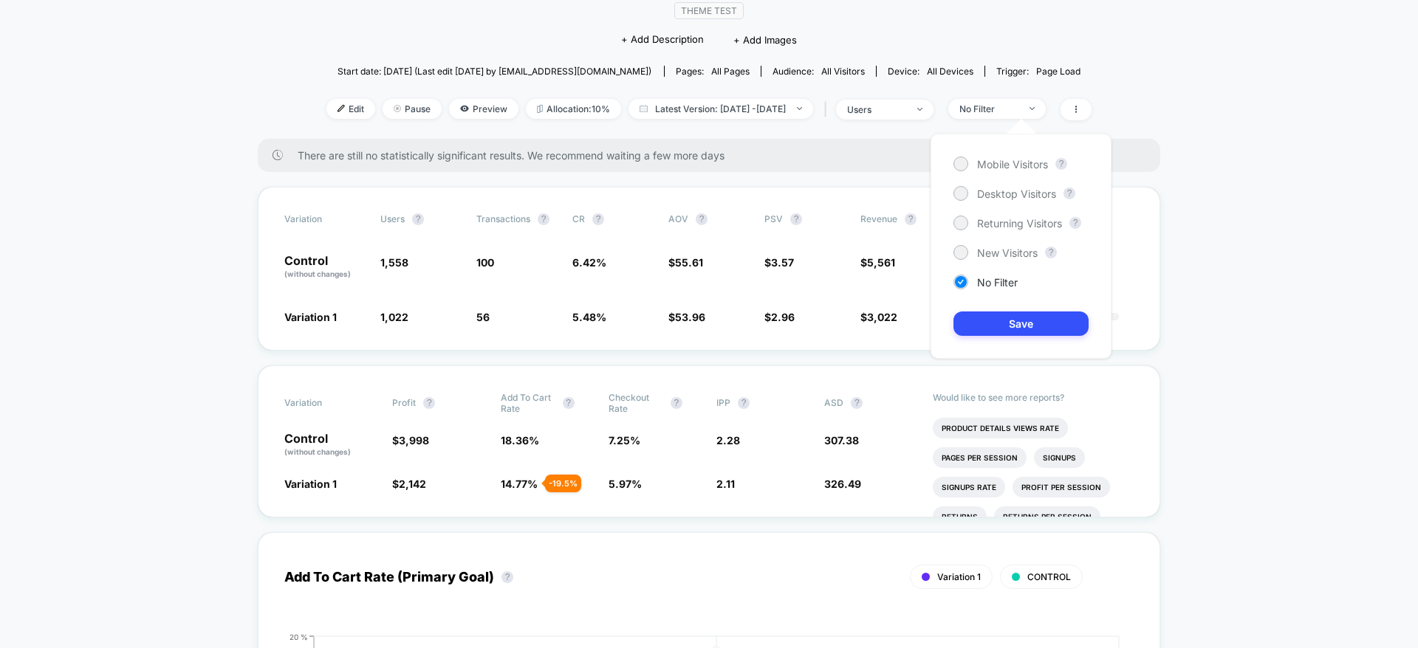
click at [1002, 244] on div "Mobile Visitors ? Desktop Visitors ? Returning Visitors ? New Visitors ? No Fil…" at bounding box center [1020, 246] width 181 height 225
click at [998, 252] on span "New Visitors" at bounding box center [1007, 253] width 61 height 13
click at [1001, 321] on button "Save" at bounding box center [1020, 324] width 135 height 24
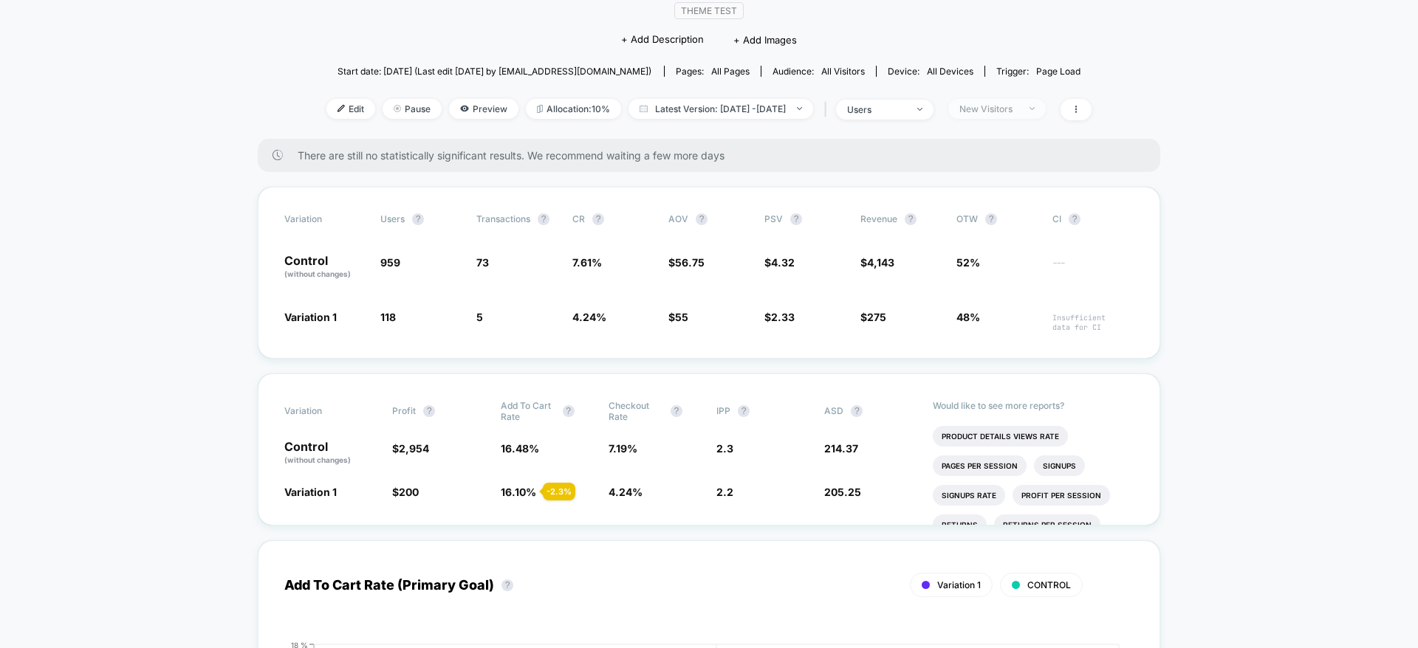
click at [1009, 117] on span "New Visitors" at bounding box center [996, 109] width 97 height 20
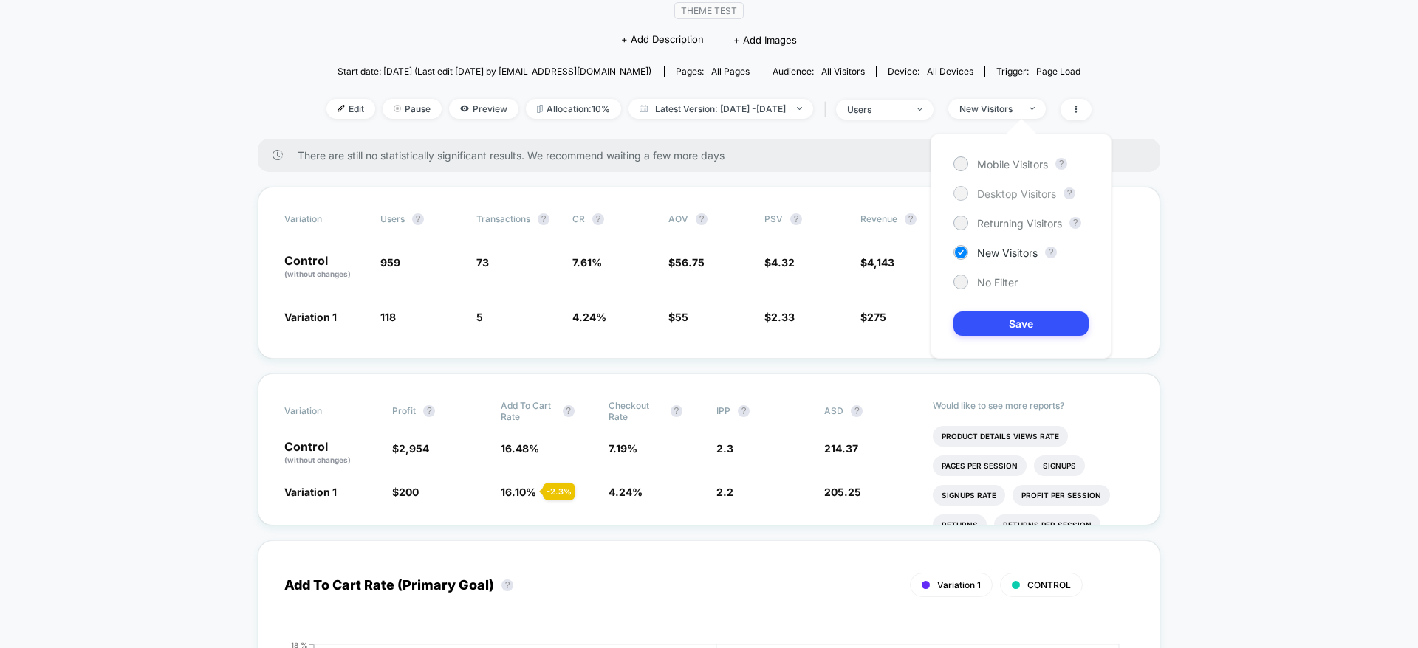
click at [981, 194] on span "Desktop Visitors" at bounding box center [1016, 194] width 79 height 13
click at [992, 164] on span "Mobile Visitors" at bounding box center [1012, 164] width 71 height 13
click at [1019, 319] on button "Save" at bounding box center [1020, 324] width 135 height 24
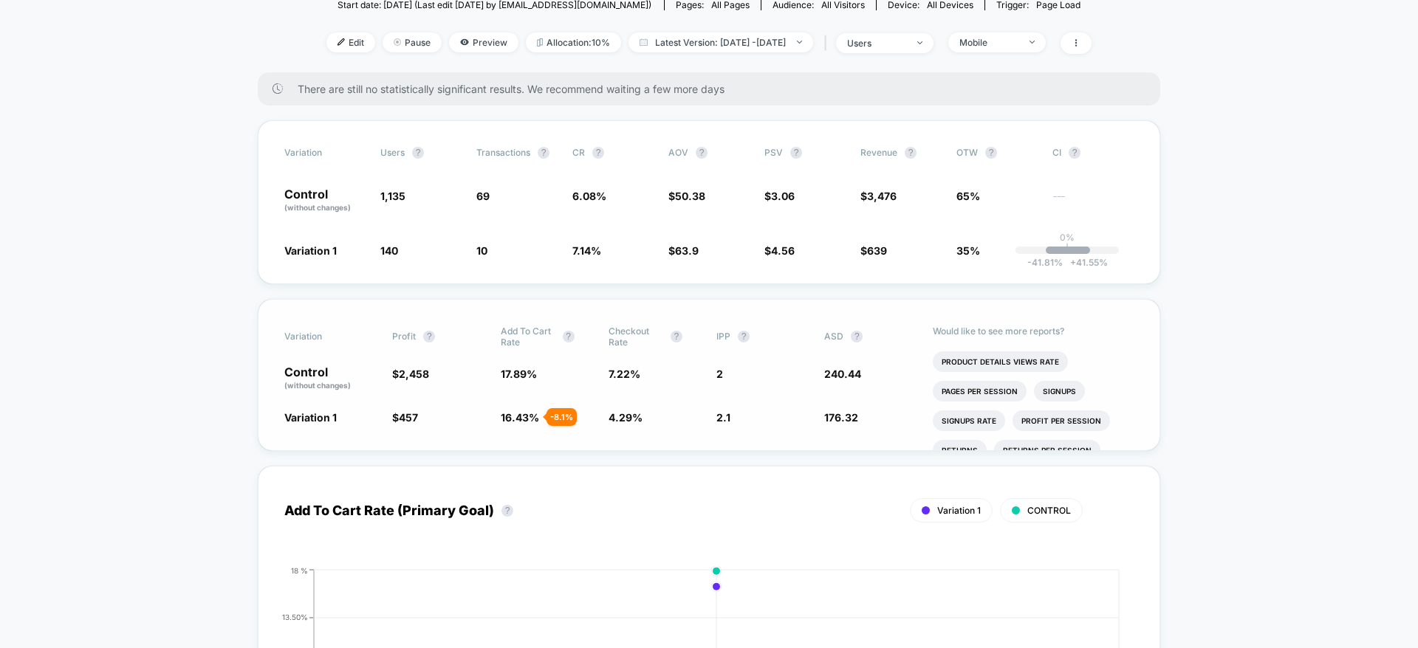
scroll to position [207, 0]
click at [1012, 40] on div "Mobile" at bounding box center [988, 40] width 59 height 11
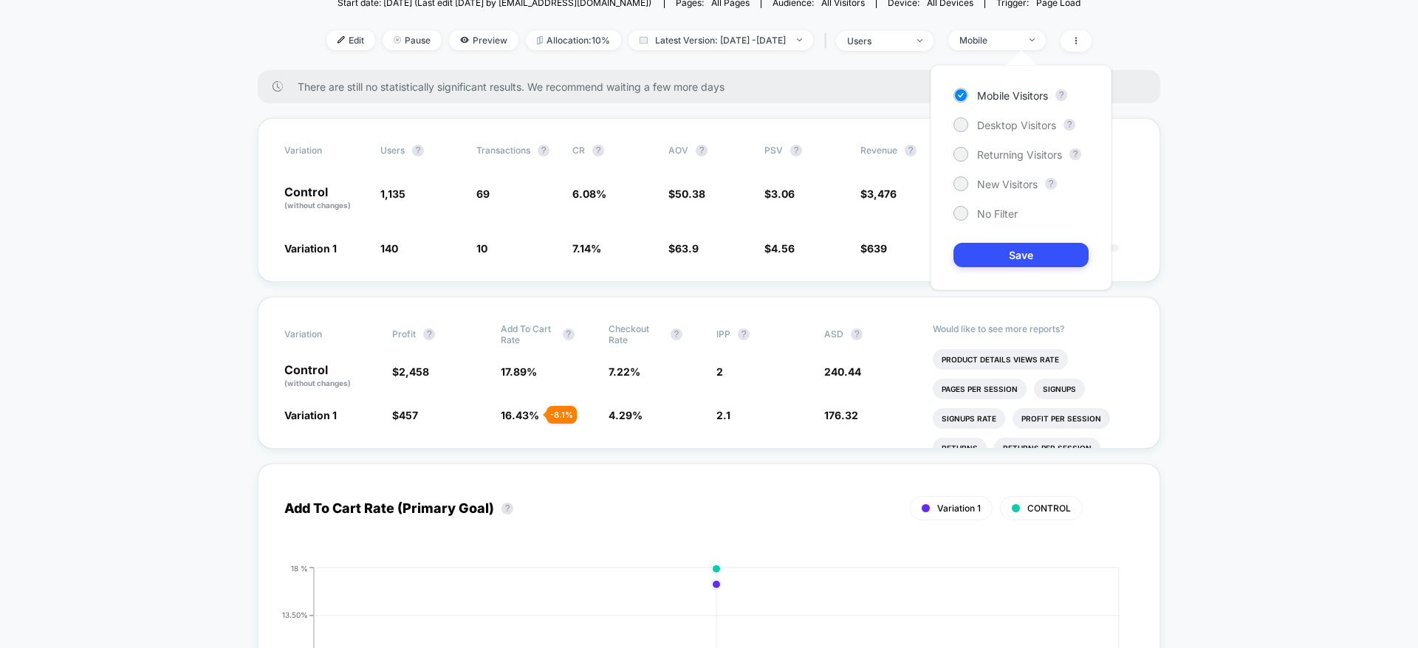
click at [979, 222] on div "Mobile Visitors ? Desktop Visitors ? Returning Visitors ? New Visitors ? No Fil…" at bounding box center [1020, 177] width 181 height 225
click at [984, 208] on span "No Filter" at bounding box center [997, 213] width 41 height 13
click at [986, 247] on button "Save" at bounding box center [1020, 255] width 135 height 24
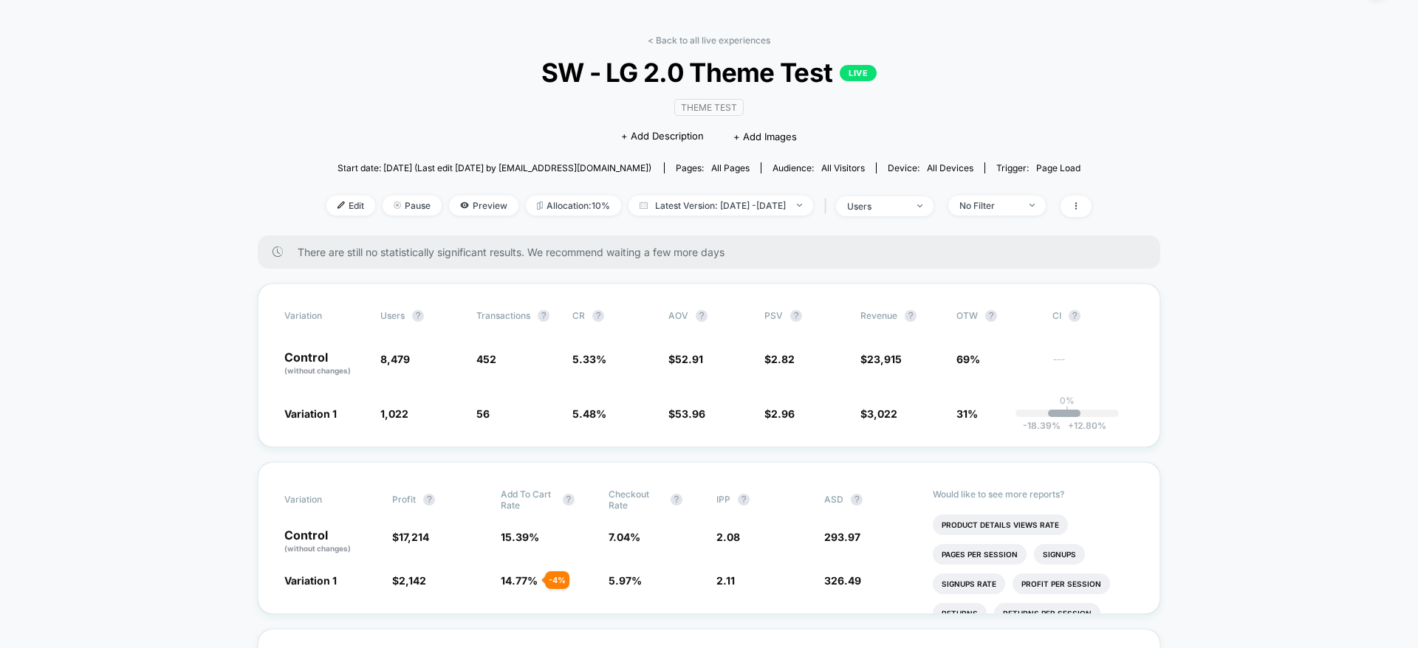
scroll to position [44, 0]
click at [714, 431] on div "Variation users ? Transactions ? CR ? AOV ? PSV ? Revenue ? OTW ? CI ? Control …" at bounding box center [709, 363] width 902 height 164
click at [714, 343] on div "Variation users ? Transactions ? CR ? AOV ? PSV ? Revenue ? OTW ? CI ? Control …" at bounding box center [709, 363] width 902 height 164
click at [1046, 208] on span "No Filter" at bounding box center [996, 203] width 97 height 20
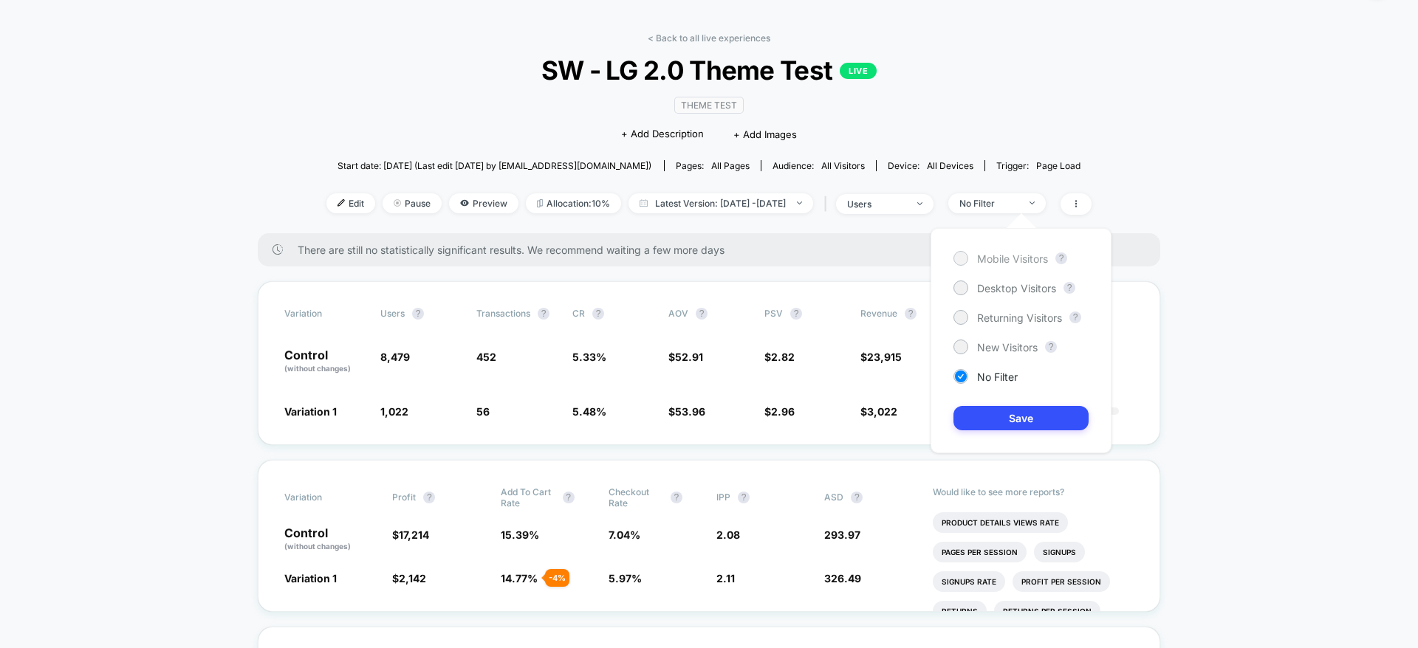
click at [1016, 261] on span "Mobile Visitors" at bounding box center [1012, 259] width 71 height 13
click at [989, 416] on button "Save" at bounding box center [1020, 418] width 135 height 24
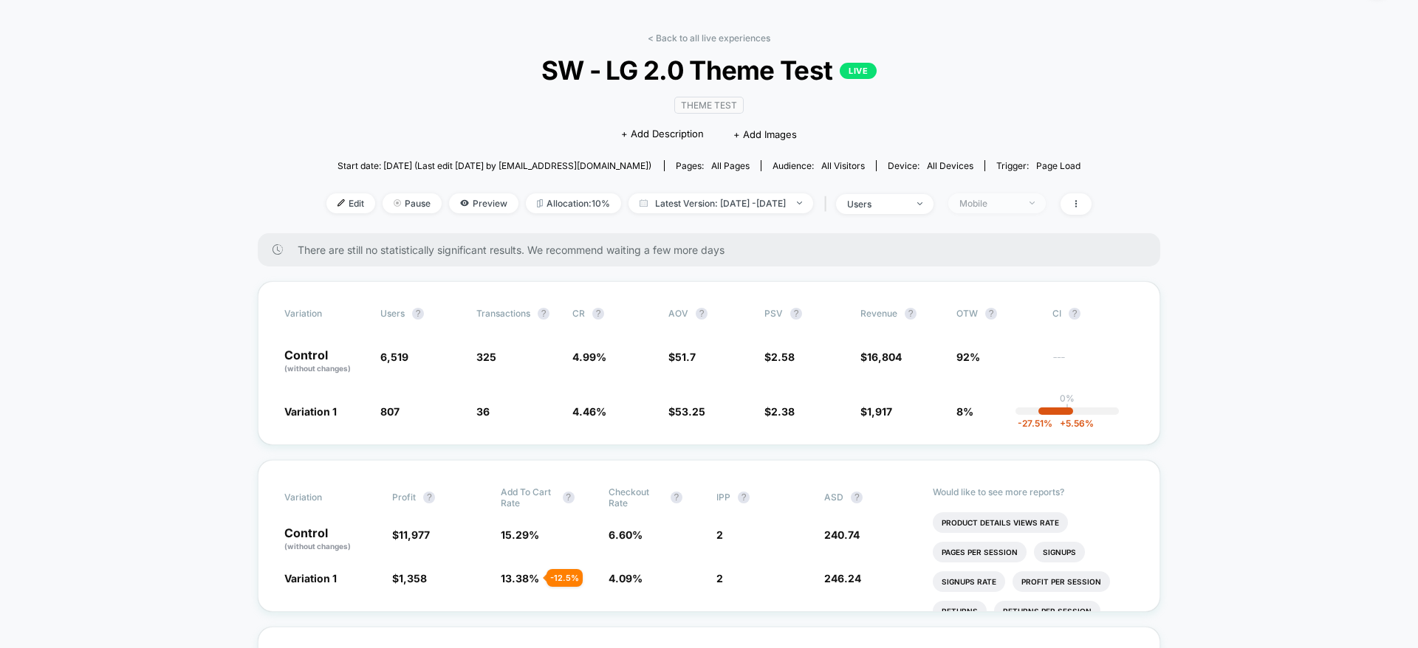
click at [1018, 203] on div "Mobile" at bounding box center [988, 203] width 59 height 11
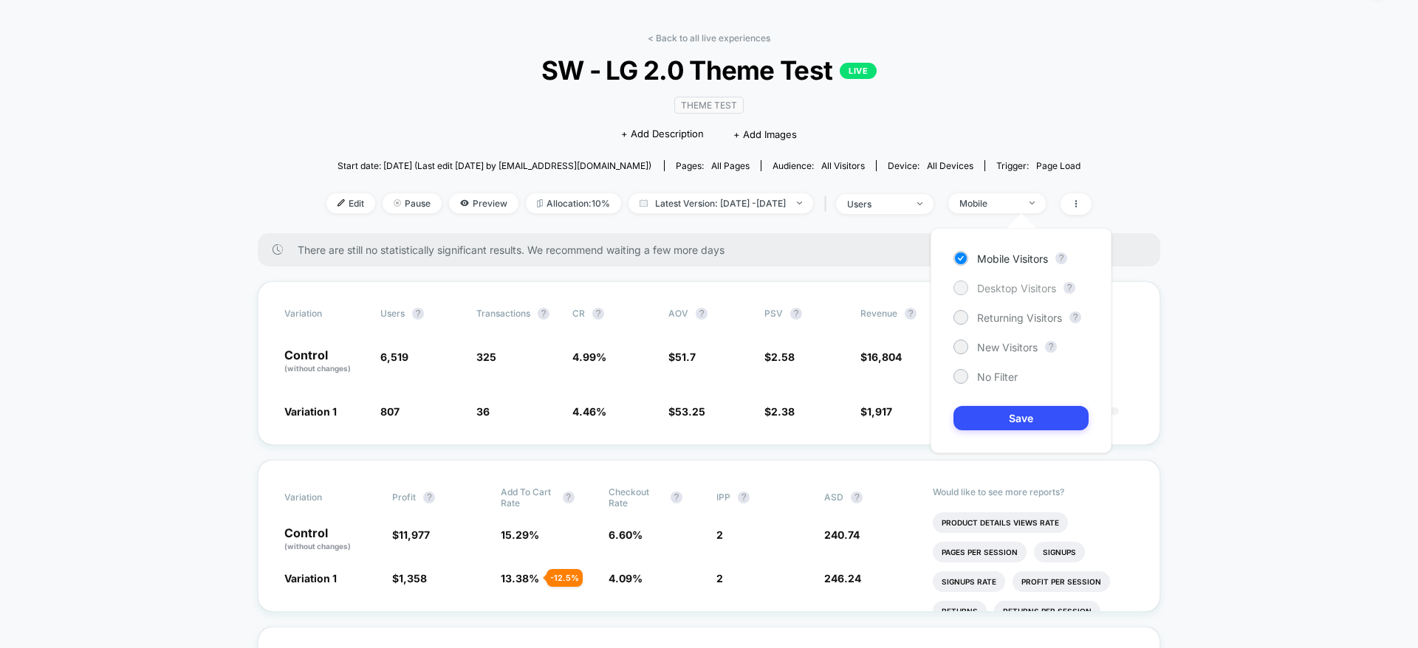
click at [1015, 286] on span "Desktop Visitors" at bounding box center [1016, 288] width 79 height 13
click at [1012, 414] on button "Save" at bounding box center [1020, 418] width 135 height 24
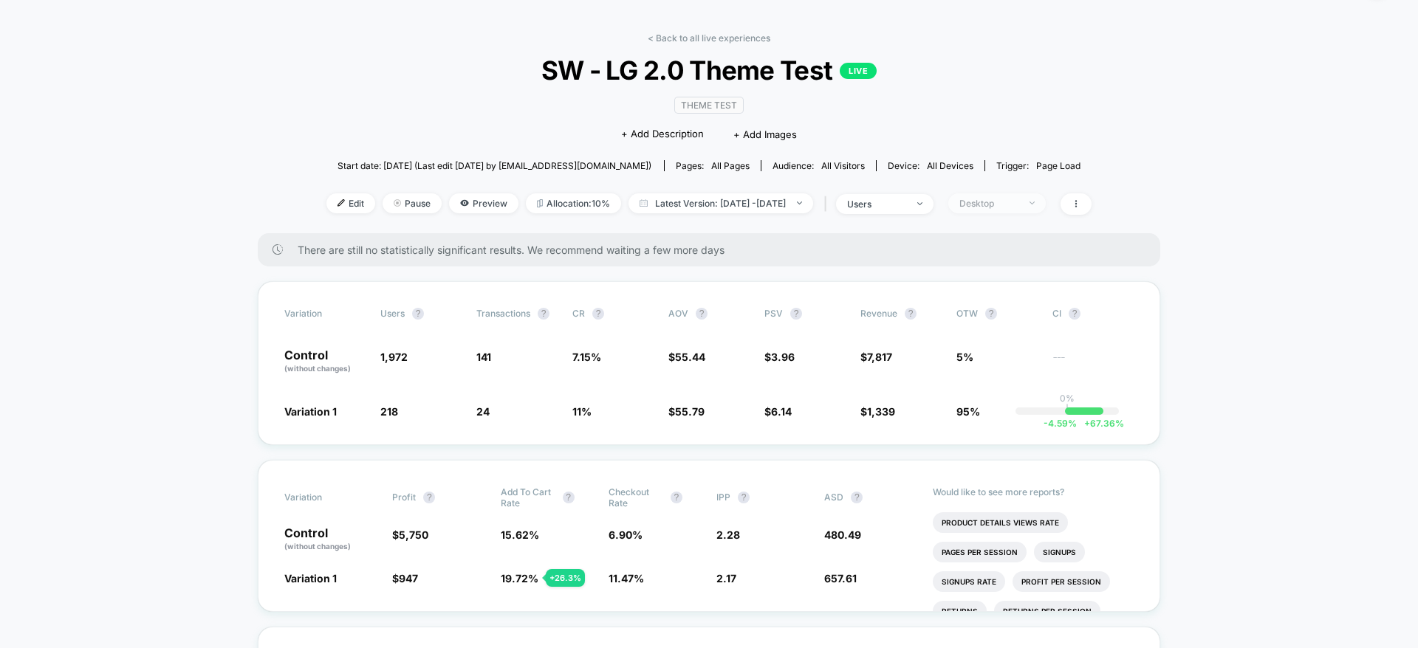
click at [1018, 198] on div "Desktop" at bounding box center [988, 203] width 59 height 11
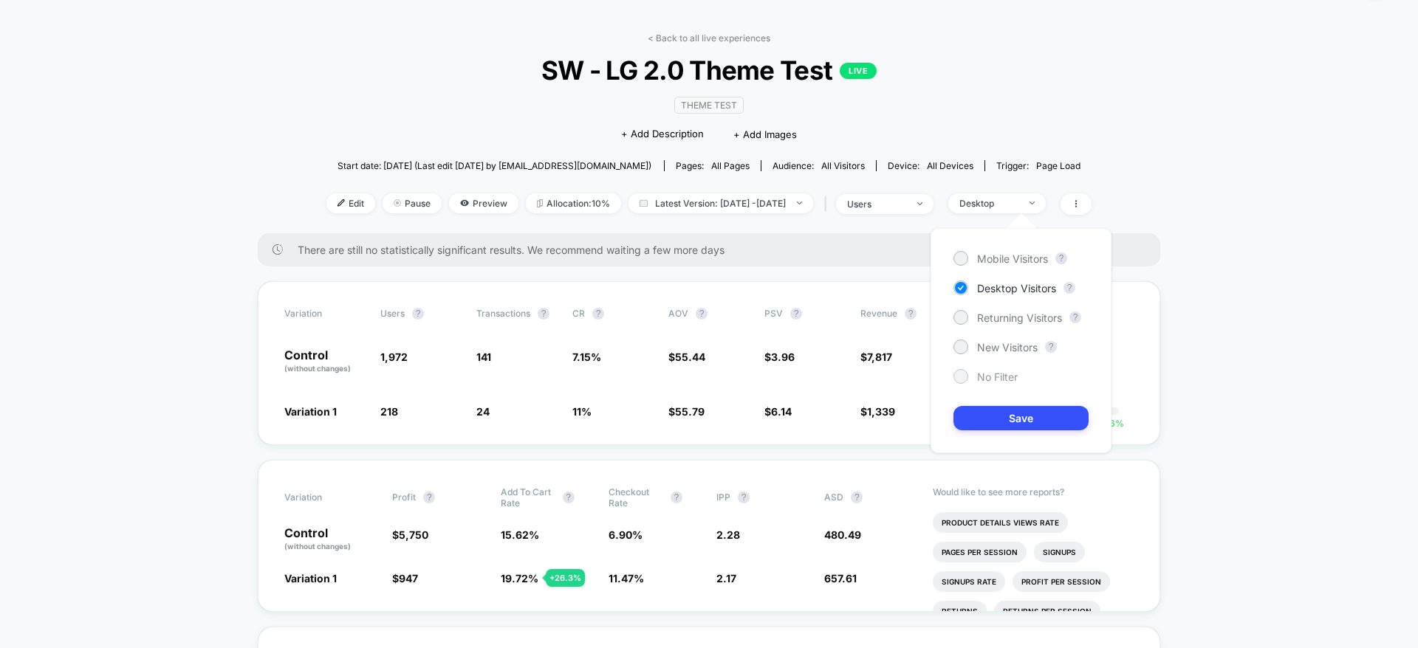
click at [995, 374] on span "No Filter" at bounding box center [997, 377] width 41 height 13
click at [995, 415] on button "Save" at bounding box center [1020, 418] width 135 height 24
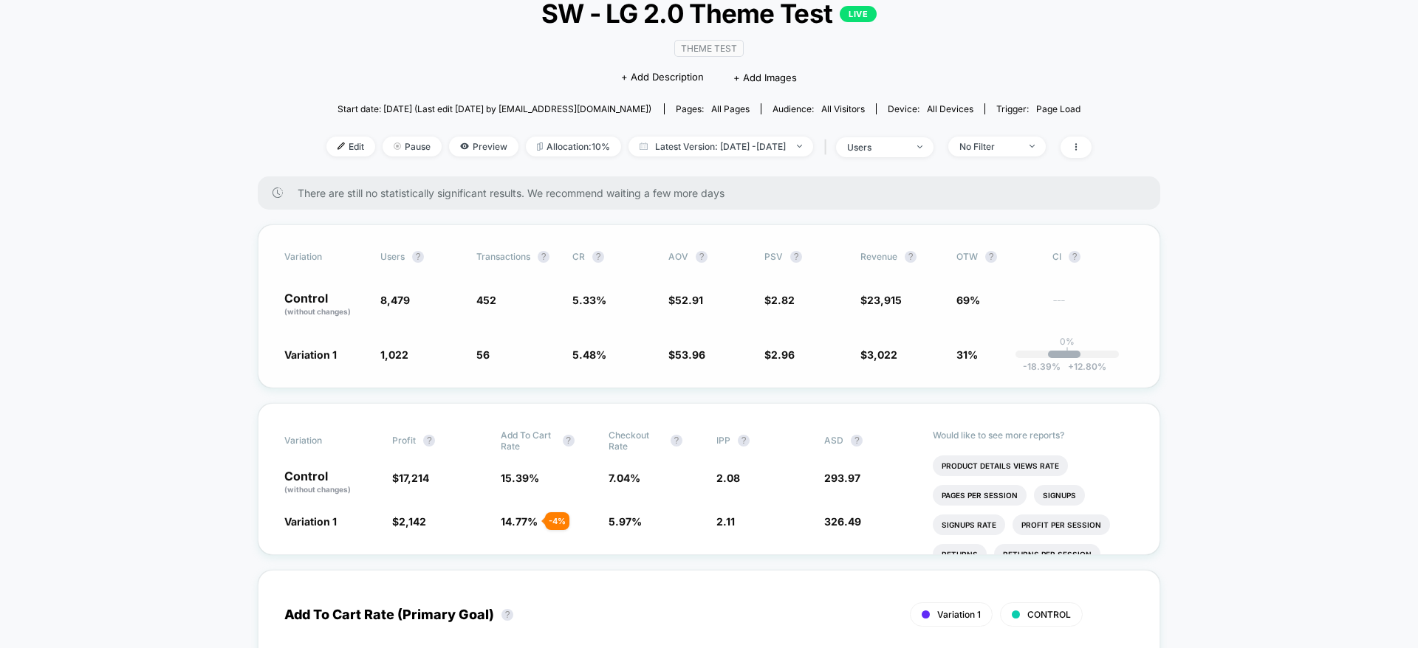
scroll to position [103, 0]
click at [969, 470] on li "Product Details Views Rate" at bounding box center [1000, 463] width 135 height 21
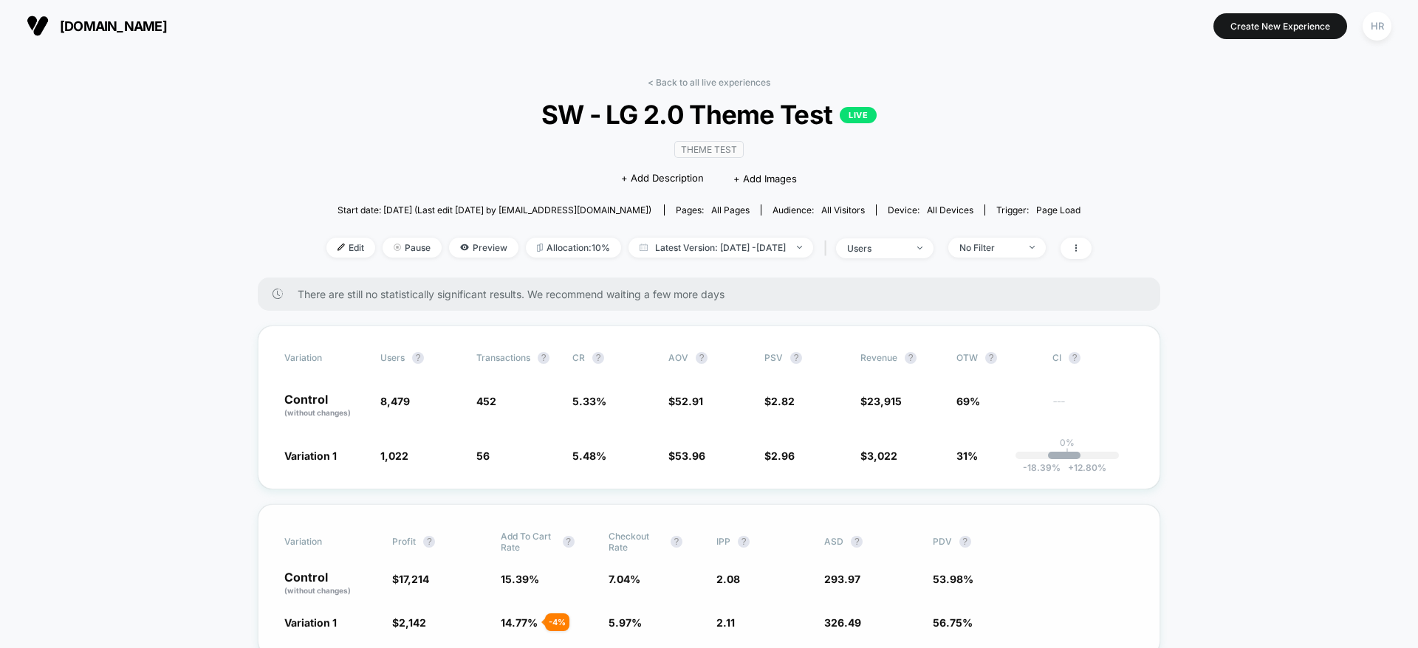
scroll to position [245, 0]
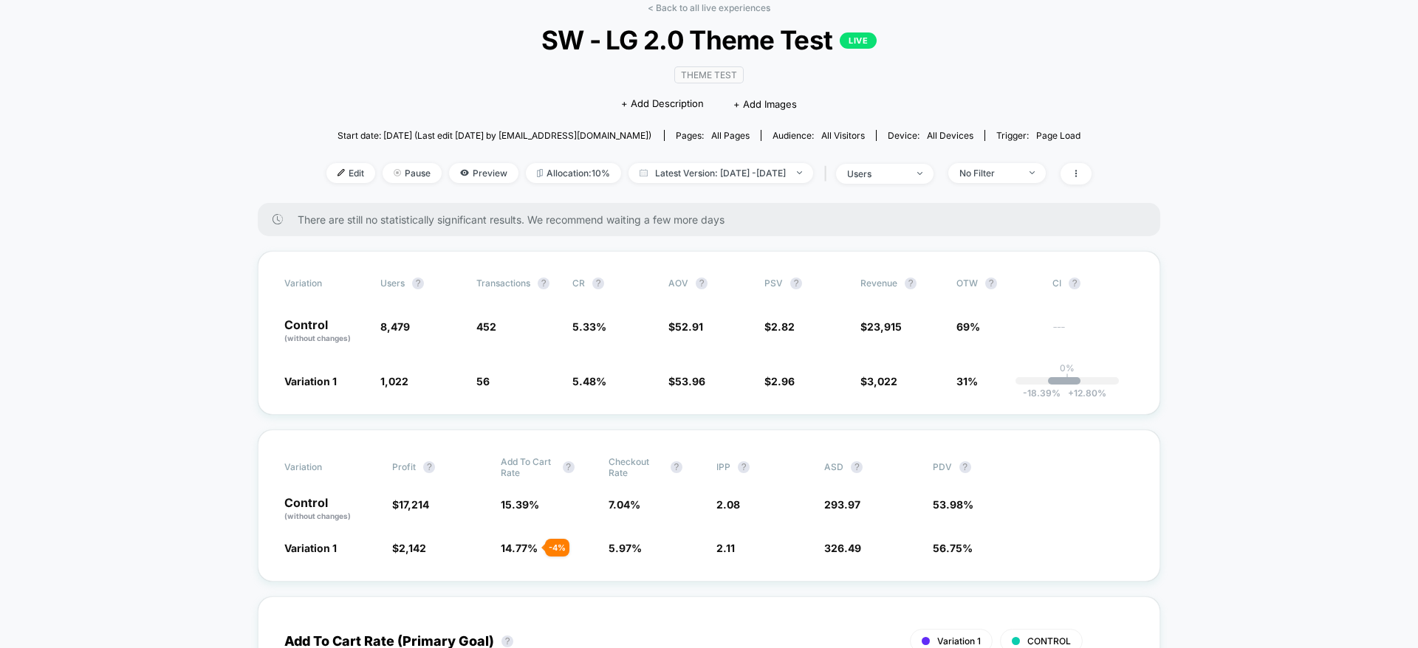
scroll to position [55, 0]
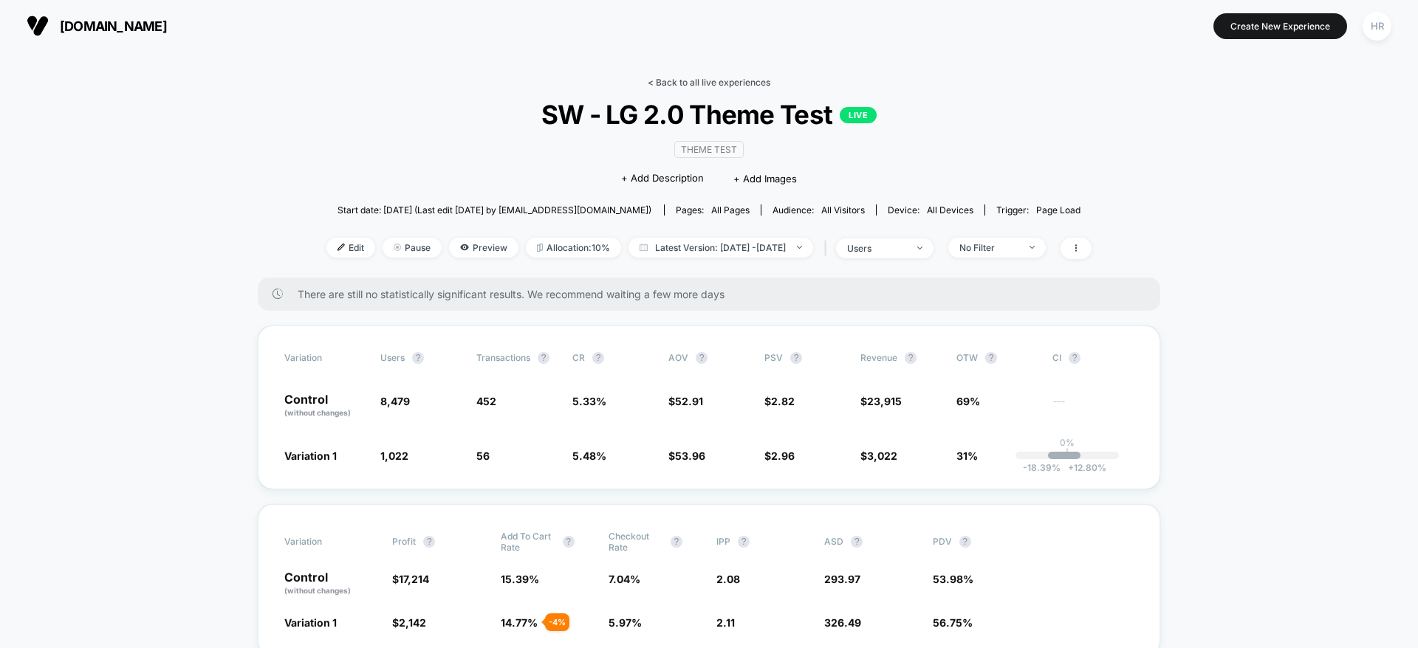
click at [690, 83] on link "< Back to all live experiences" at bounding box center [709, 82] width 123 height 11
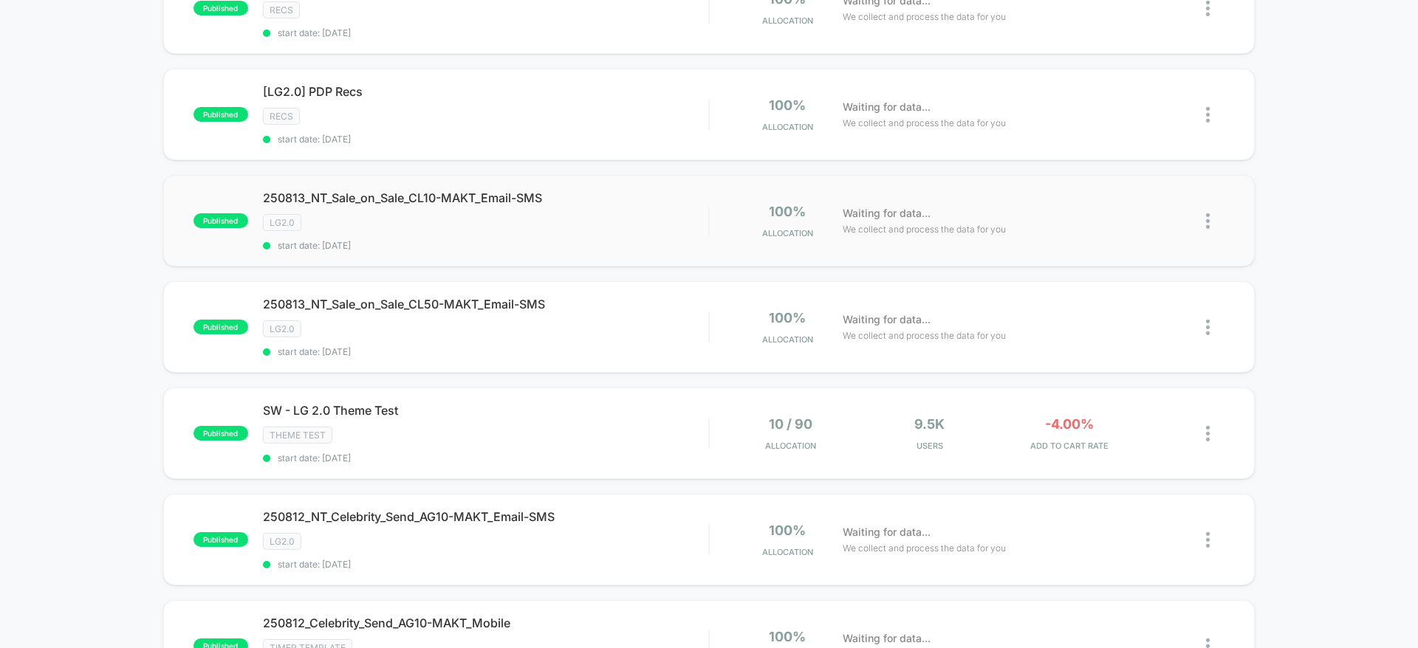
scroll to position [162, 0]
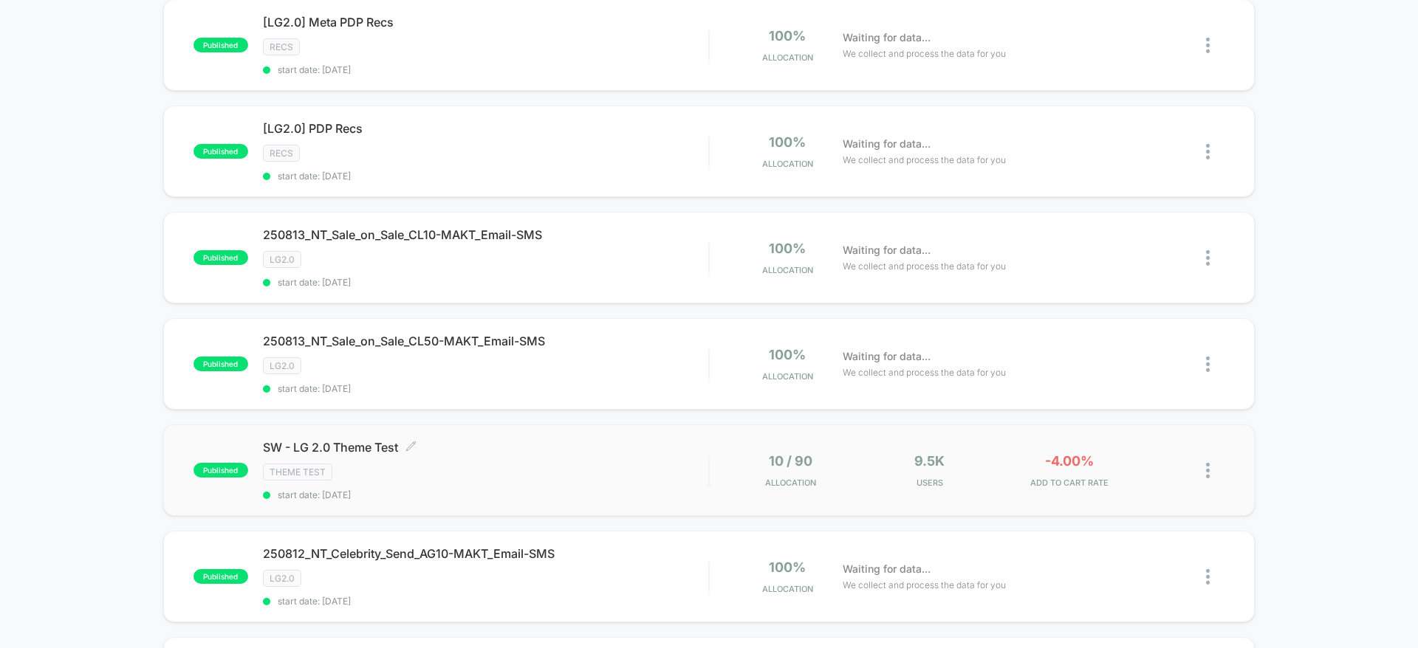
click at [625, 478] on div "Theme Test" at bounding box center [485, 472] width 445 height 17
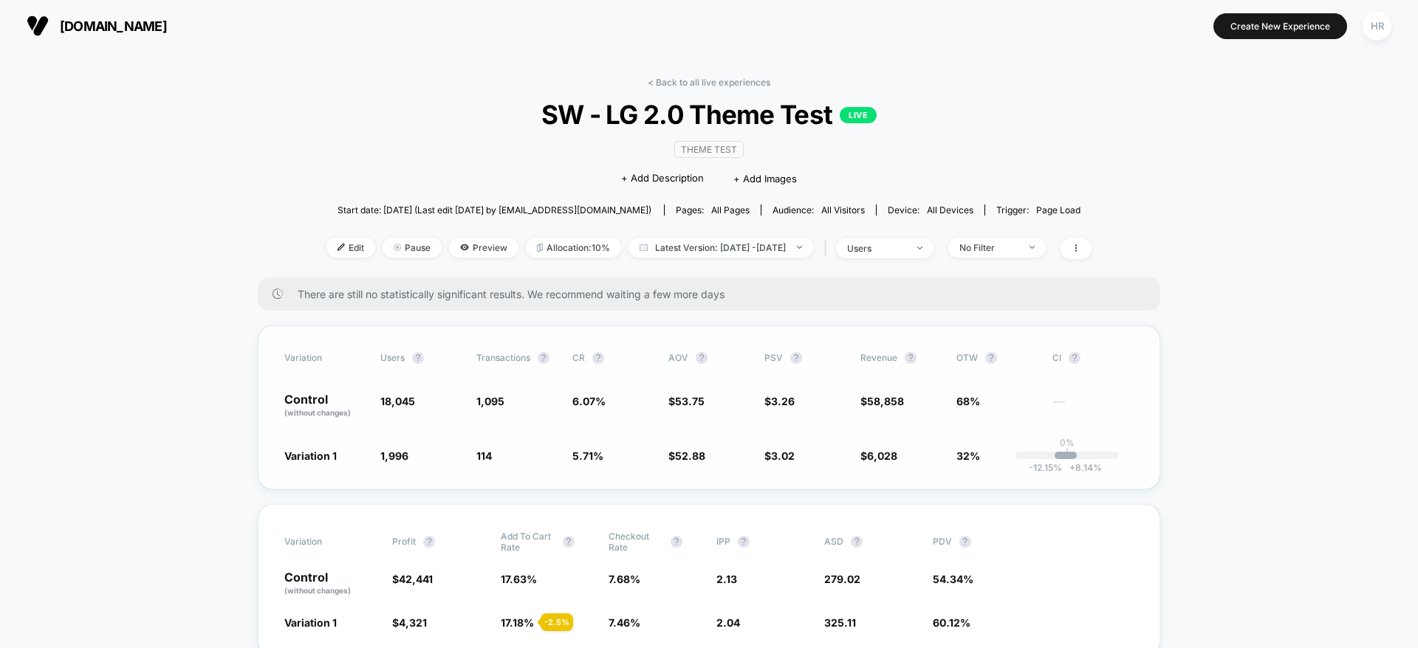
click at [731, 454] on span "$ 52.88 - 1.6 %" at bounding box center [708, 455] width 81 height 15
click at [601, 526] on div "Variation Profit ? Add To Cart Rate ? Checkout Rate ? IPP ? ASD ? PDV ? Control…" at bounding box center [709, 580] width 902 height 152
click at [515, 306] on div "There are still no statistically significant results. We recommend waiting a fe…" at bounding box center [709, 294] width 902 height 33
click at [532, 462] on span "114 - 5.9 %" at bounding box center [516, 455] width 81 height 15
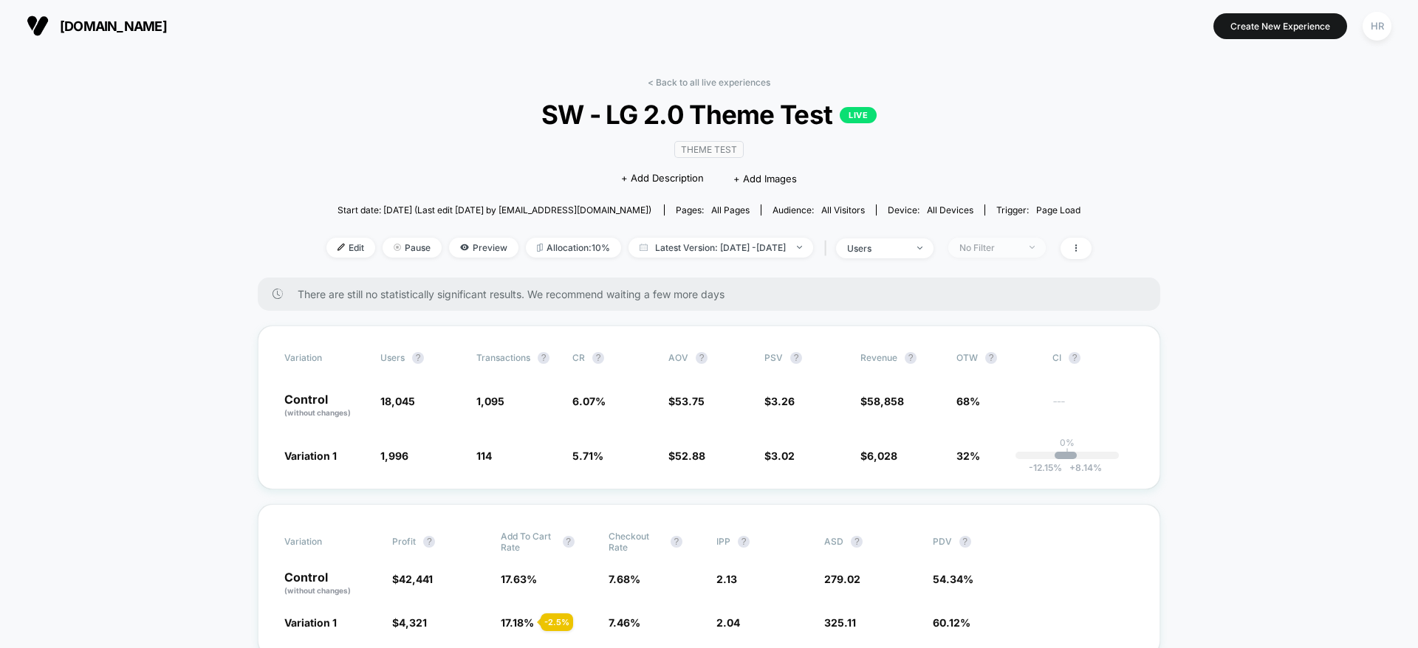
click at [1018, 247] on div "No Filter" at bounding box center [988, 247] width 59 height 11
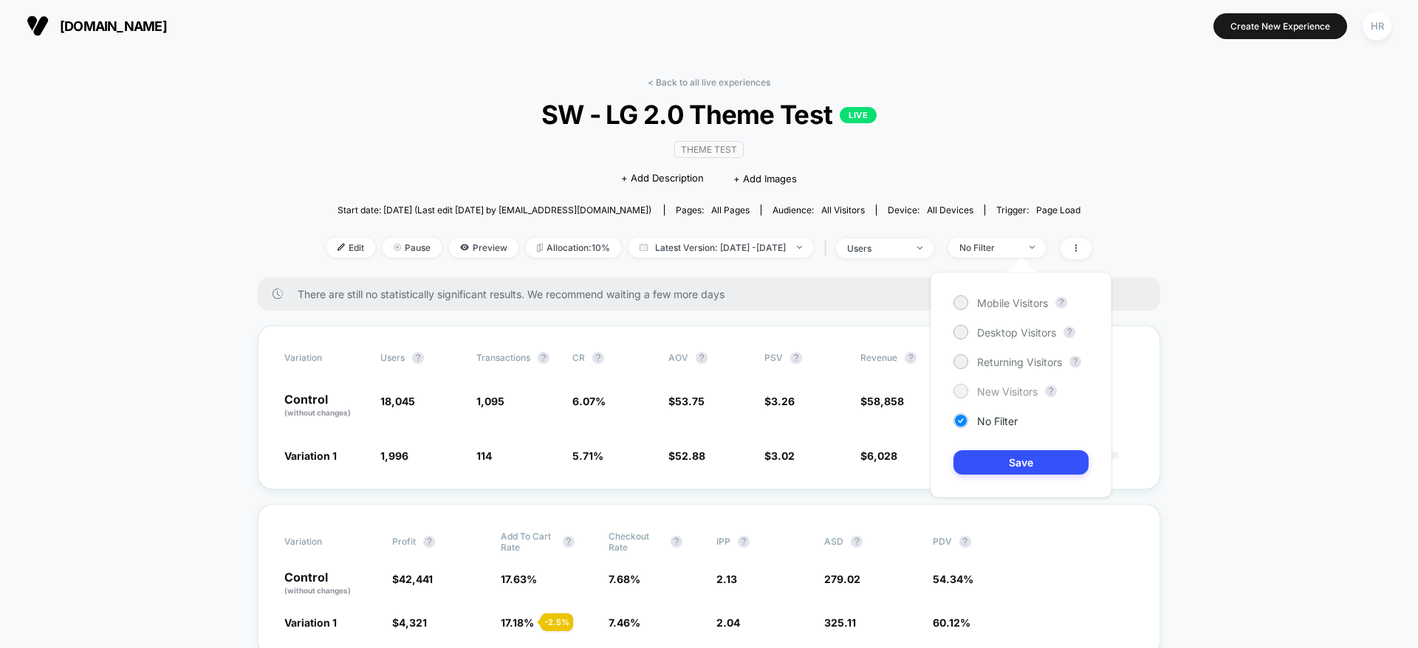
click at [984, 390] on span "New Visitors" at bounding box center [1007, 391] width 61 height 13
click at [996, 465] on button "Save" at bounding box center [1020, 462] width 135 height 24
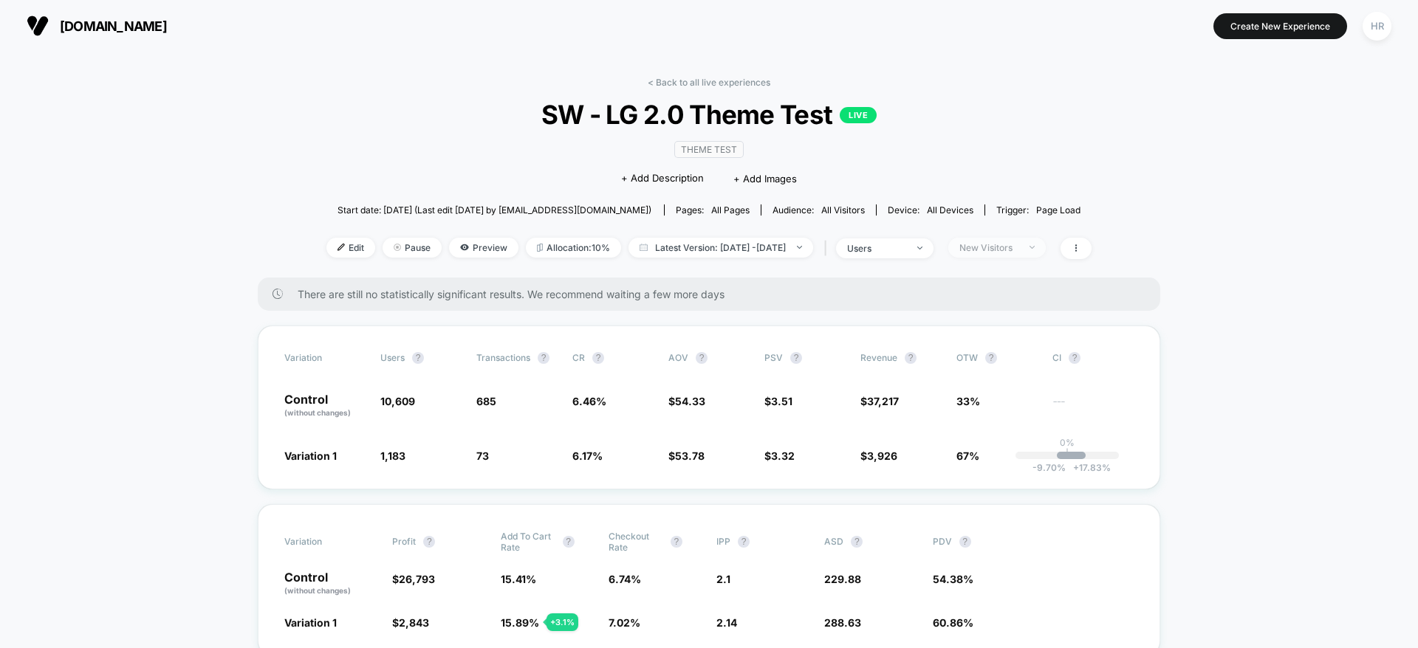
click at [1018, 248] on div "New Visitors" at bounding box center [988, 247] width 59 height 11
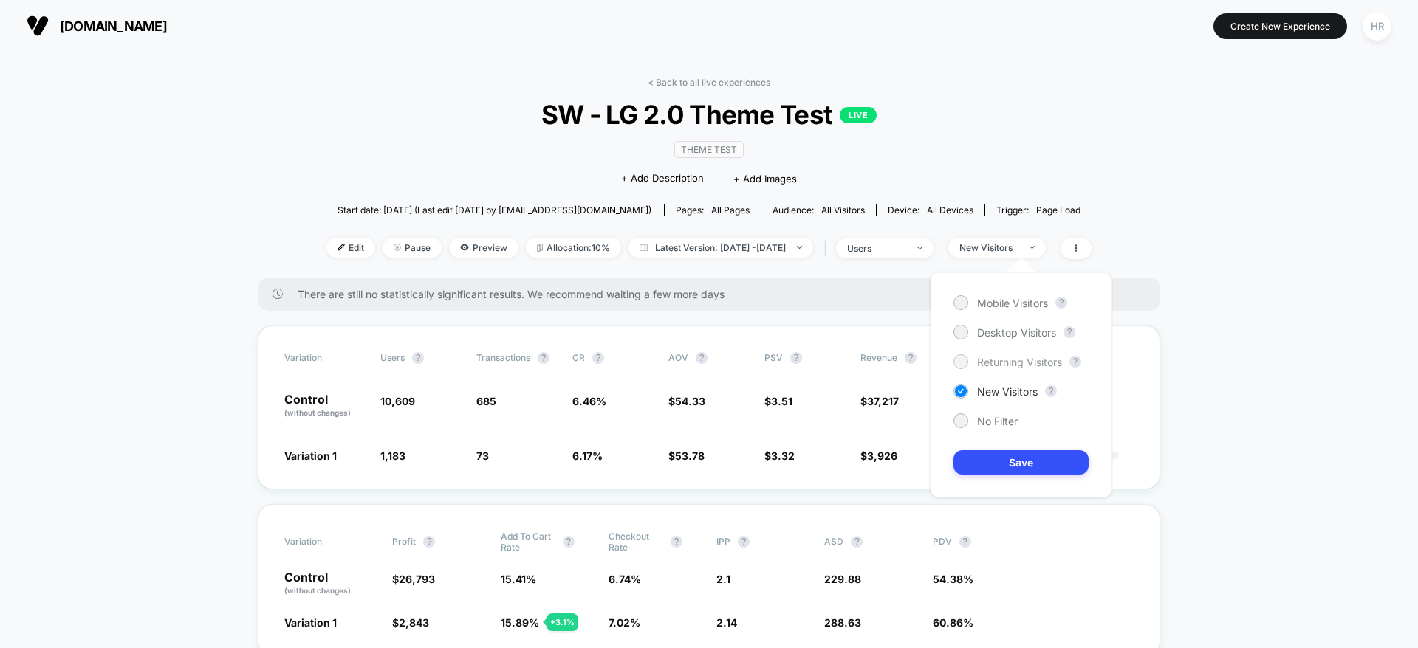
click at [1015, 360] on span "Returning Visitors" at bounding box center [1019, 362] width 85 height 13
click at [1001, 463] on button "Save" at bounding box center [1020, 462] width 135 height 24
